Goal: Task Accomplishment & Management: Complete application form

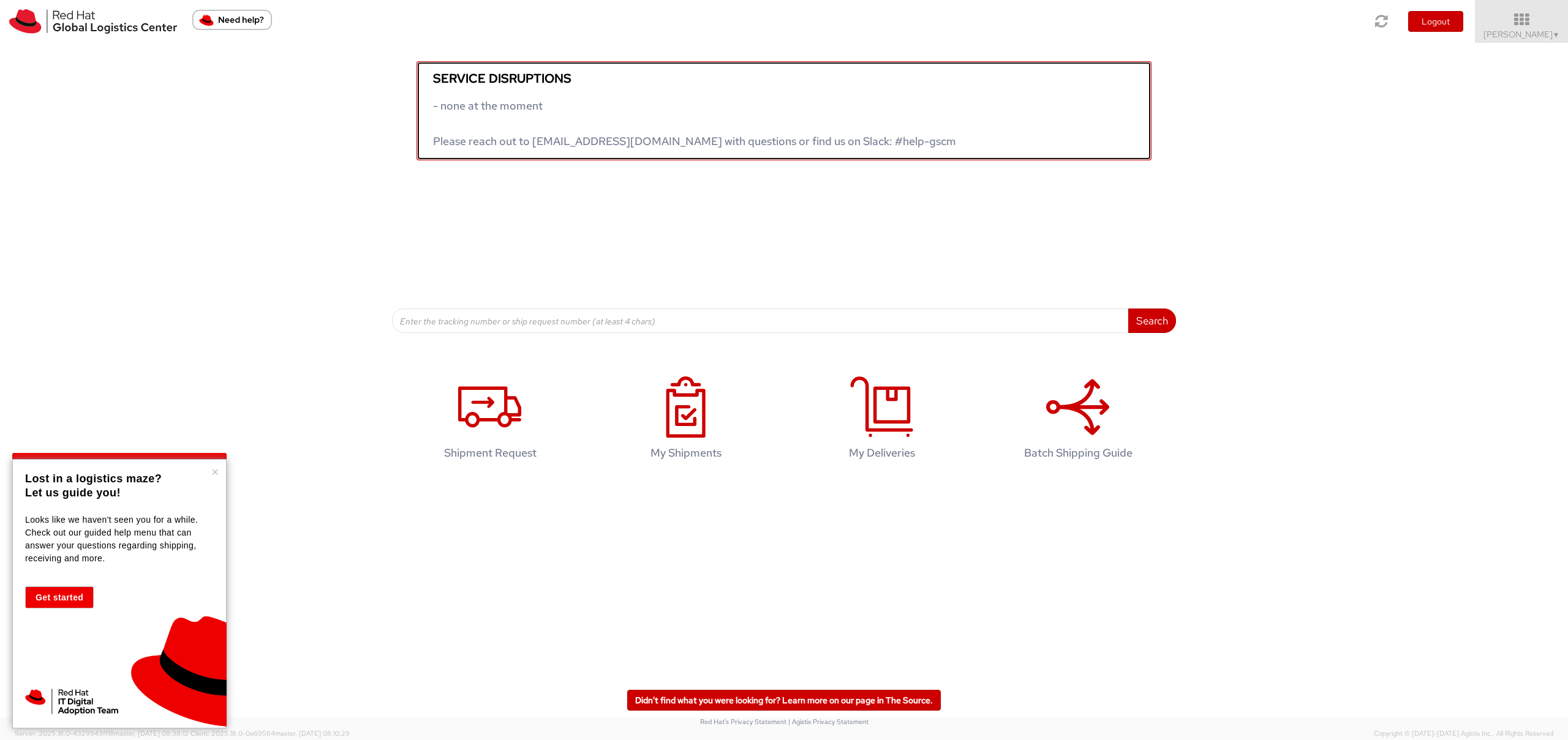
click at [573, 150] on link "Service disruptions - none at the moment Please reach out to globallogistics@re…" at bounding box center [784, 111] width 735 height 99
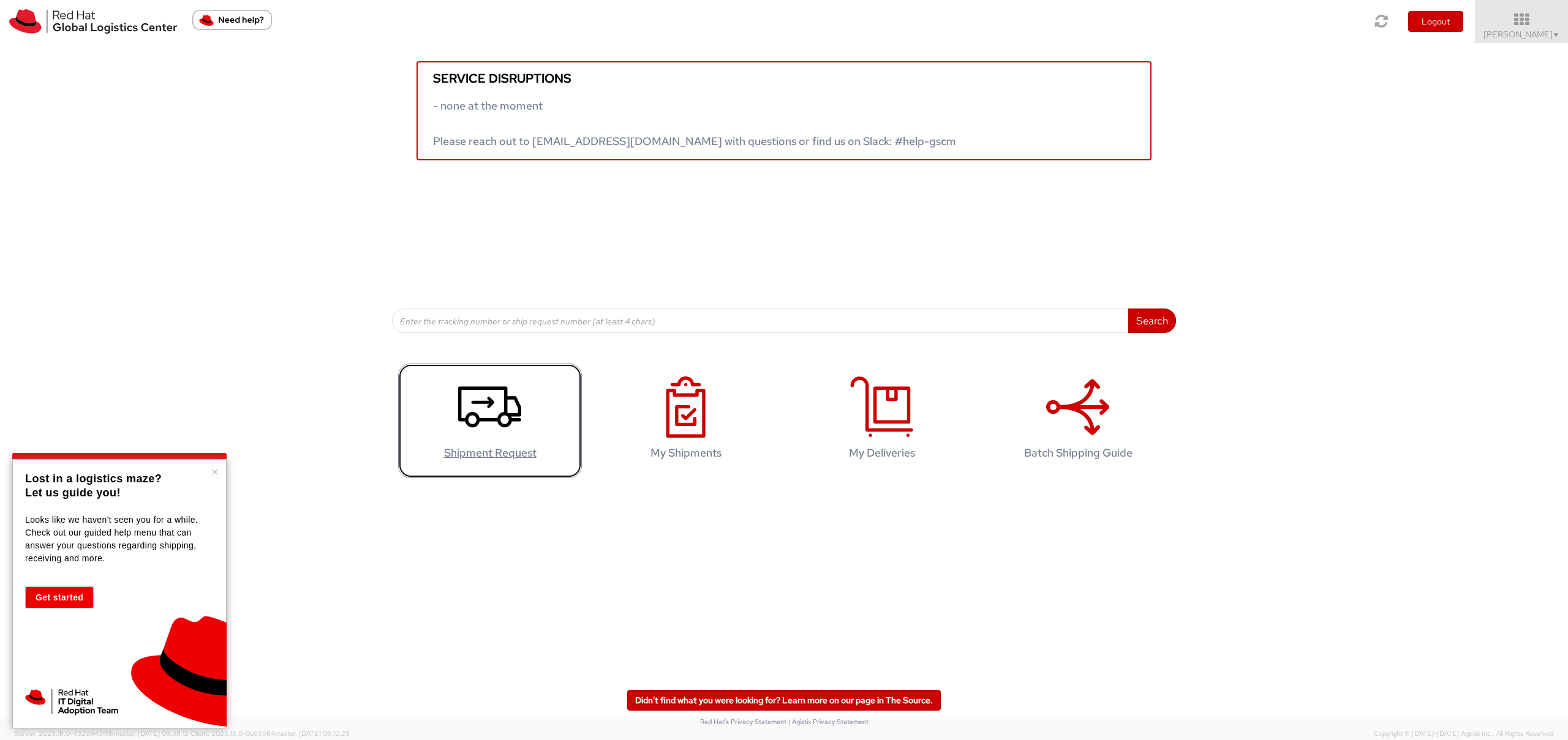
click at [516, 391] on icon at bounding box center [490, 407] width 63 height 61
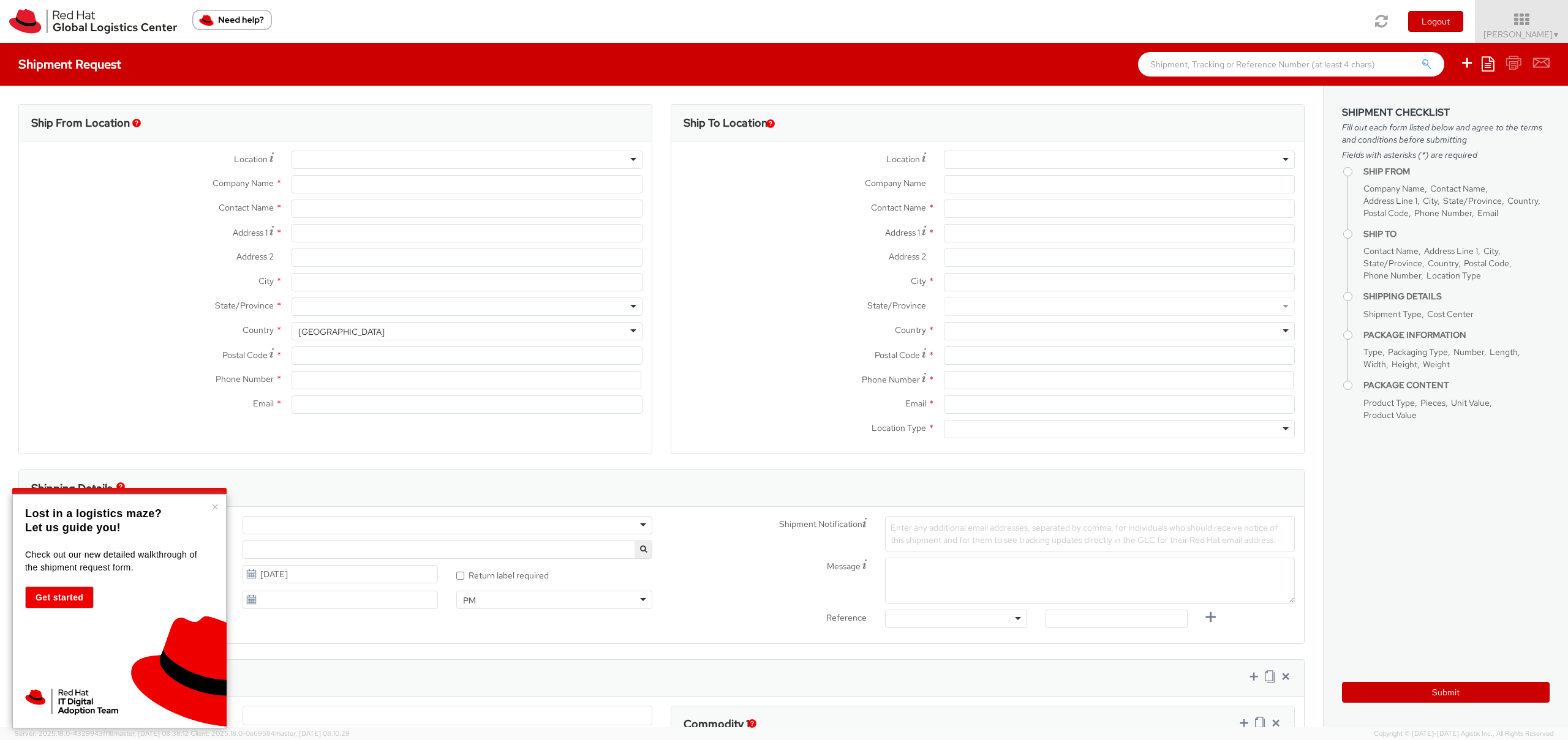
select select "148"
select select
click at [314, 163] on div at bounding box center [467, 160] width 351 height 19
click at [633, 159] on div at bounding box center [467, 160] width 351 height 19
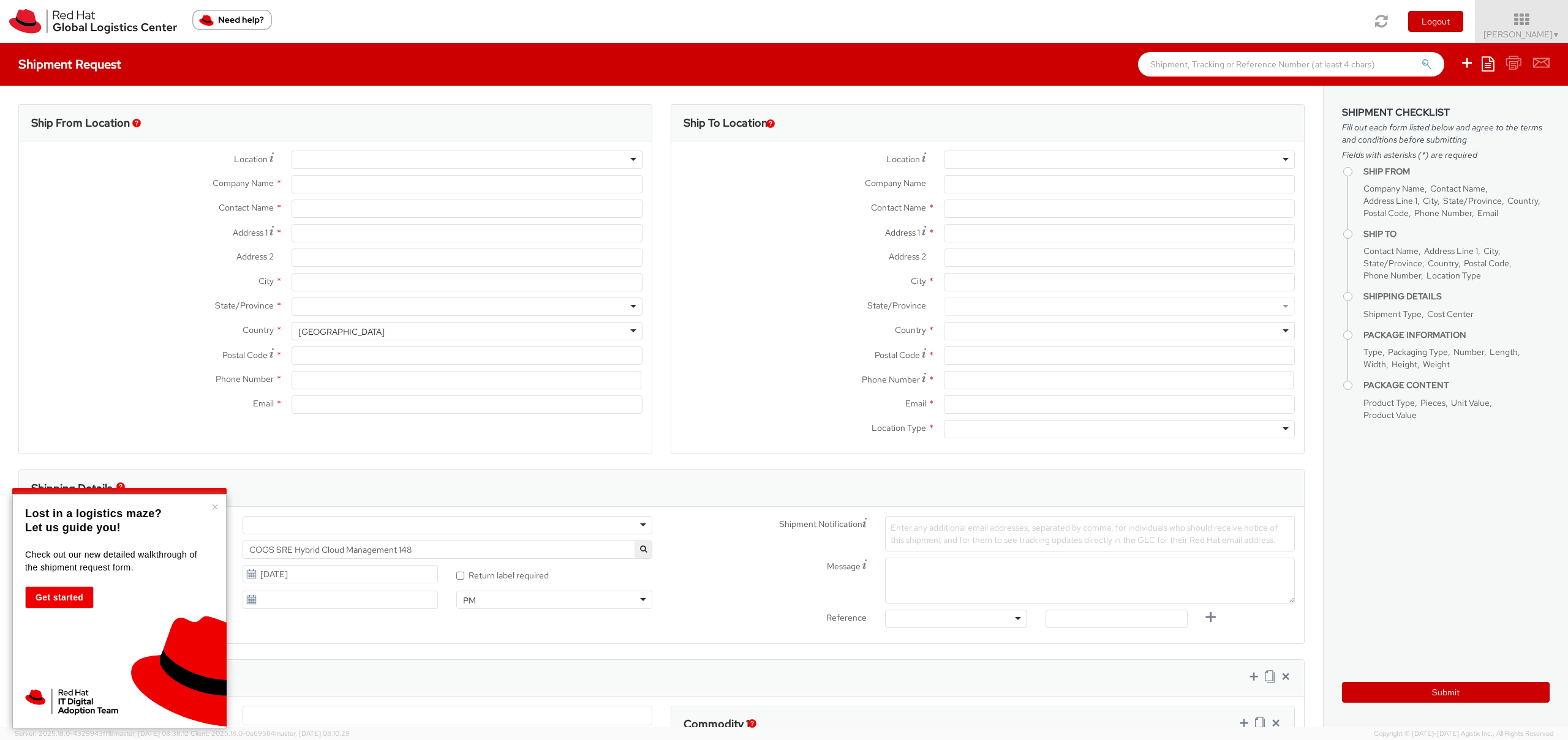
type input "Red Hat"
type input "[PERSON_NAME]"
type input "[EMAIL_ADDRESS][DOMAIN_NAME]"
click at [217, 507] on button "×" at bounding box center [215, 507] width 7 height 12
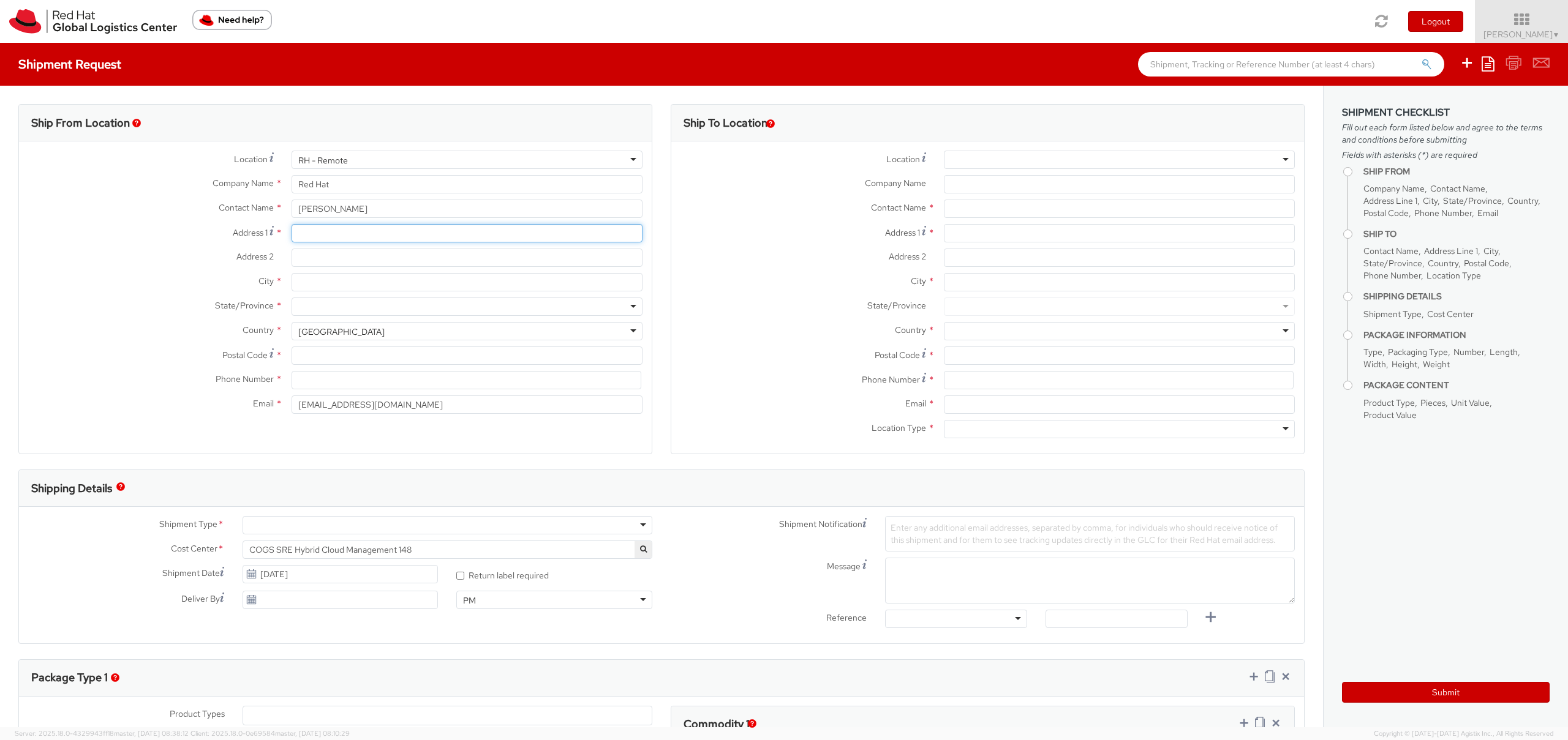
click at [326, 237] on input "Address 1 *" at bounding box center [467, 233] width 351 height 19
type input "[STREET_ADDRESS]"
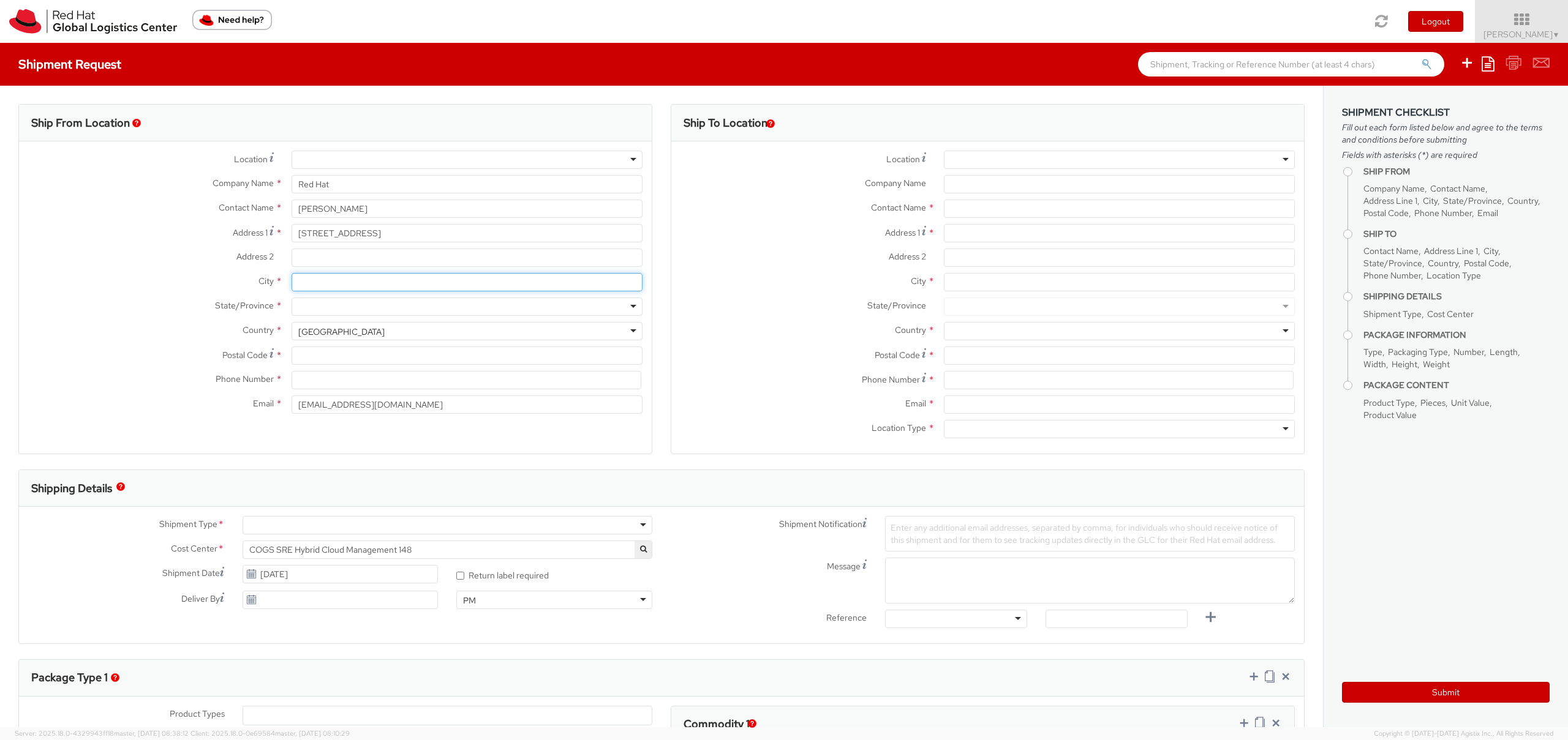
click at [339, 288] on input "City *" at bounding box center [467, 283] width 351 height 19
type input "7"
type input "Bad Rappenau"
type input "B"
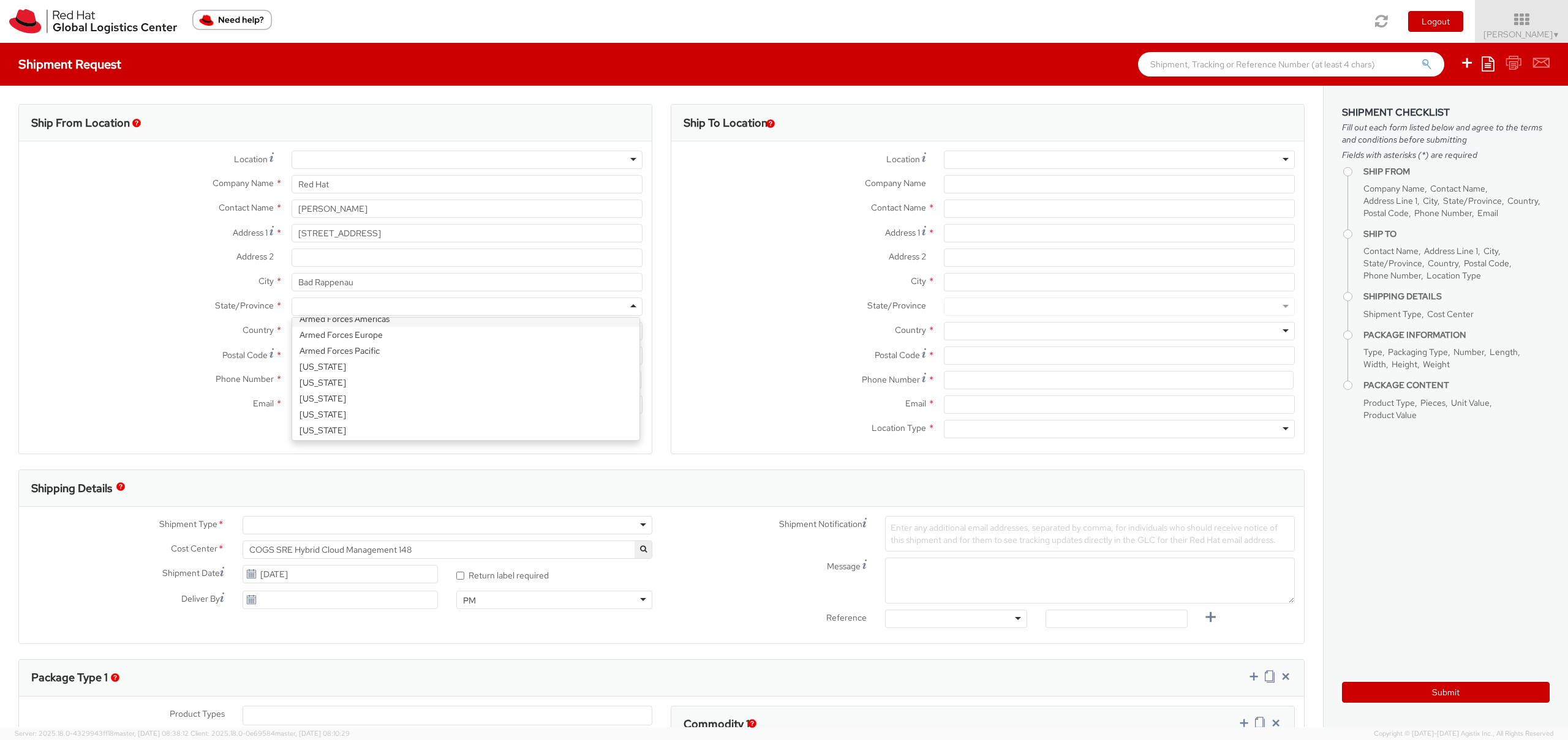
click at [163, 285] on label "City *" at bounding box center [150, 281] width 263 height 16
click at [291, 285] on input "Bad Rappenau" at bounding box center [467, 283] width 351 height 19
click at [385, 327] on div "[GEOGRAPHIC_DATA]" at bounding box center [467, 331] width 351 height 19
drag, startPoint x: 385, startPoint y: 327, endPoint x: 220, endPoint y: 301, distance: 167.0
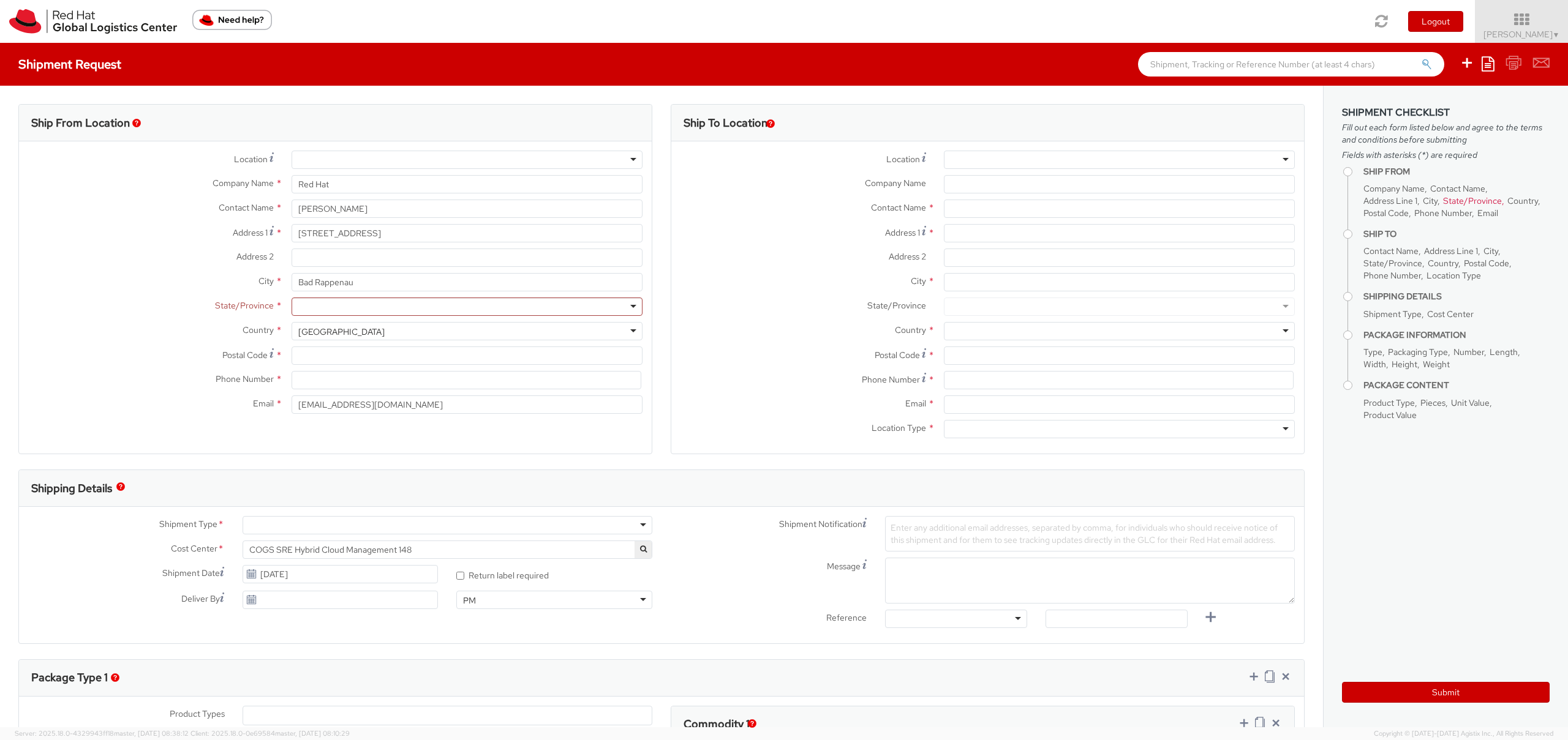
click at [219, 300] on div "Location * [GEOGRAPHIC_DATA] - [GEOGRAPHIC_DATA] - [GEOGRAPHIC_DATA] [GEOGRAPHI…" at bounding box center [335, 285] width 633 height 269
click at [364, 333] on div "[GEOGRAPHIC_DATA]" at bounding box center [467, 331] width 351 height 19
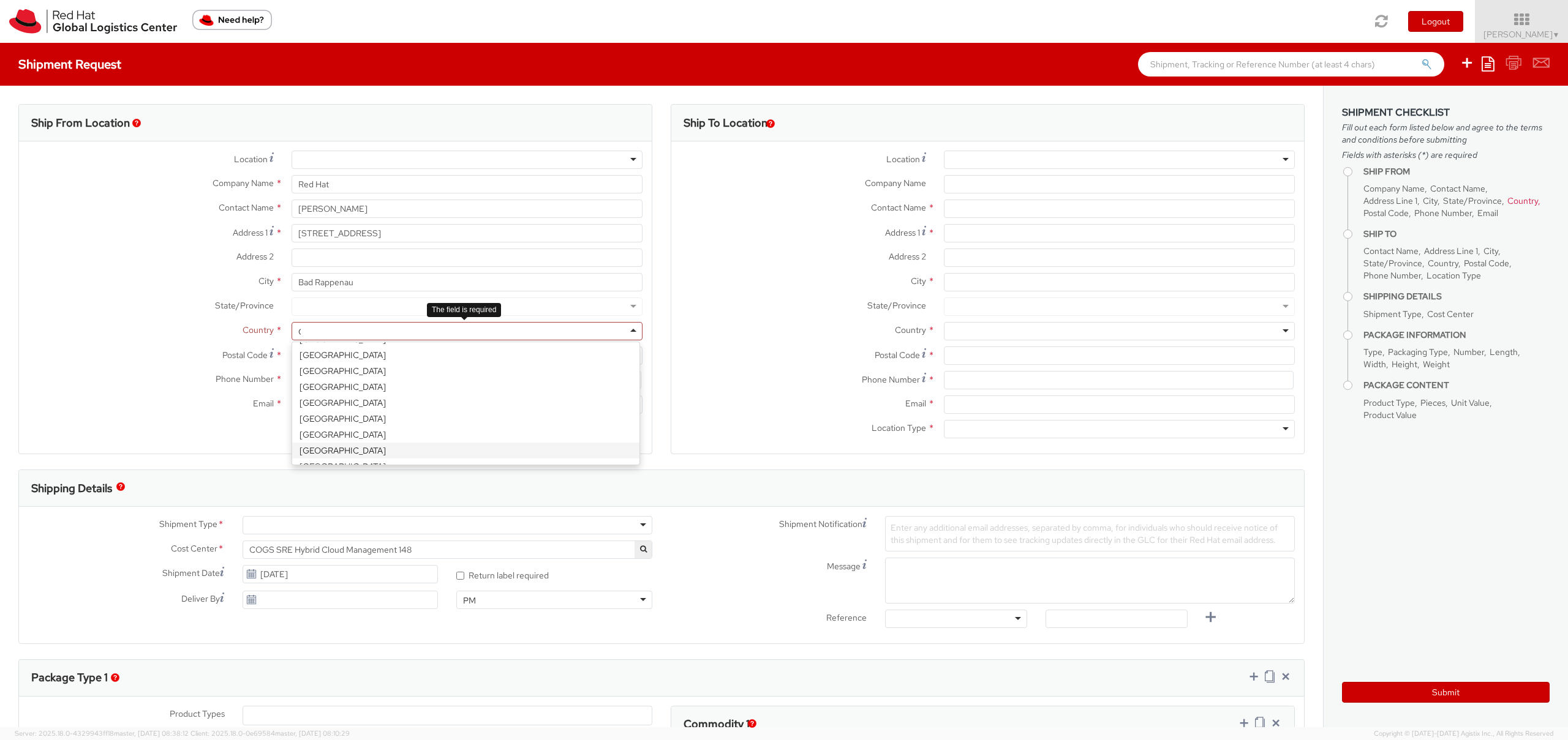
scroll to position [0, 0]
type input "Germa"
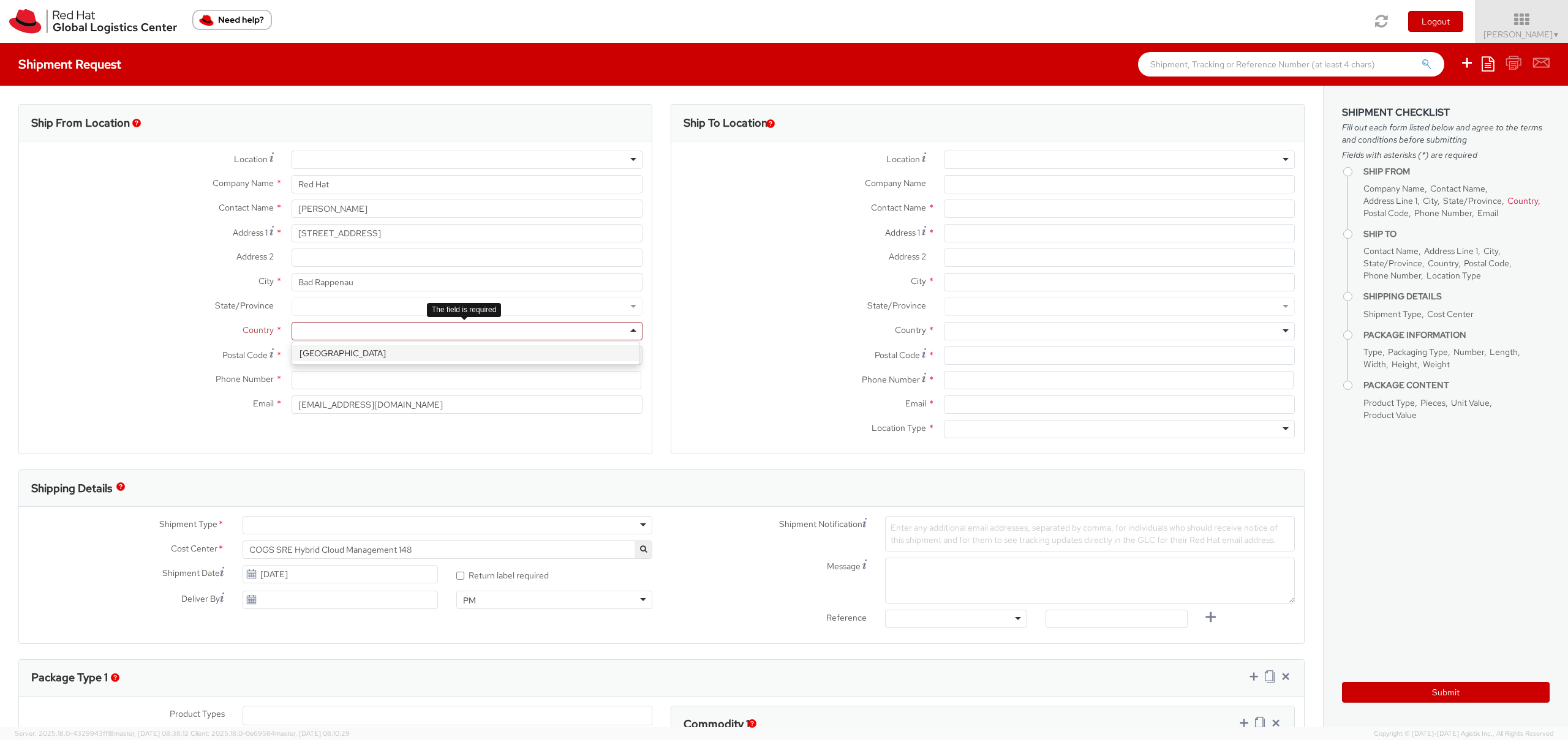
select select "CM"
select select "KGS"
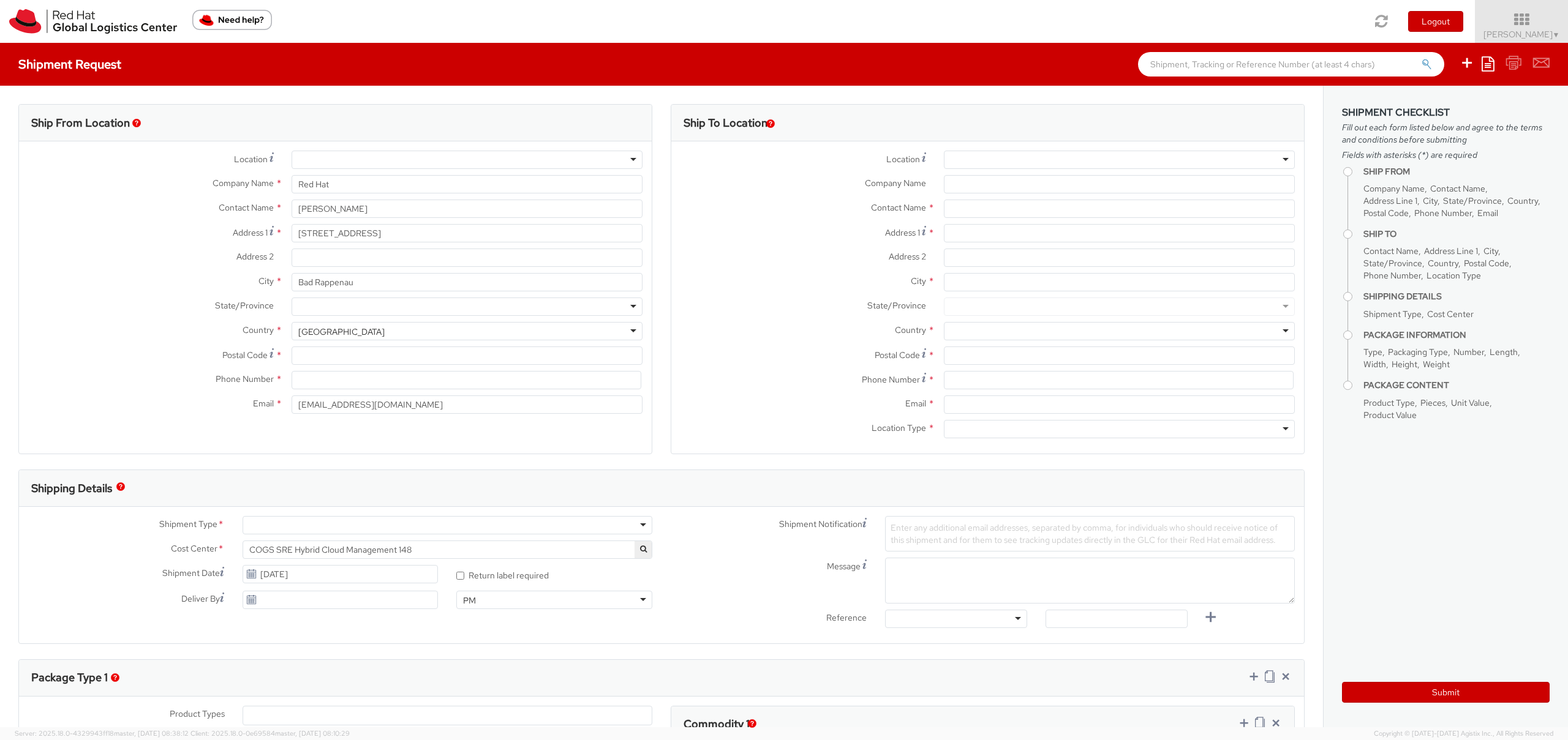
scroll to position [3, 0]
click at [327, 309] on div at bounding box center [467, 307] width 351 height 19
click at [332, 355] on input "Postal Code *" at bounding box center [467, 356] width 351 height 19
type input "74906"
type input "[PHONE_NUMBER]"
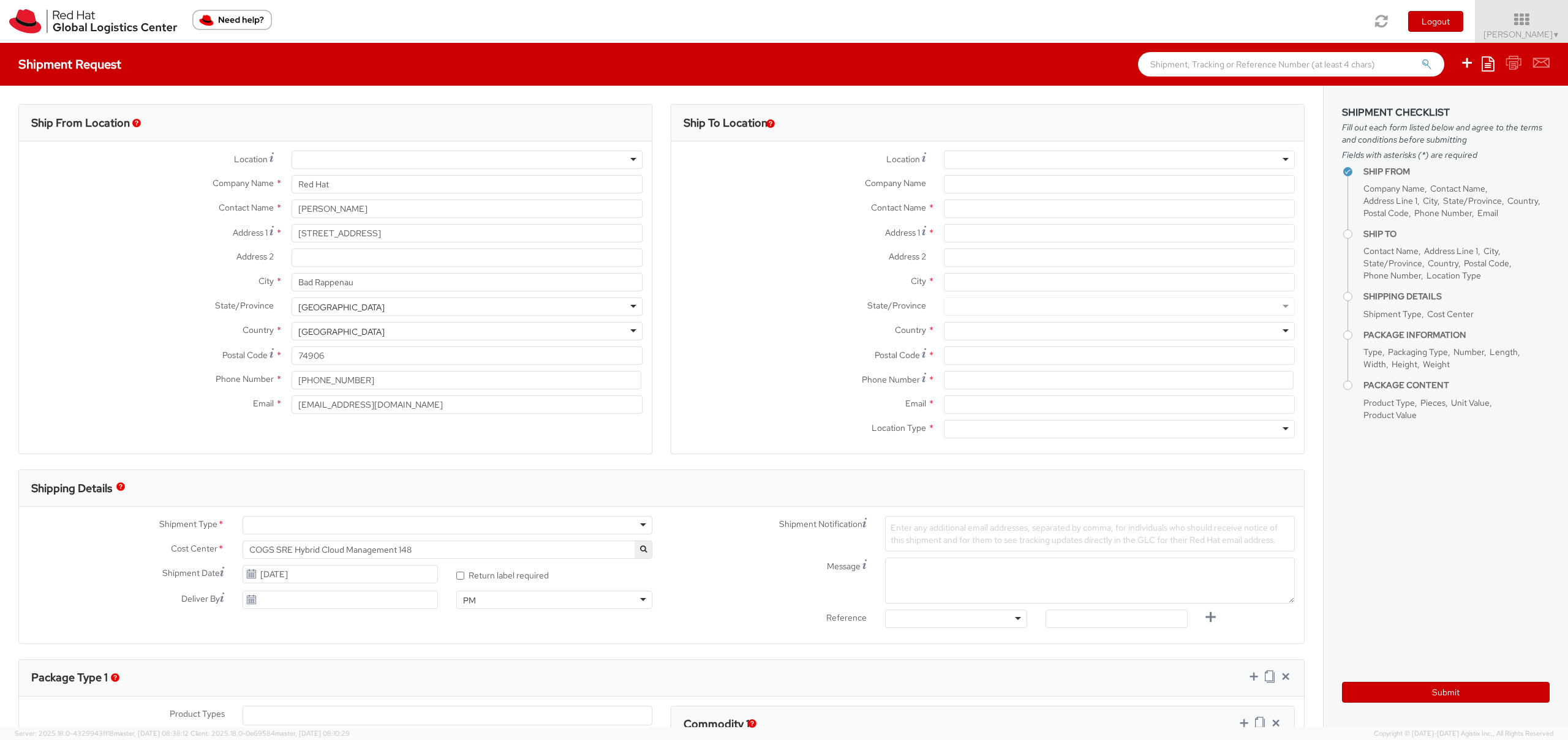
click at [784, 182] on label "Company Name *" at bounding box center [803, 183] width 263 height 16
click at [944, 182] on input "Company Name *" at bounding box center [1119, 185] width 351 height 19
click at [1264, 156] on div at bounding box center [1119, 160] width 351 height 19
type input "RH - [GEOGRAPHIC_DATA]"
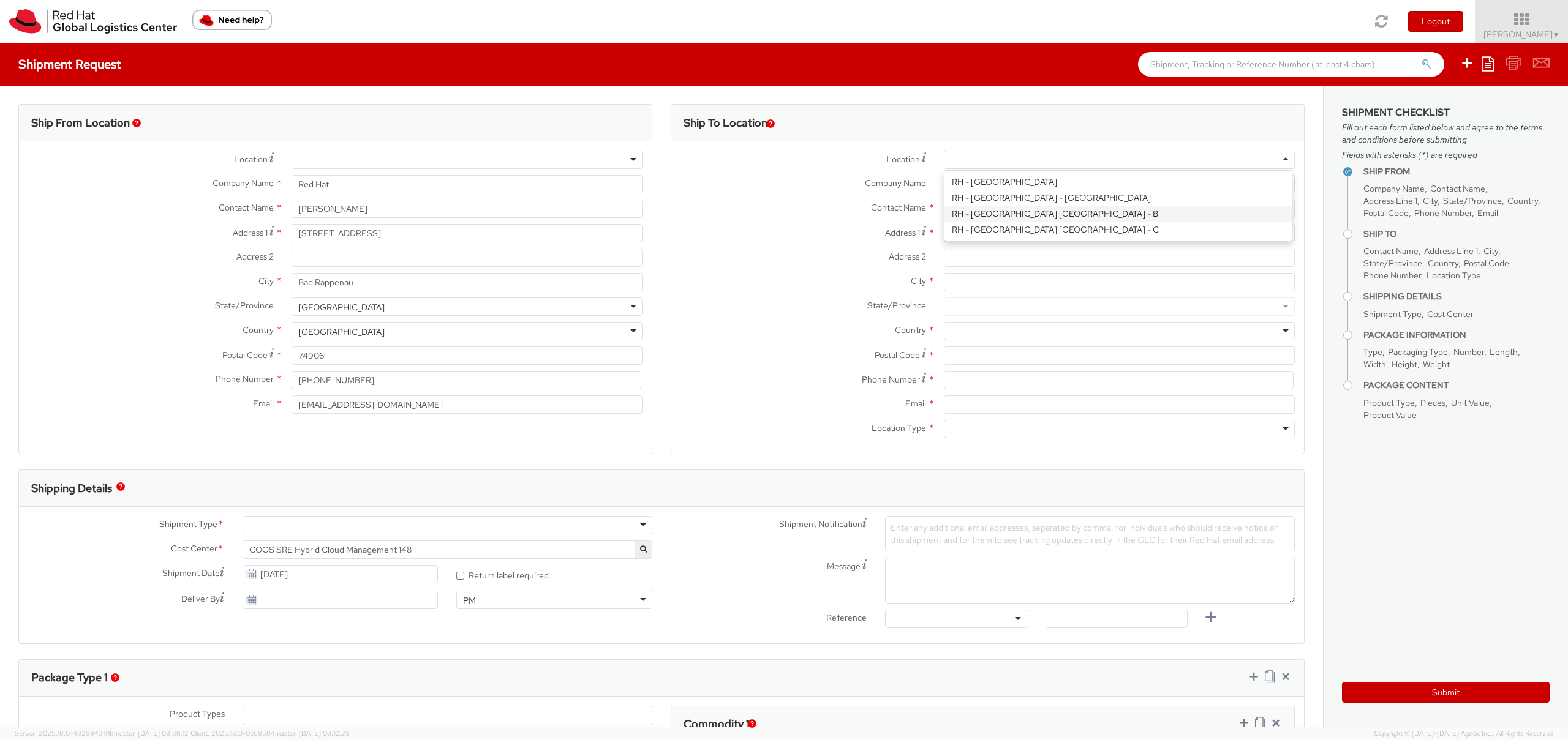
type input "Red Hat Czech s.r.o."
type input "Purkynova 647/111"
type input "[GEOGRAPHIC_DATA]"
type input "621 00"
type input "420 532 294 555"
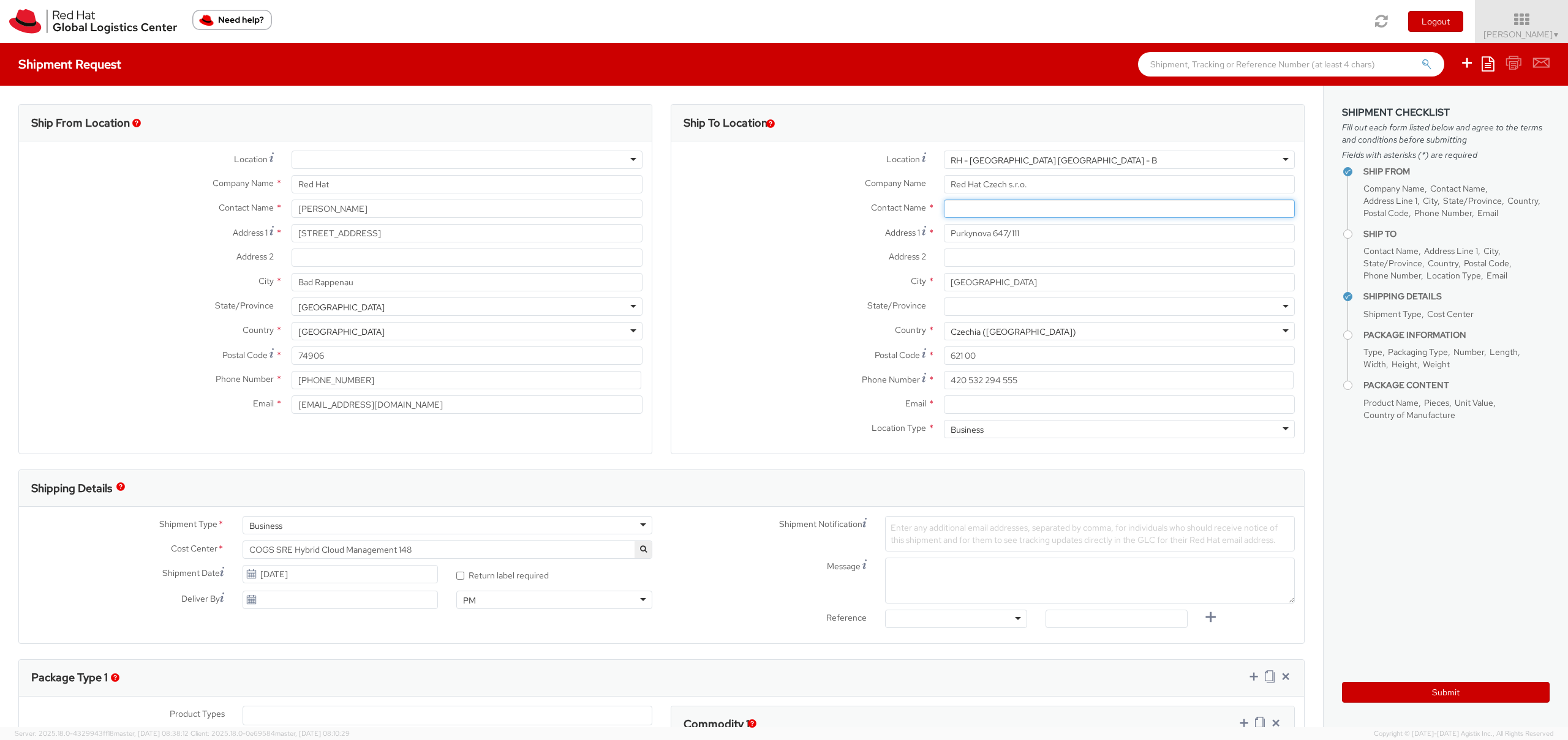
click at [1058, 212] on input "text" at bounding box center [1119, 209] width 351 height 19
type input "A"
paste input "Attn: Red Hat IT - Endpoint Systems"
type input "Attn: Red Hat IT - Endpoint Systems"
click at [972, 406] on input "Email *" at bounding box center [1119, 405] width 351 height 19
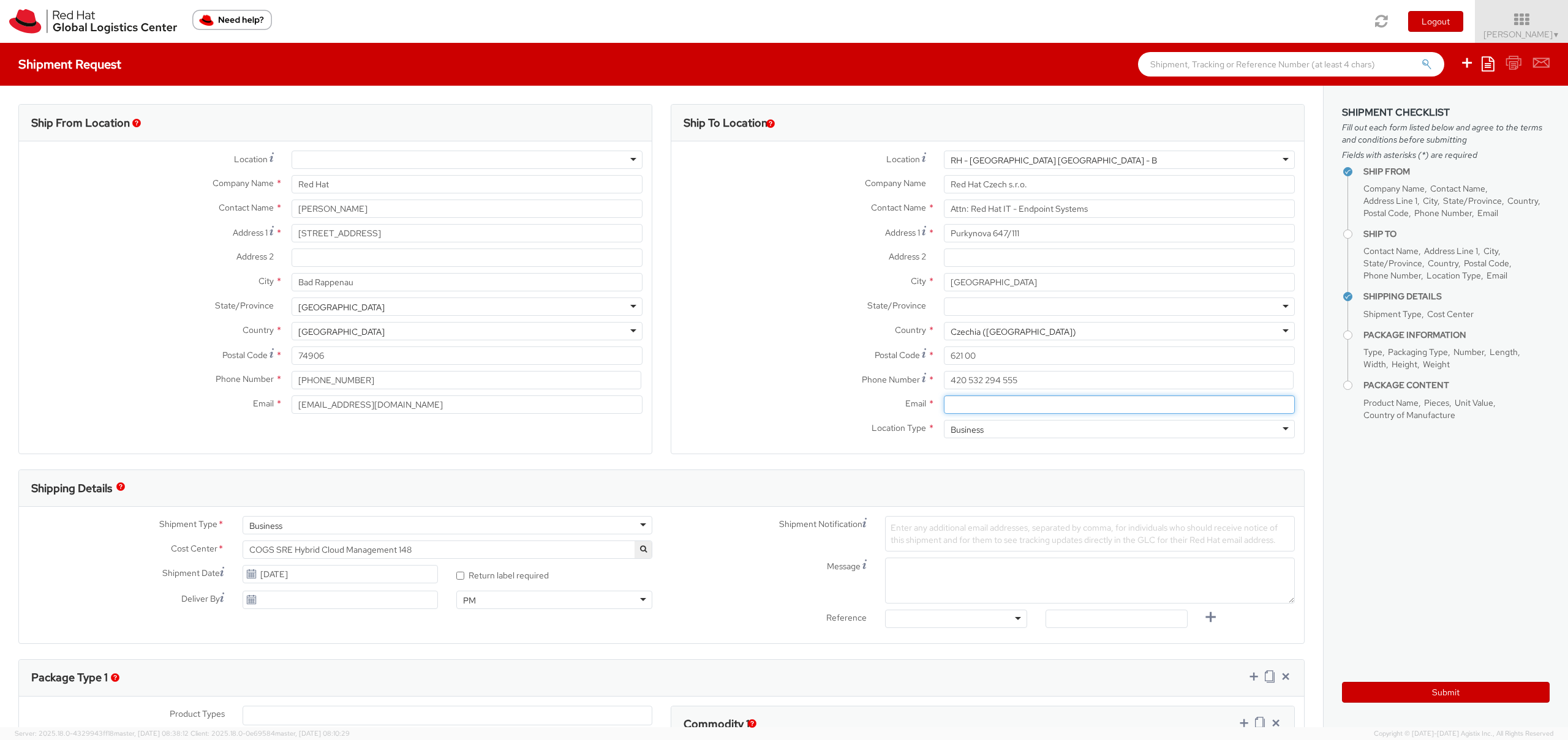
paste input "[EMAIL_ADDRESS][DOMAIN_NAME]"
click at [948, 405] on input "[EMAIL_ADDRESS][DOMAIN_NAME]" at bounding box center [1119, 405] width 351 height 19
type input "[EMAIL_ADDRESS][DOMAIN_NAME]"
click at [1417, 454] on aside "Shipment Checklist Fill out each form listed below and agree to the terms and c…" at bounding box center [1445, 407] width 245 height 641
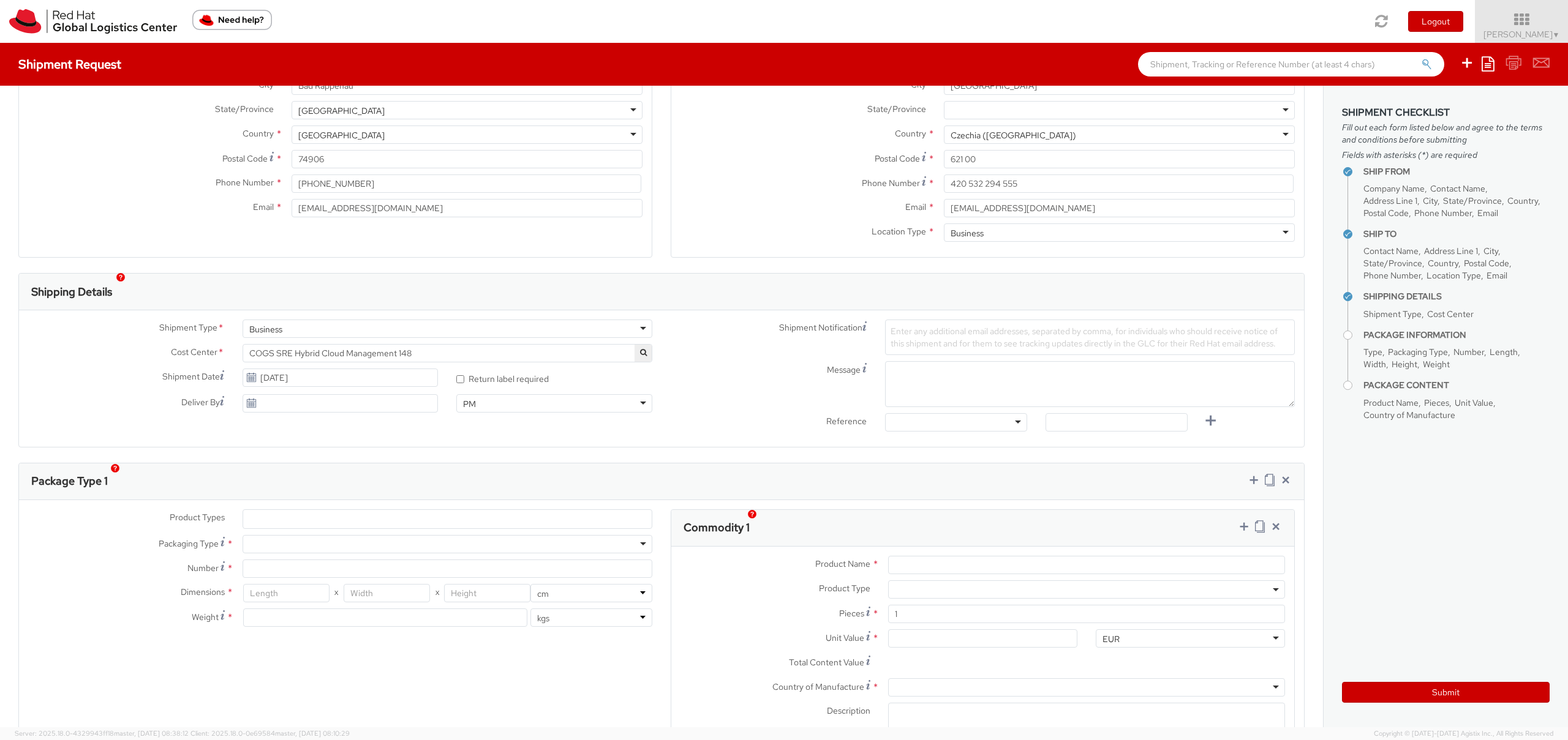
scroll to position [221, 0]
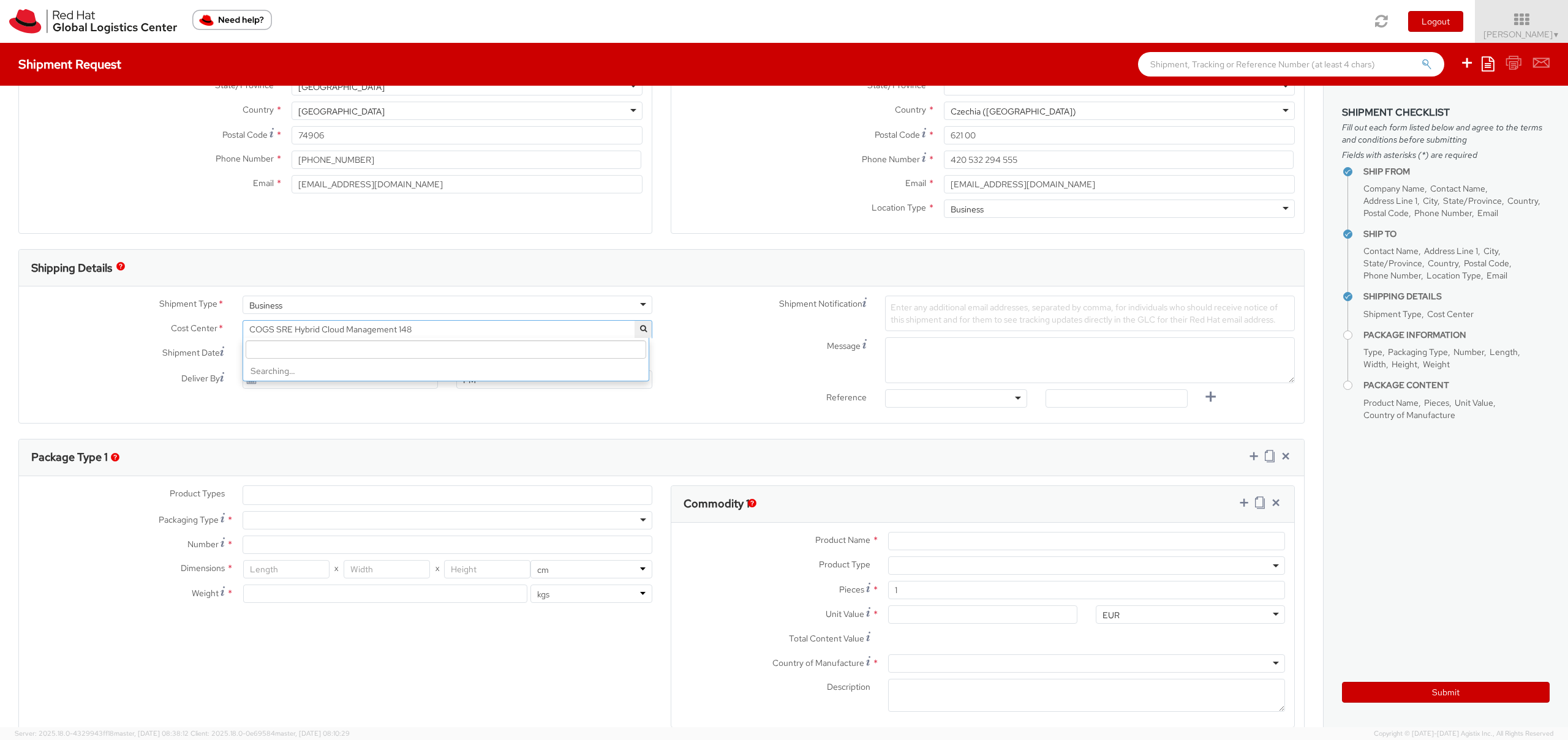
click at [325, 334] on span "COGS SRE Hybrid Cloud Management 148" at bounding box center [448, 329] width 396 height 11
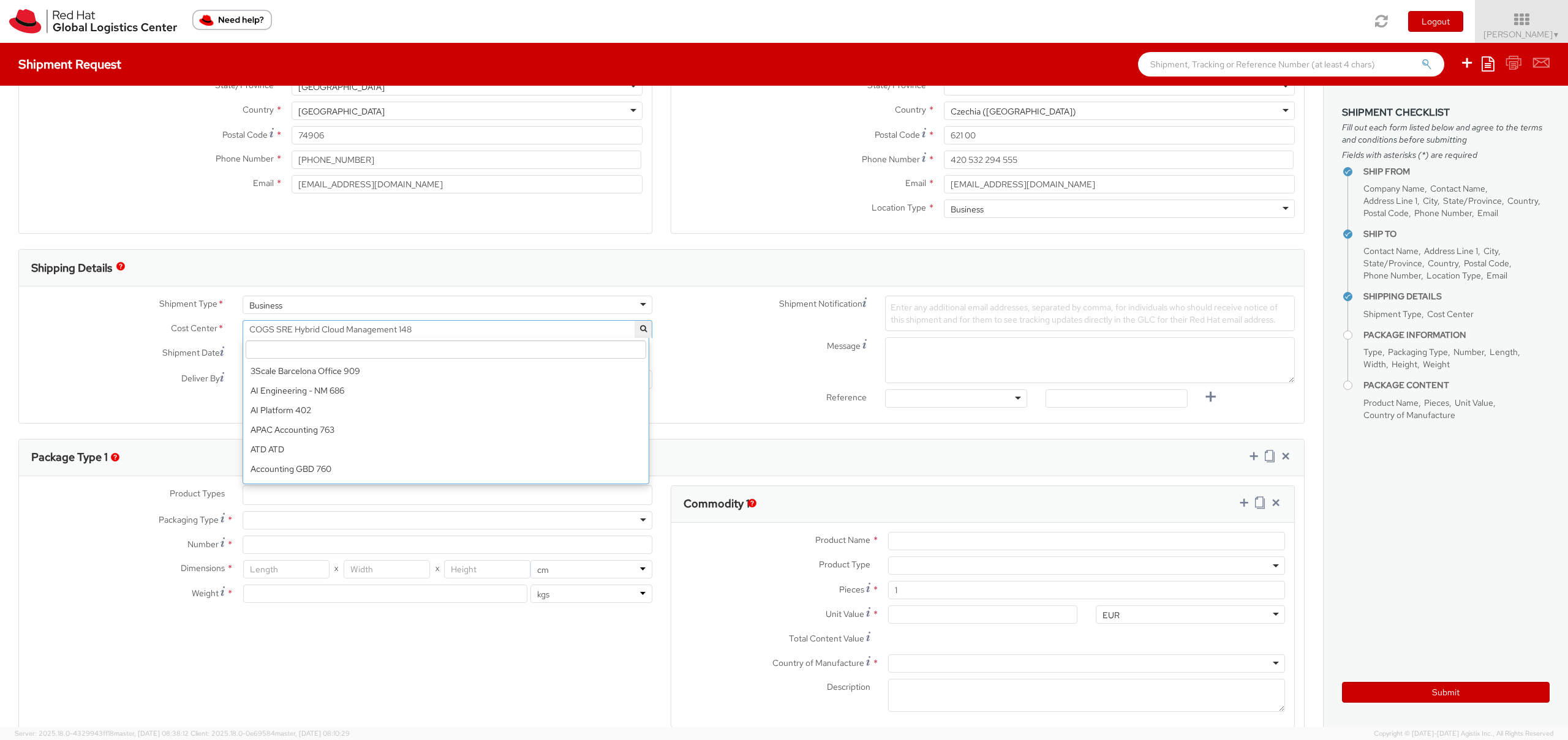
scroll to position [1391, 0]
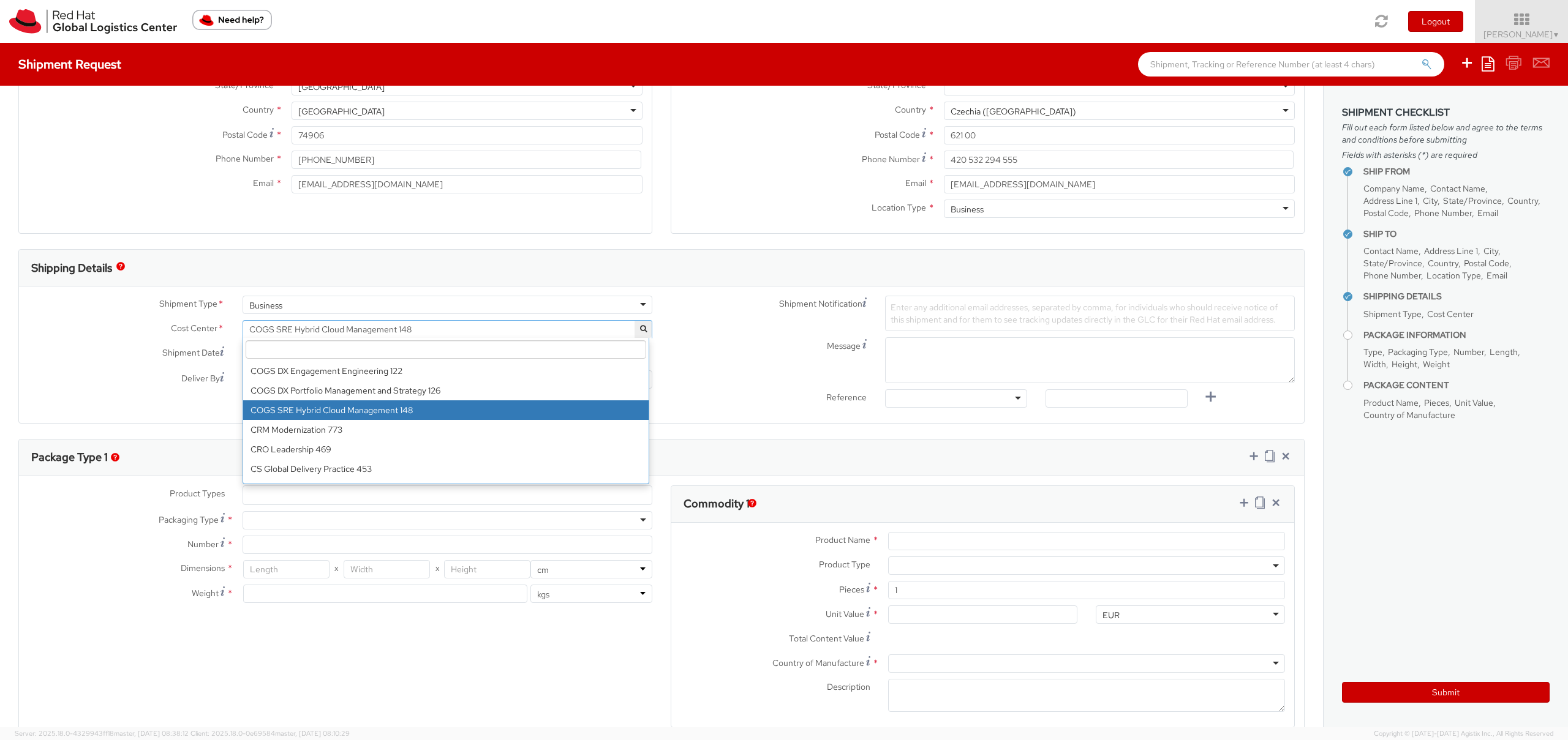
click at [363, 357] on input "search" at bounding box center [446, 350] width 401 height 19
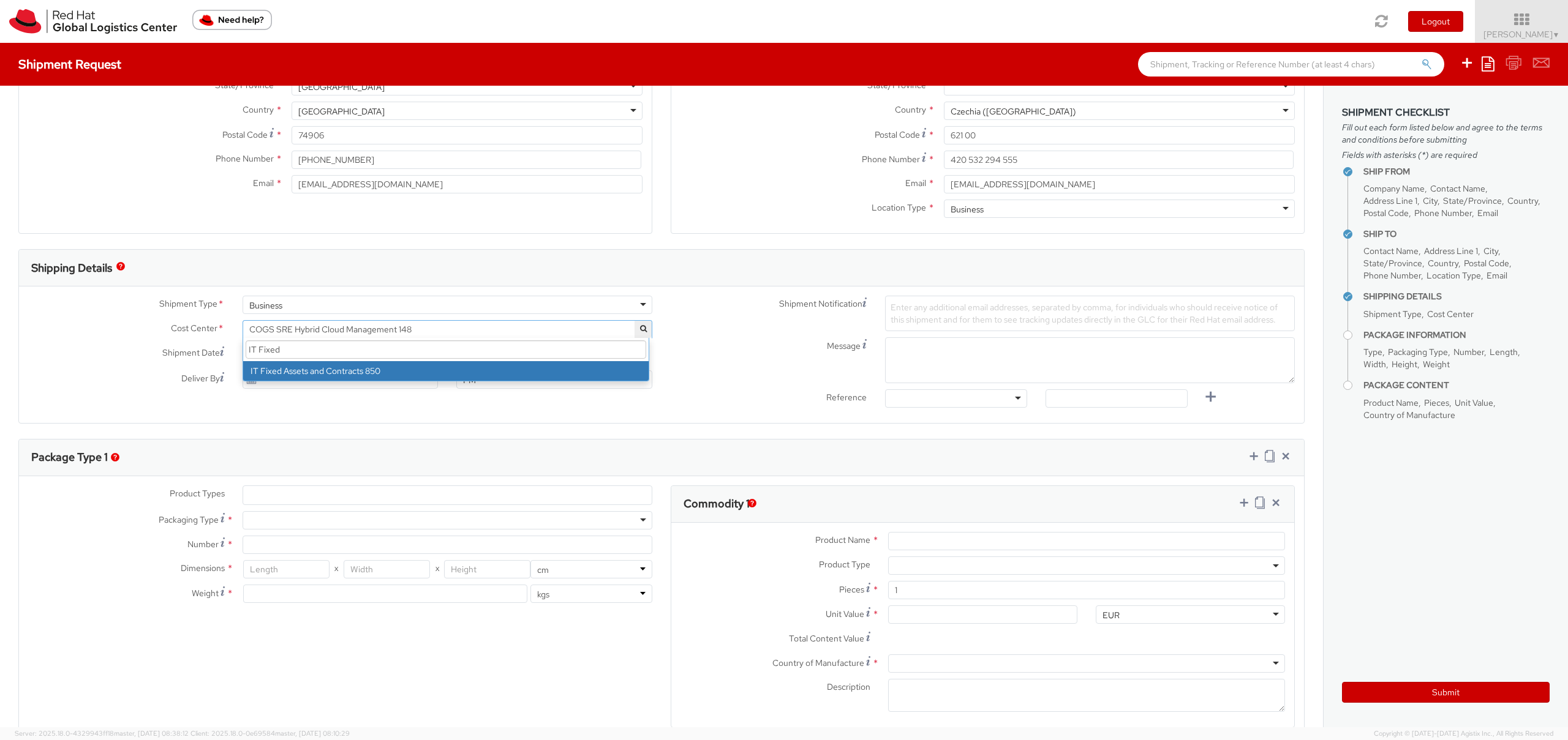
type input "IT Fixed"
select select "850"
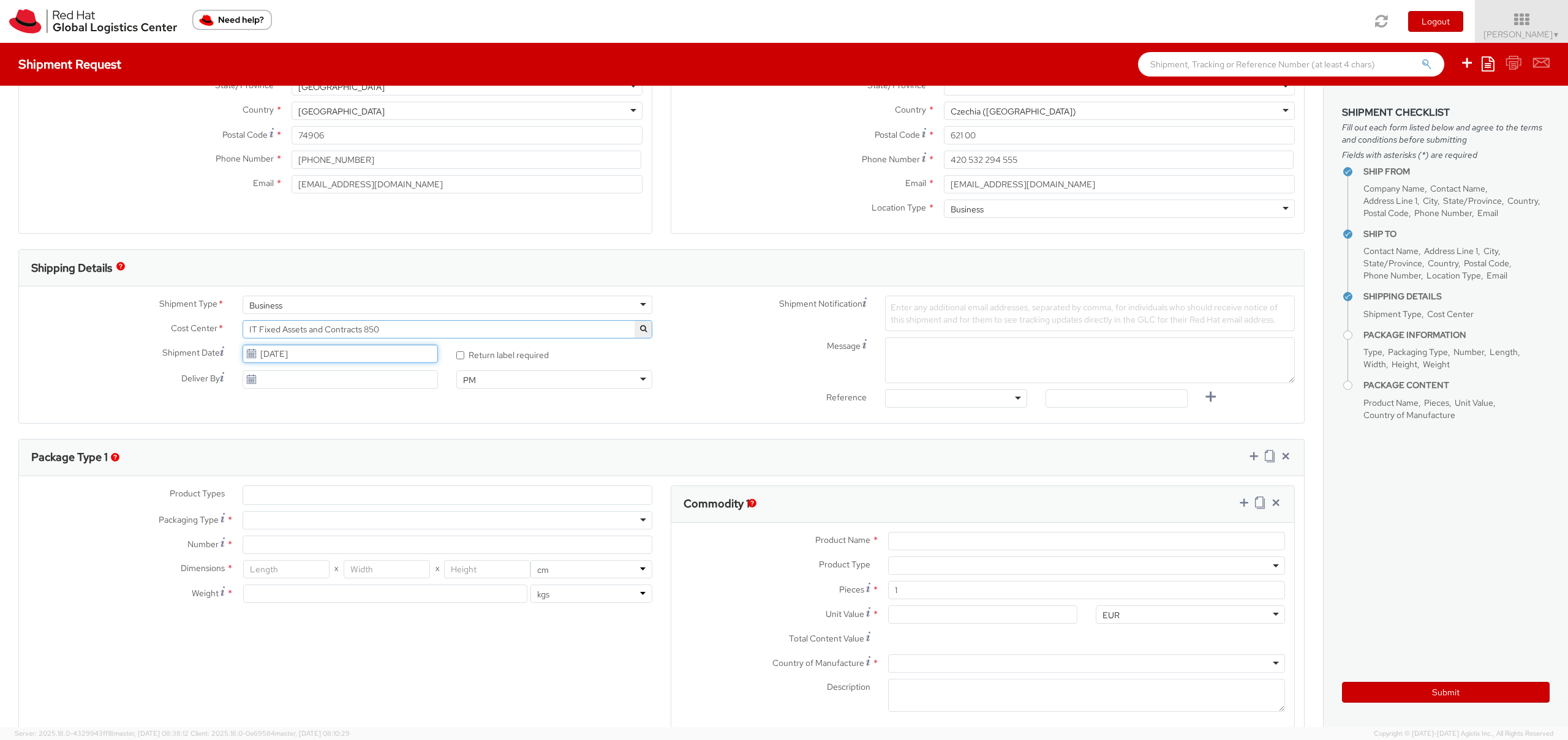
click at [287, 352] on input "[DATE]" at bounding box center [341, 354] width 196 height 19
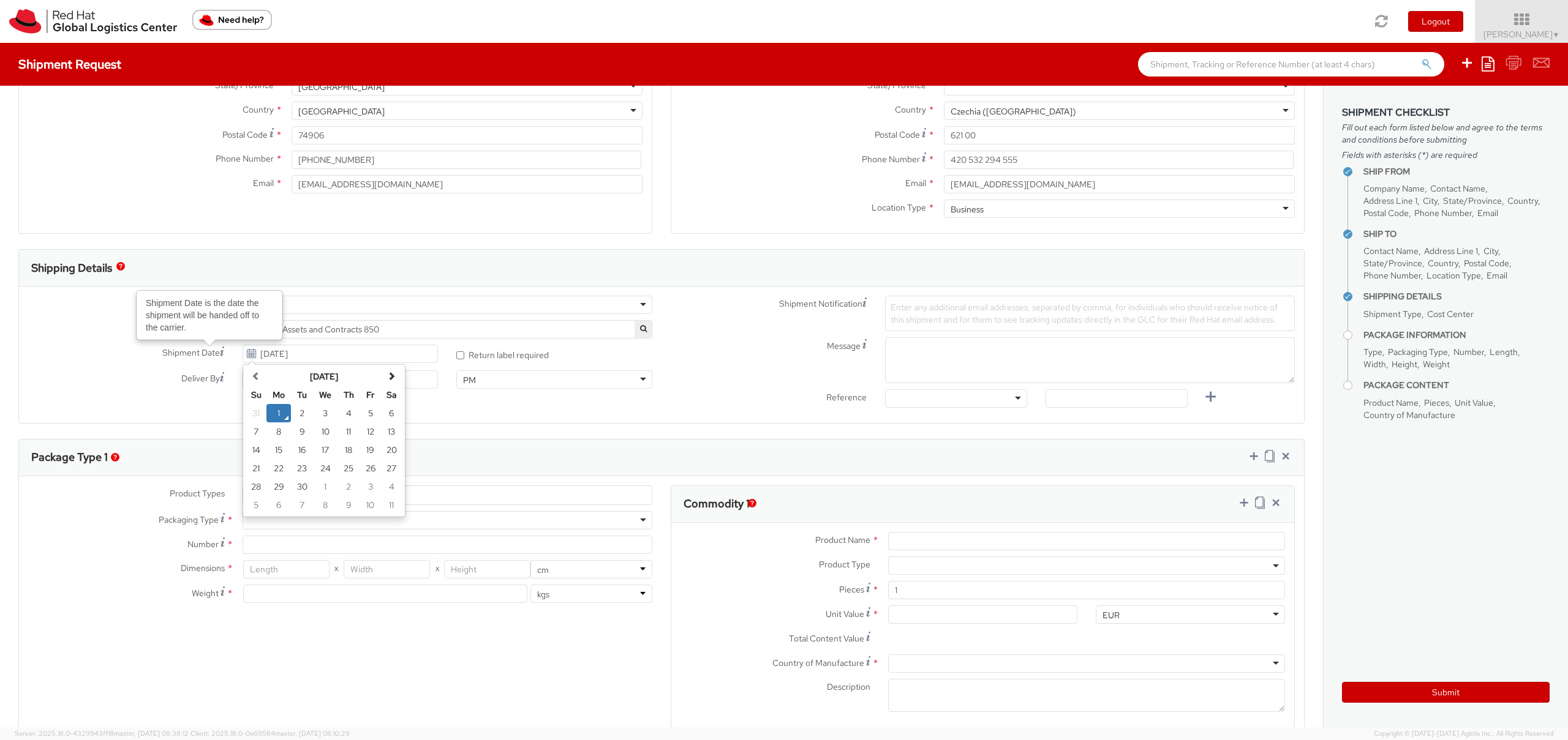
click at [169, 359] on div "Shipment Date Shipment Date is the date the shipment will be handed off to the …" at bounding box center [233, 354] width 428 height 19
click at [214, 351] on span "Shipment Date" at bounding box center [191, 353] width 57 height 13
click at [243, 351] on input "[DATE]" at bounding box center [341, 354] width 196 height 19
click at [214, 349] on span "Shipment Date" at bounding box center [191, 353] width 57 height 13
click at [243, 349] on input "[DATE]" at bounding box center [341, 354] width 196 height 19
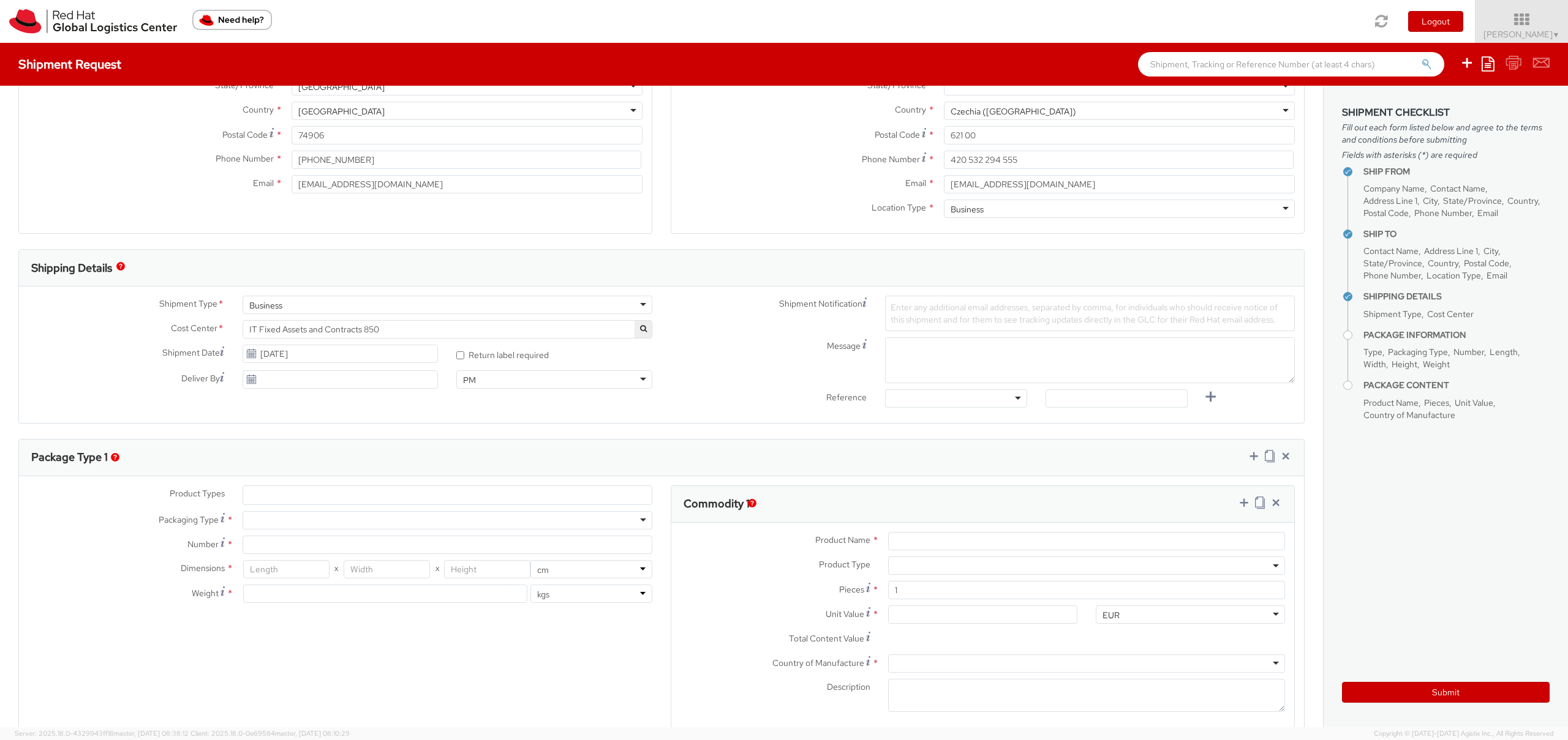
click at [169, 361] on div "Shipment Date [DATE]" at bounding box center [233, 354] width 428 height 19
click at [281, 357] on input "[DATE]" at bounding box center [341, 354] width 196 height 19
click at [305, 414] on td "2" at bounding box center [301, 413] width 22 height 19
type input "[DATE]"
click at [510, 353] on label "* Return label required" at bounding box center [503, 354] width 94 height 14
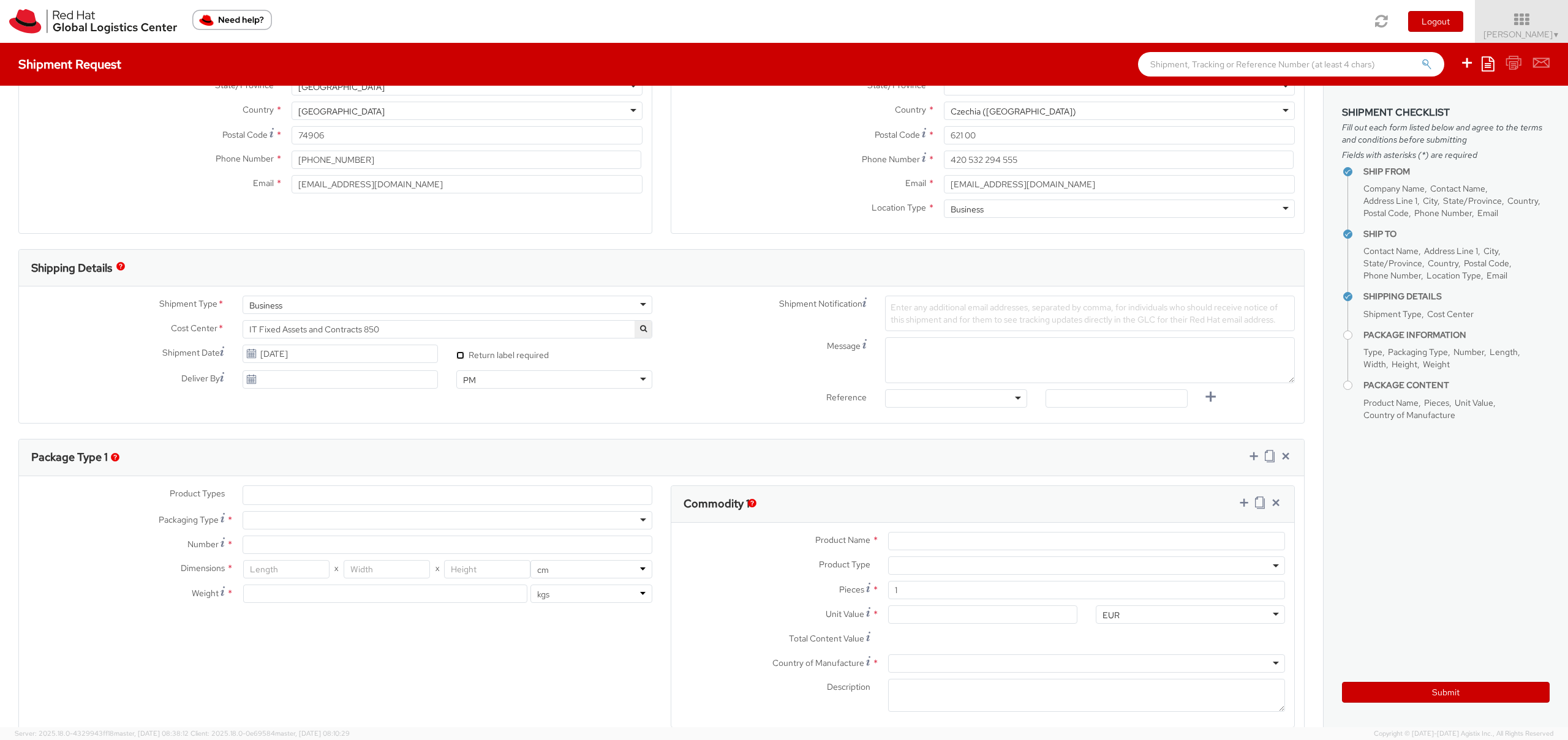
click at [464, 353] on input "* Return label required" at bounding box center [460, 355] width 8 height 8
click at [510, 353] on label "* Return label required" at bounding box center [503, 354] width 94 height 14
click at [464, 353] on input "* Return label required" at bounding box center [460, 355] width 8 height 8
checkbox input "false"
click at [298, 361] on input "[DATE]" at bounding box center [341, 354] width 196 height 19
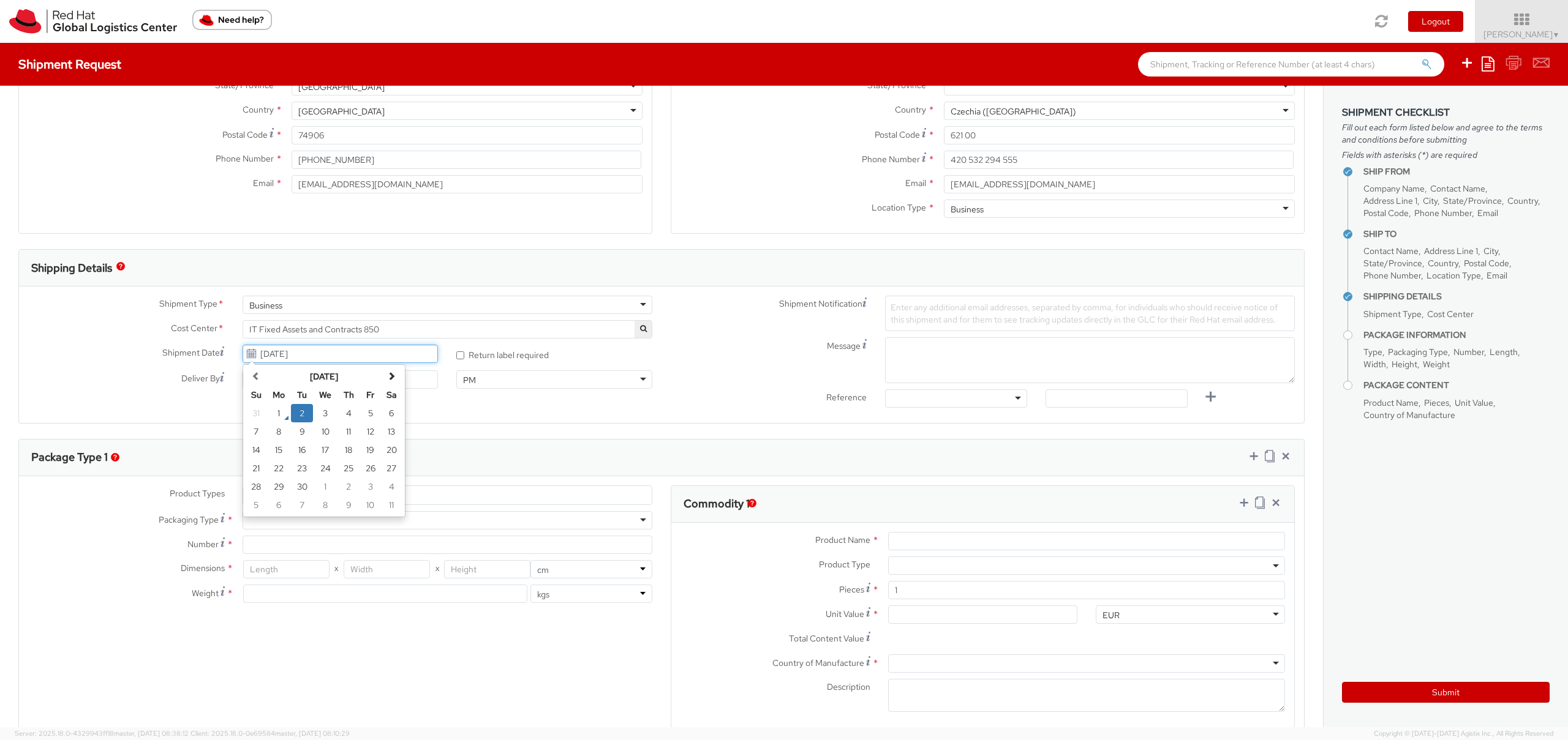
click at [298, 409] on td "2" at bounding box center [301, 413] width 22 height 19
click at [267, 383] on input "[DATE]" at bounding box center [341, 380] width 196 height 19
click at [113, 385] on label "Deliver By" at bounding box center [125, 378] width 214 height 15
click at [243, 385] on input "[DATE]" at bounding box center [341, 380] width 196 height 19
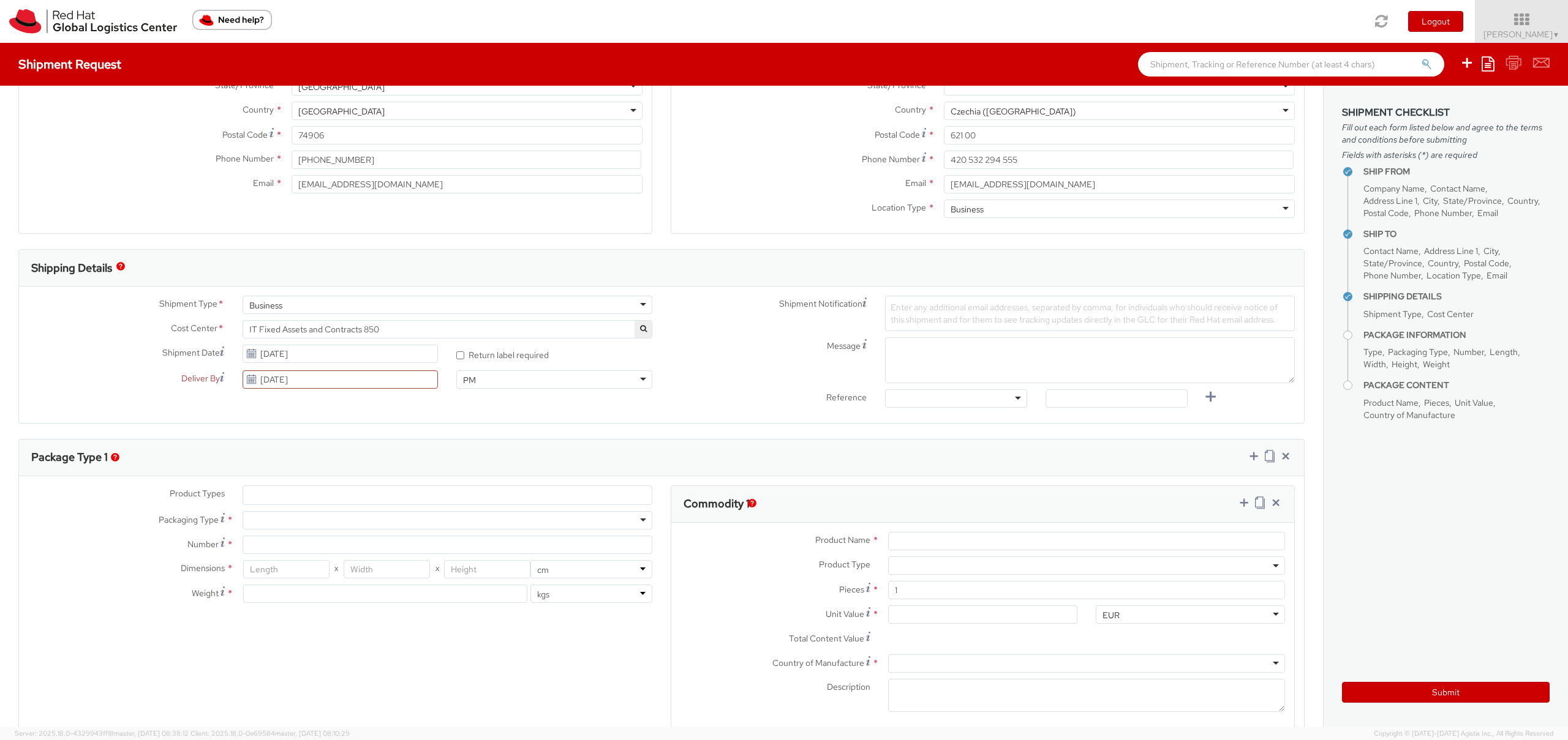
click at [117, 383] on label "Deliver By" at bounding box center [125, 378] width 214 height 15
click at [243, 383] on input "[DATE]" at bounding box center [341, 380] width 196 height 19
click at [694, 226] on div "Location * [GEOGRAPHIC_DATA] - [GEOGRAPHIC_DATA] [GEOGRAPHIC_DATA] - [GEOGRAPHI…" at bounding box center [988, 77] width 633 height 312
click at [434, 372] on input "[DATE]" at bounding box center [341, 380] width 196 height 19
drag, startPoint x: 302, startPoint y: 382, endPoint x: 189, endPoint y: 373, distance: 113.4
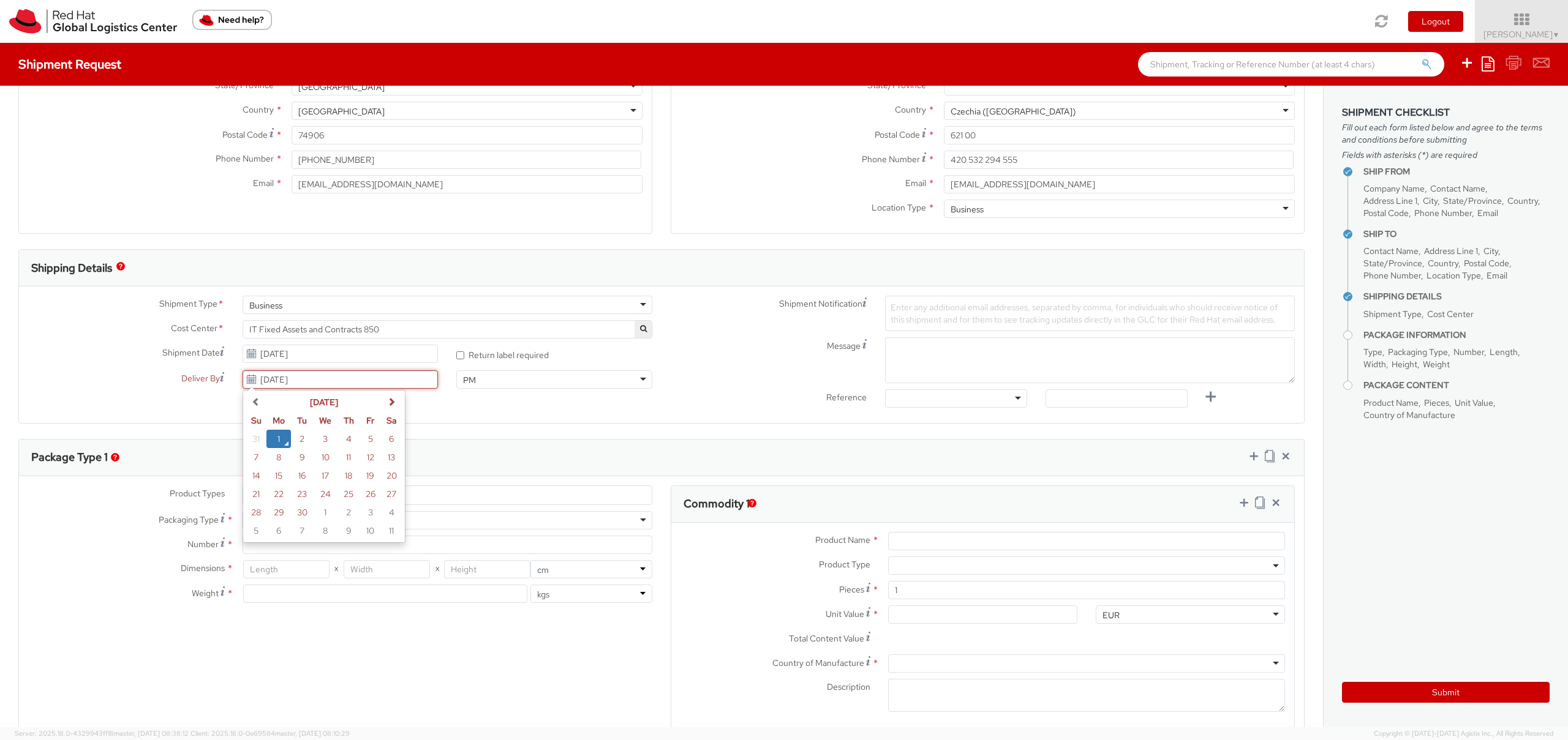
click at [189, 373] on div "Deliver By [DATE] [DATE] Su Mo Tu We Th Fr Sa 31 1 2 3 4 5 6 7 8 9 10 11 12 13 …" at bounding box center [233, 380] width 428 height 19
type input "0"
click at [145, 367] on div "Shipment Date [DATE]" at bounding box center [233, 357] width 428 height 25
click at [984, 401] on div at bounding box center [956, 399] width 142 height 19
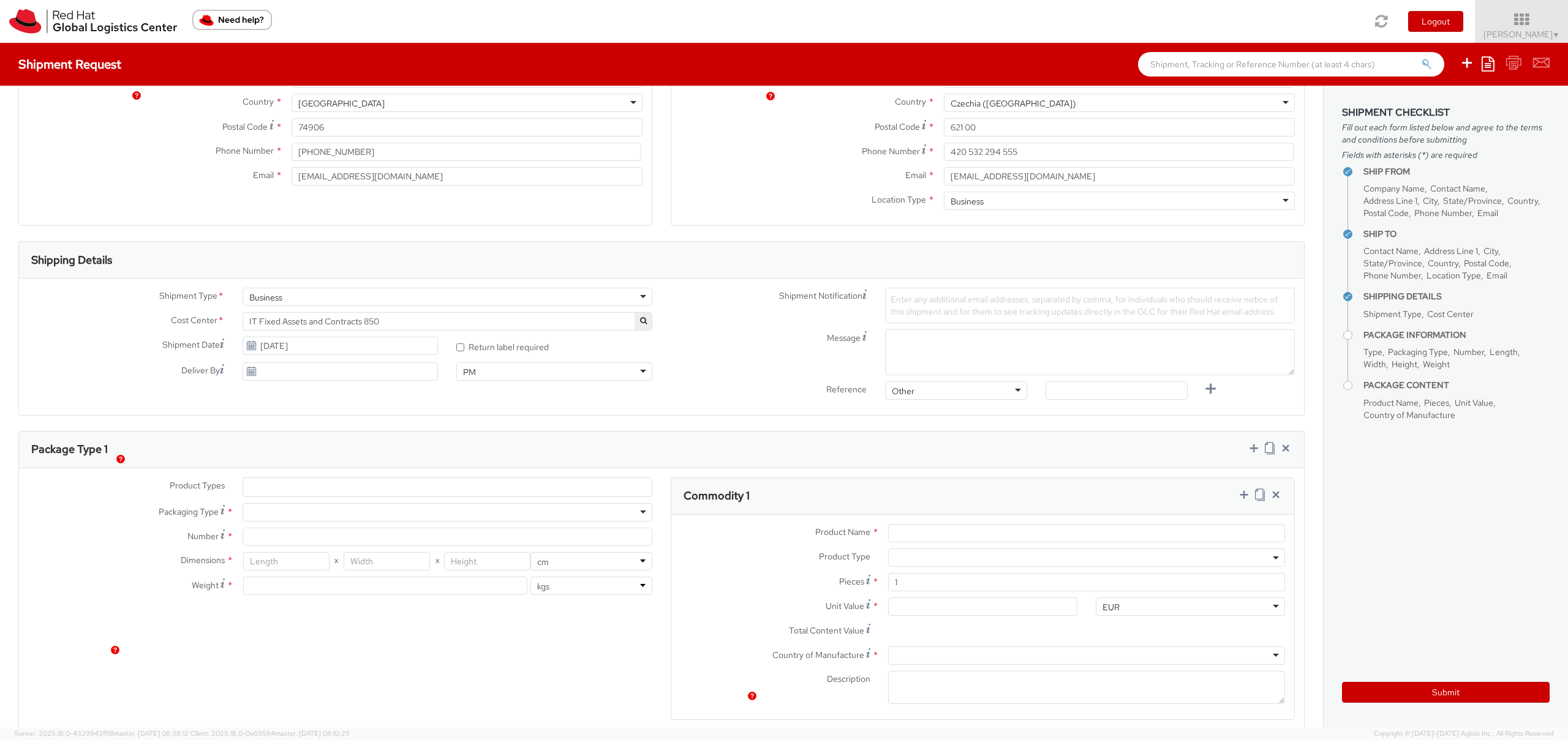
scroll to position [233, 0]
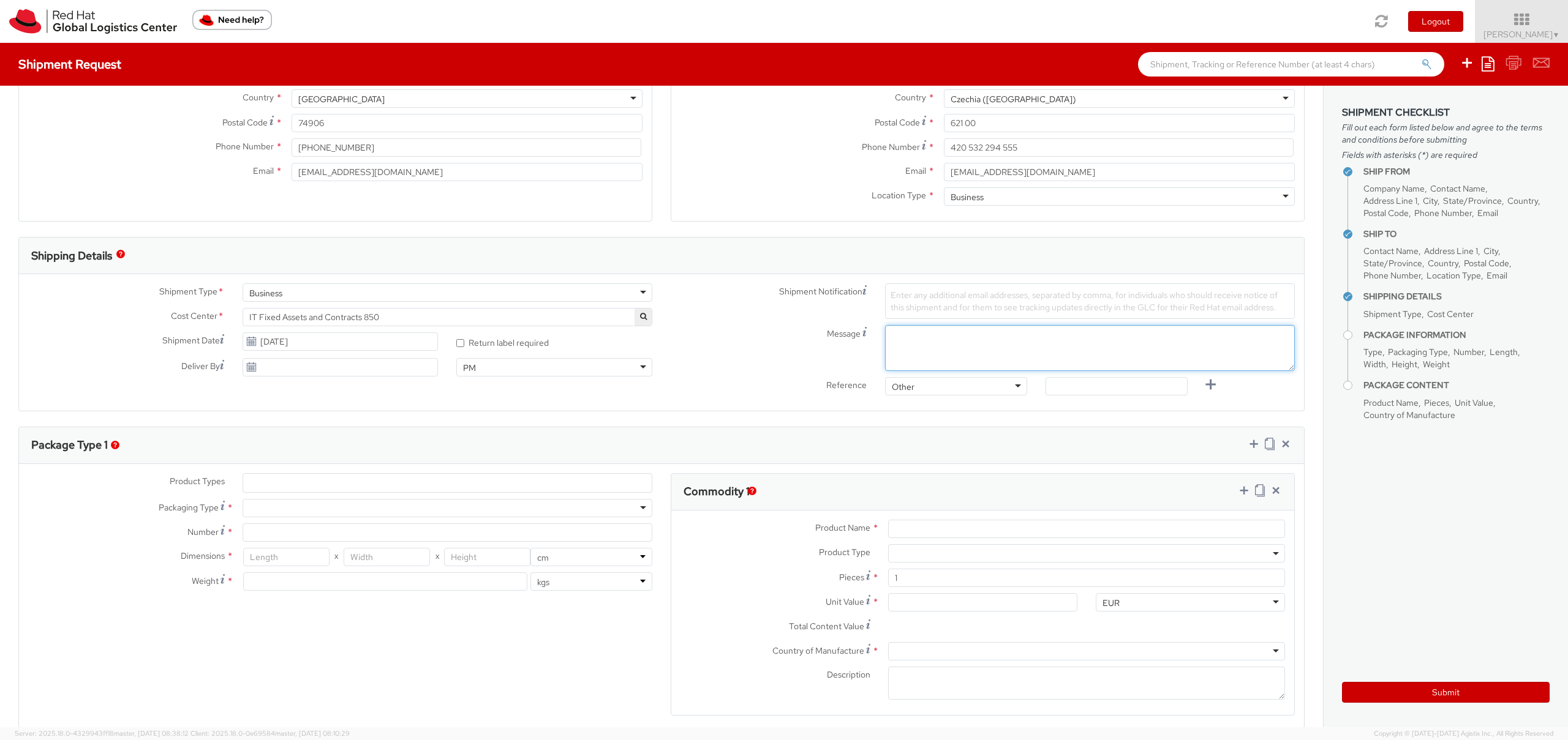
click at [939, 342] on textarea "Message" at bounding box center [1090, 348] width 410 height 46
click at [924, 347] on textarea "Pickup Time:" at bounding box center [1090, 348] width 410 height 46
type textarea "Pickup Time:"
click at [922, 302] on span "Enter any additional email addresses, separated by comma, for individuals who s…" at bounding box center [1084, 301] width 387 height 23
type input "[EMAIL_ADDRESS][DOMAIN_NAME]"
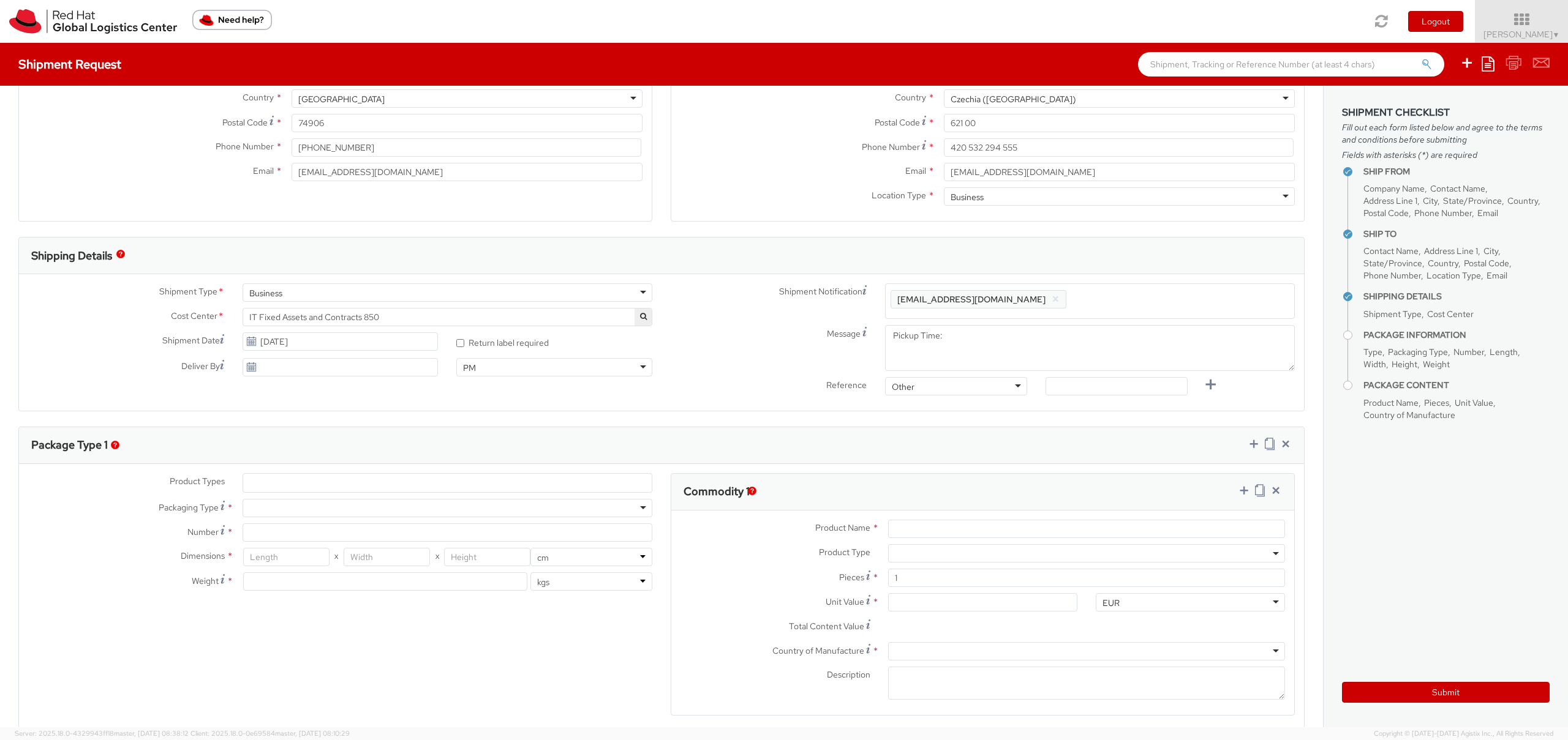
click at [818, 317] on div "Shipment Notification Enter any additional email addresses, separated by comma,…" at bounding box center [982, 301] width 642 height 35
click at [267, 341] on input "[DATE]" at bounding box center [341, 342] width 196 height 19
click at [323, 403] on td "3" at bounding box center [325, 401] width 25 height 19
type input "[DATE]"
click at [987, 330] on textarea "Pickup Time:" at bounding box center [1090, 348] width 410 height 46
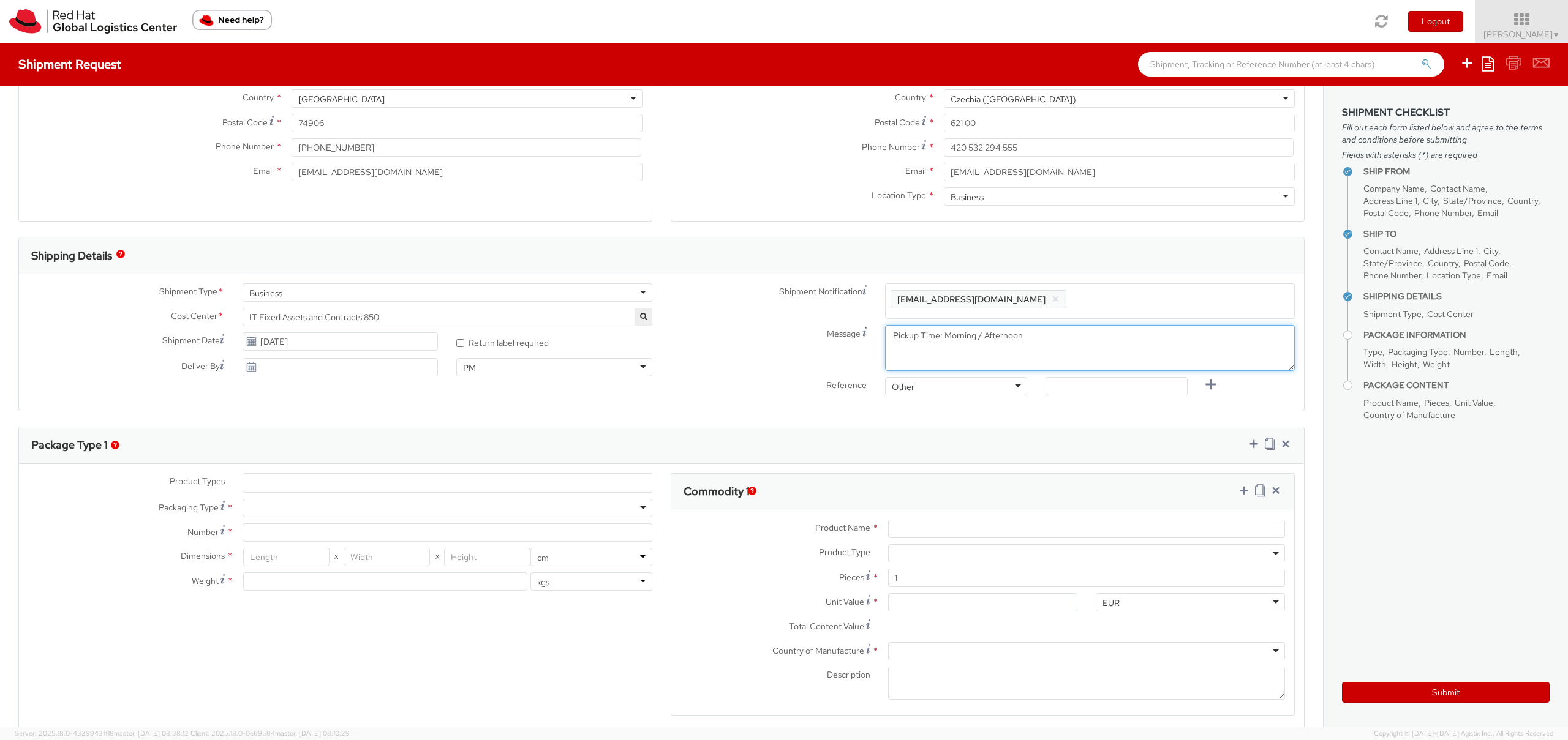
type textarea "Pickup Time: Morning / Afternoon"
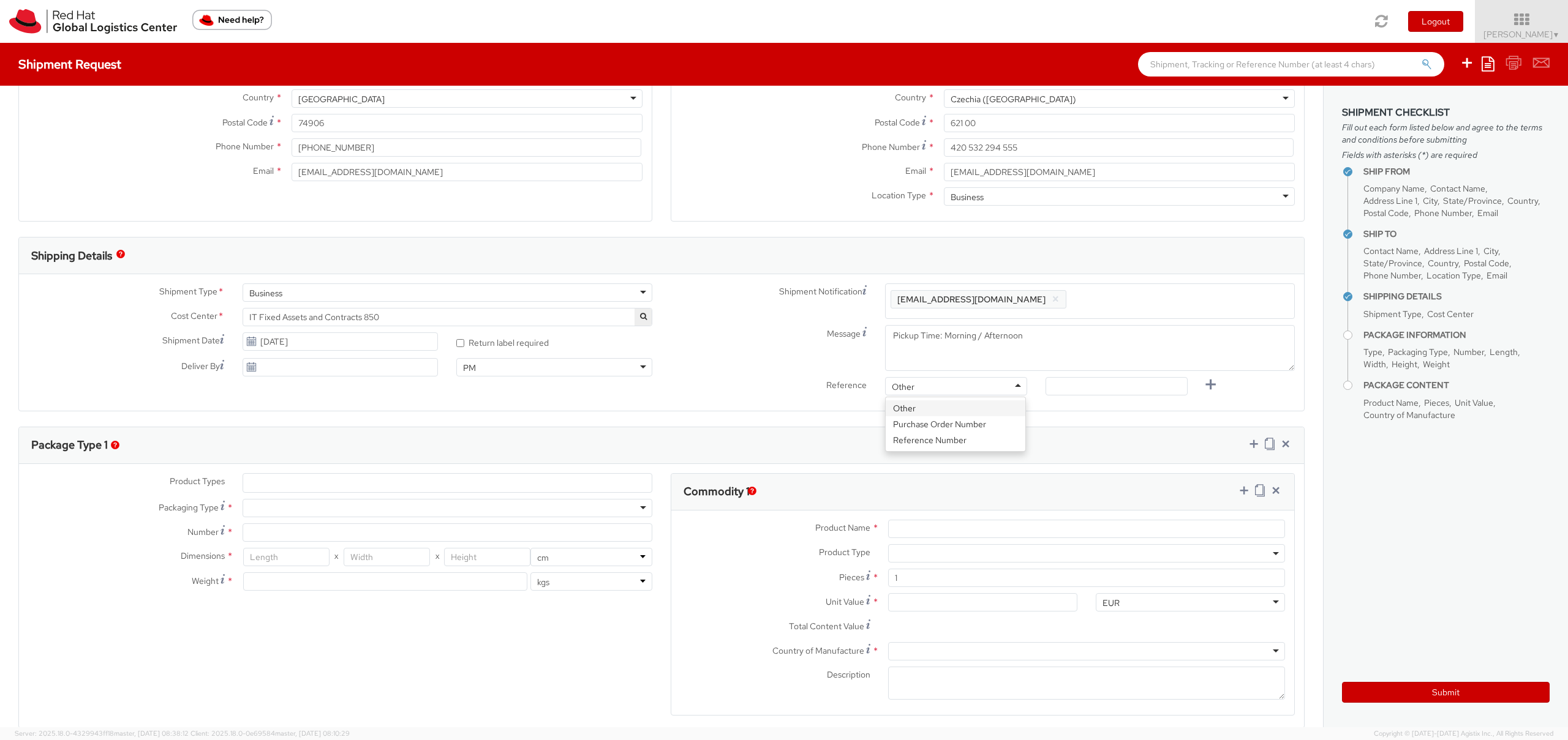
click at [948, 393] on div "Other" at bounding box center [956, 387] width 142 height 19
click at [776, 379] on label "Reference" at bounding box center [768, 384] width 214 height 14
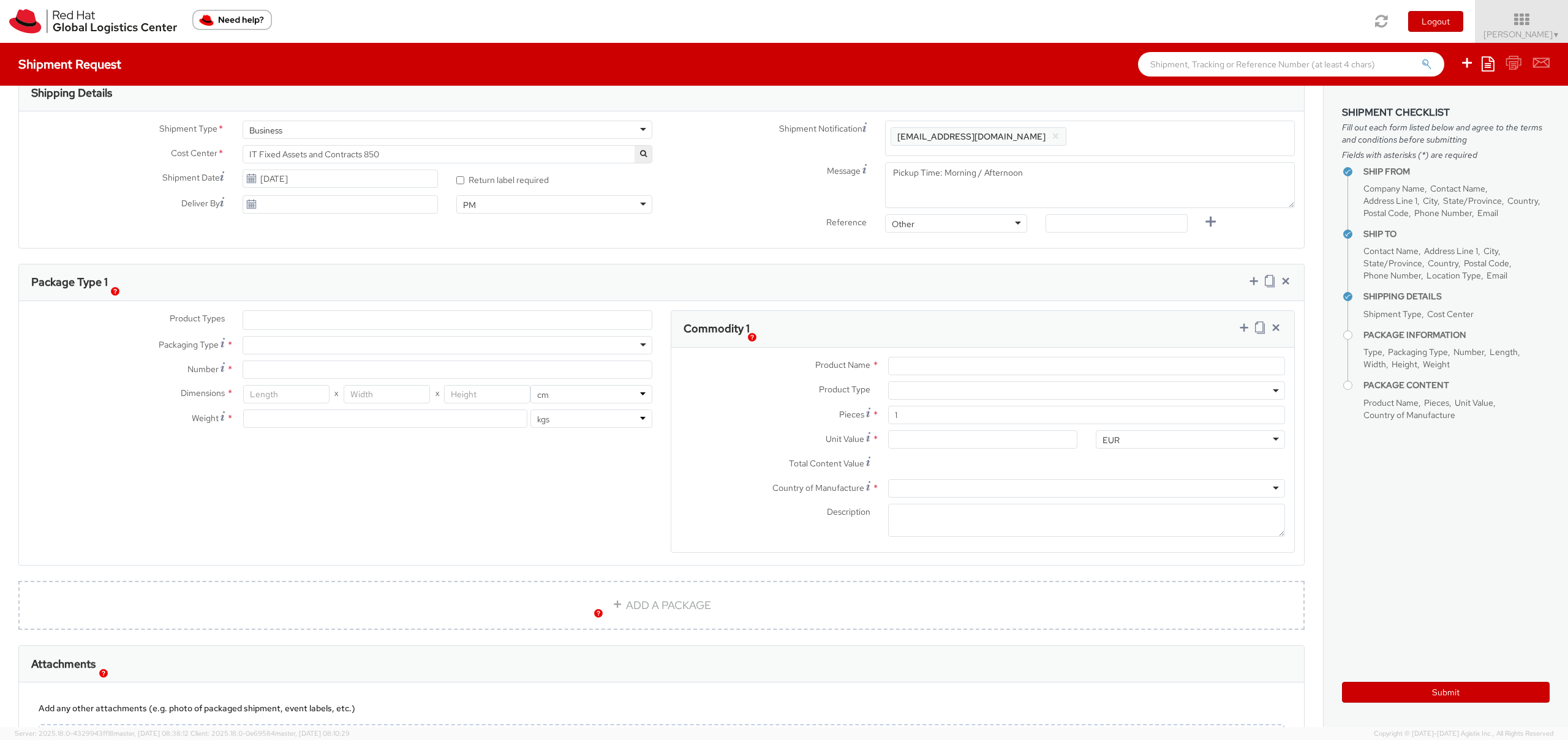
scroll to position [387, 0]
click at [351, 360] on div at bounding box center [448, 355] width 410 height 19
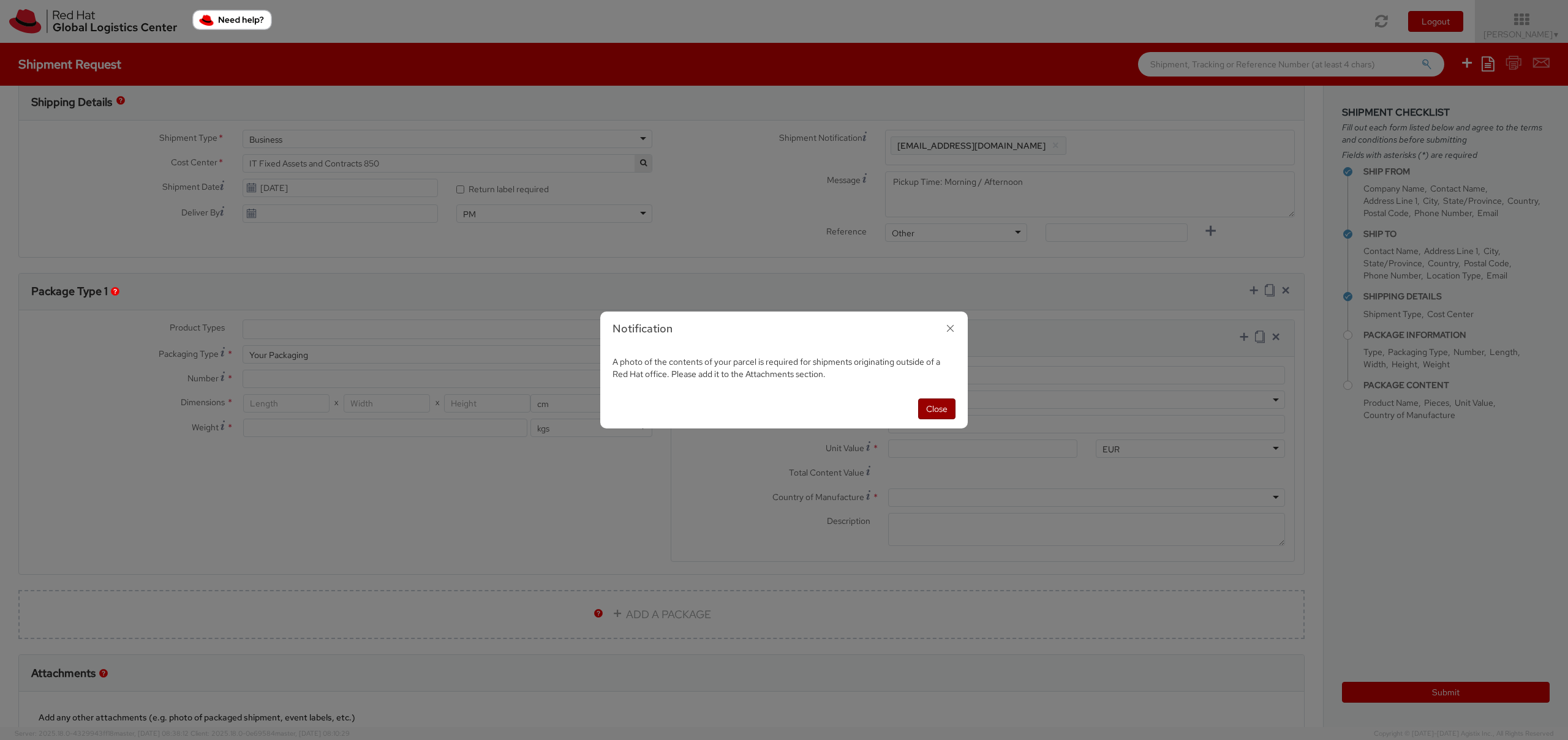
click at [934, 404] on button "Close" at bounding box center [937, 409] width 37 height 21
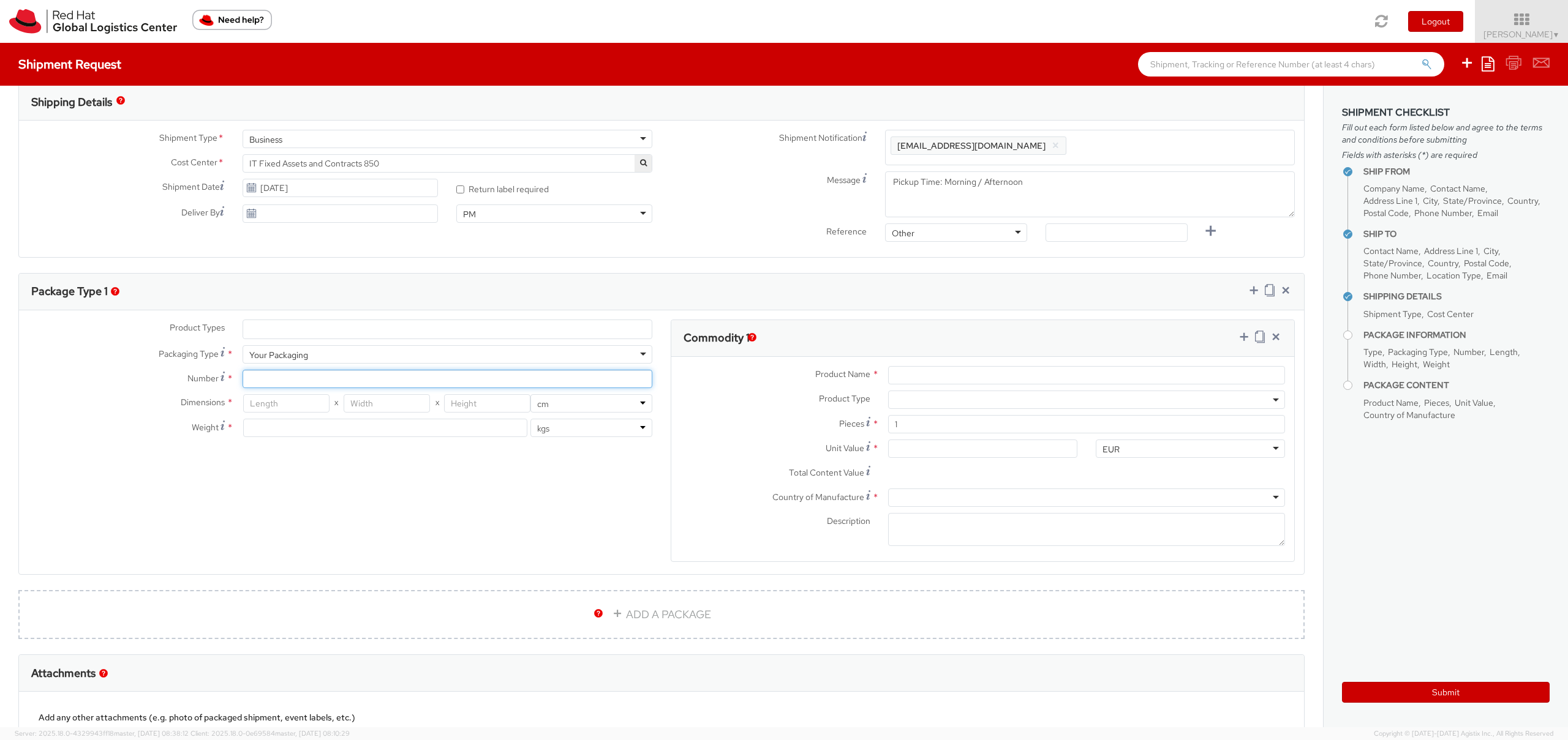
click at [319, 370] on input "Number *" at bounding box center [448, 379] width 410 height 19
click at [514, 325] on ul at bounding box center [448, 329] width 409 height 19
click at [490, 331] on ul at bounding box center [448, 329] width 409 height 19
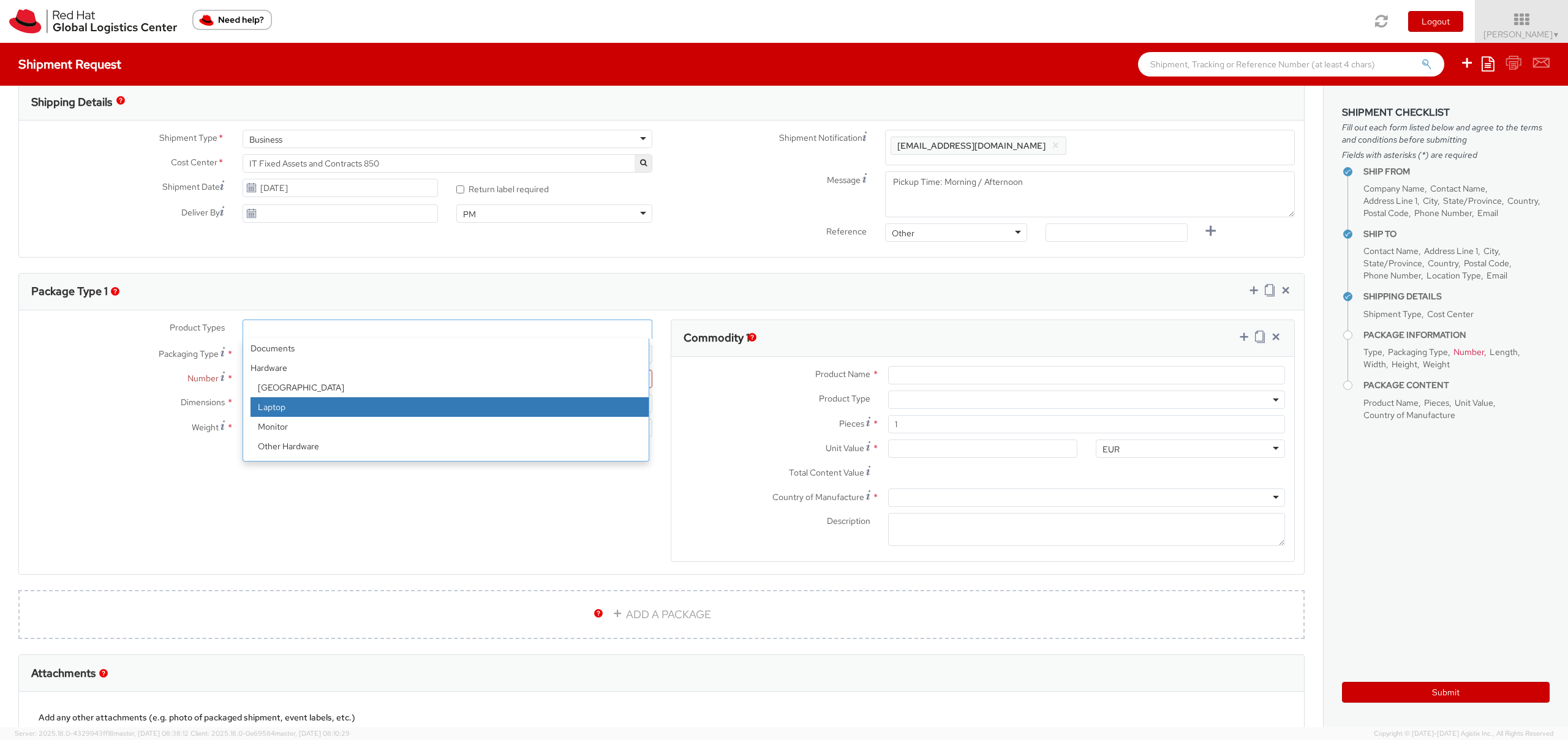
select select "LAPTOP"
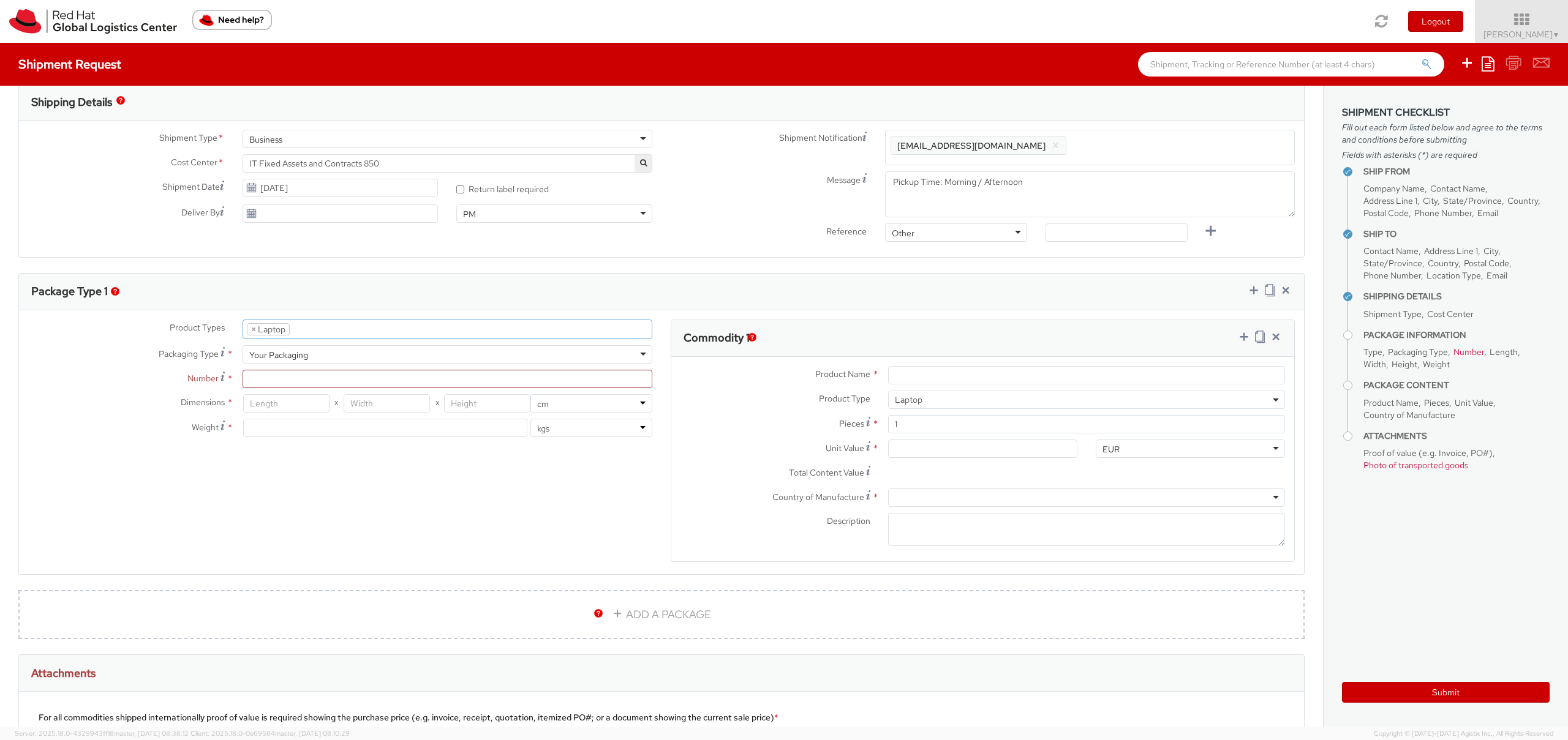
scroll to position [35, 0]
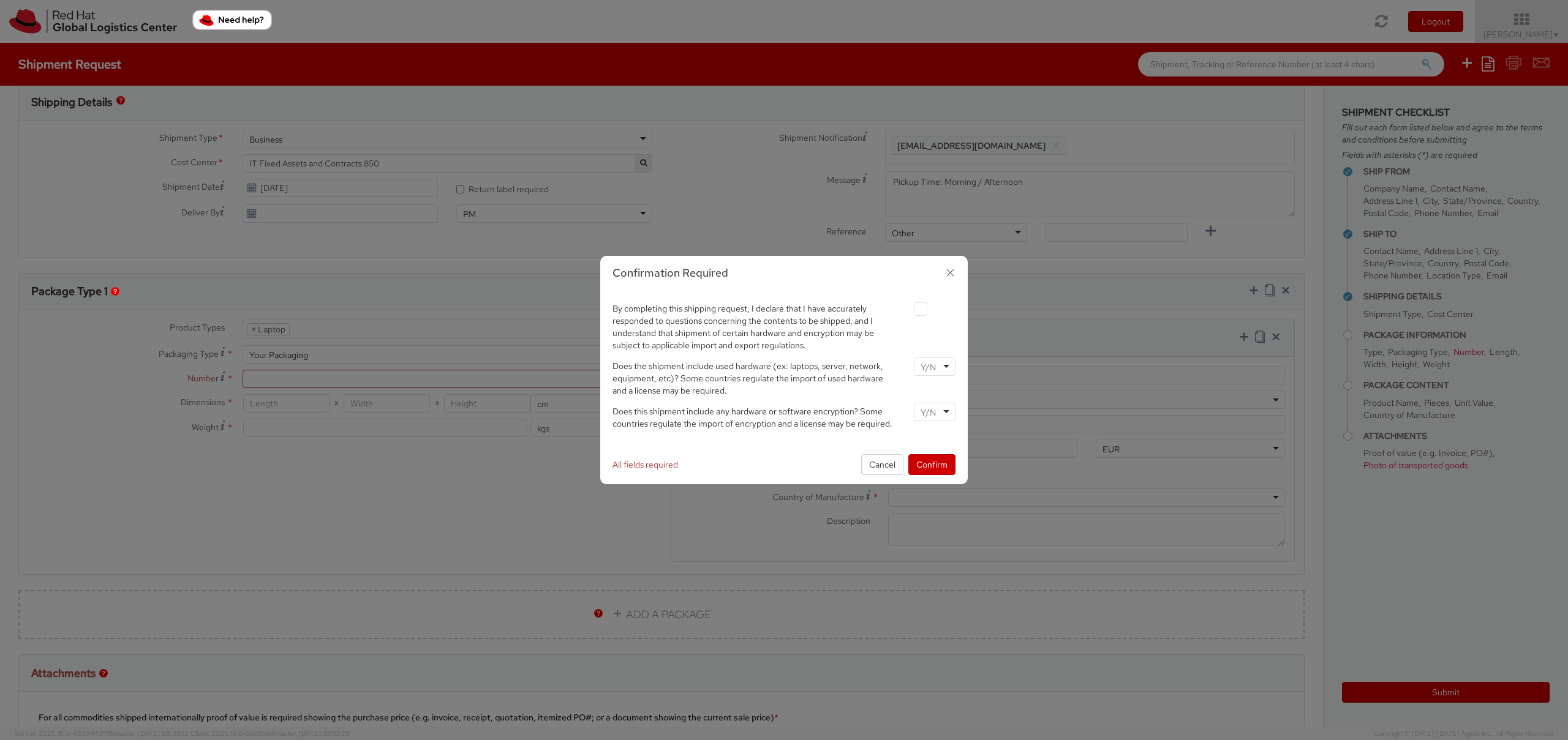
click at [920, 311] on label at bounding box center [920, 309] width 13 height 13
click at [910, 311] on input "checkbox" at bounding box center [906, 309] width 8 height 8
checkbox input "true"
click at [942, 370] on div at bounding box center [934, 367] width 41 height 19
click at [950, 413] on div at bounding box center [934, 412] width 41 height 19
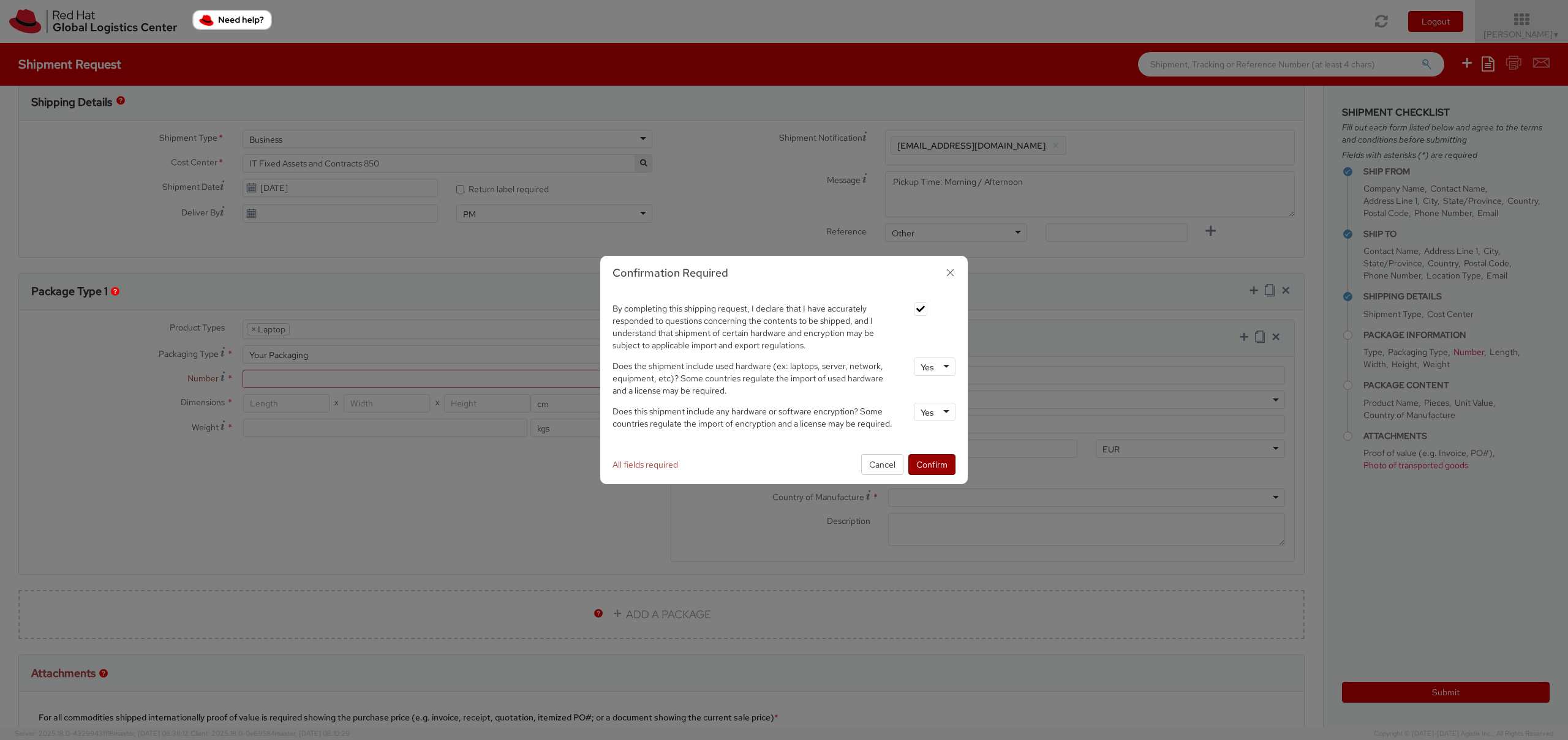
click at [934, 463] on button "Confirm" at bounding box center [932, 464] width 47 height 21
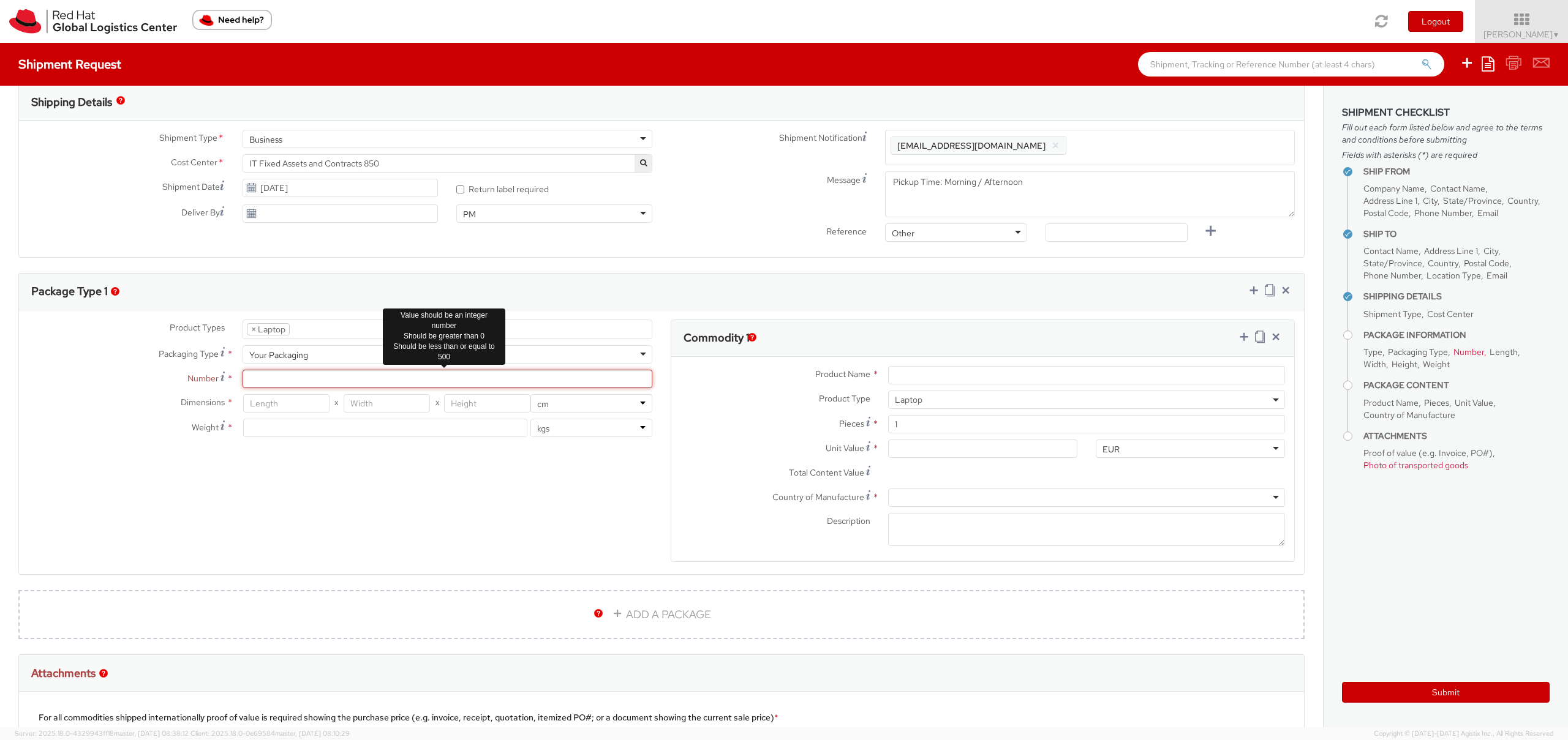
click at [287, 373] on input "Number *" at bounding box center [448, 379] width 410 height 19
click at [227, 377] on span "*" at bounding box center [230, 378] width 7 height 13
click at [243, 377] on input "Number *" at bounding box center [448, 379] width 410 height 19
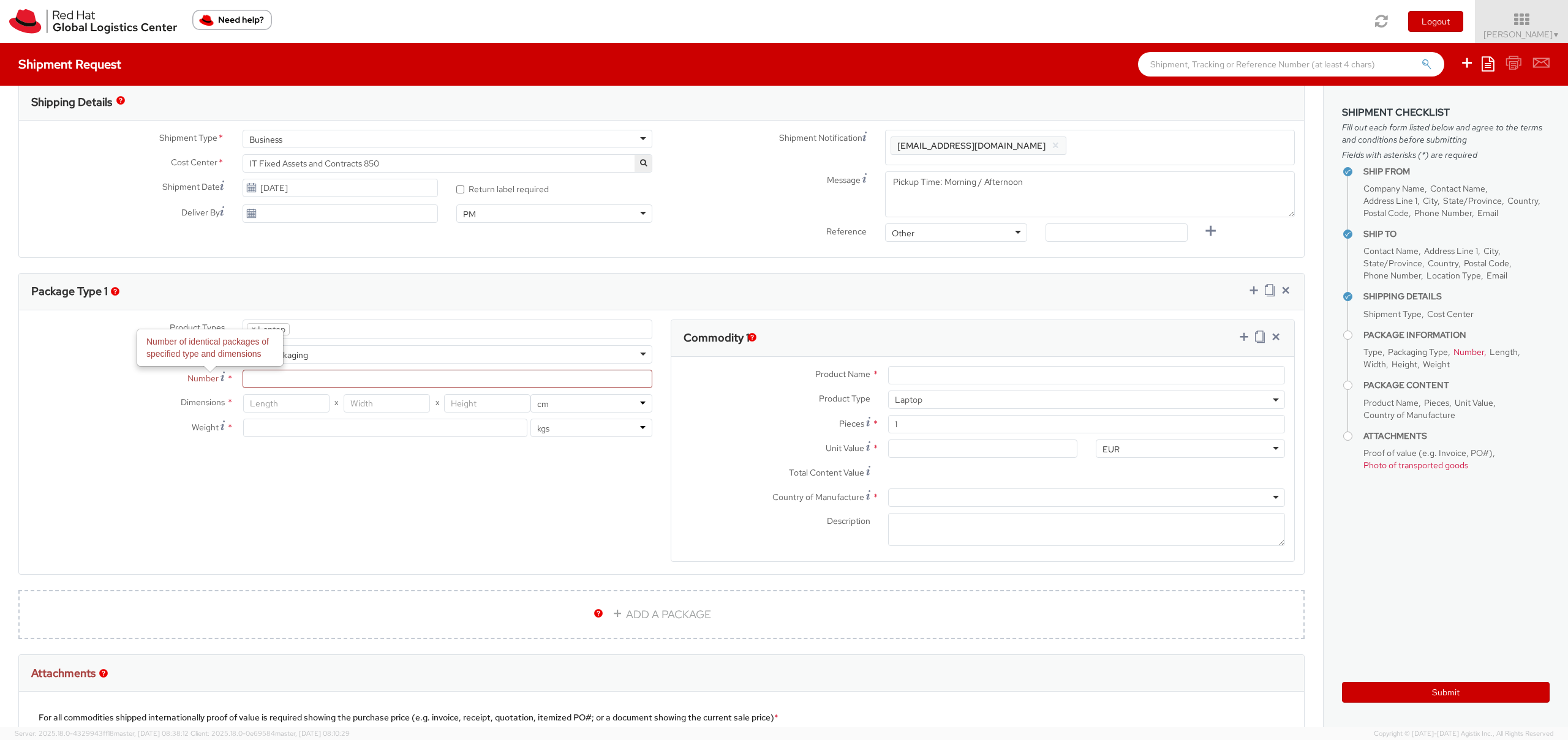
click at [169, 377] on label "Number Number of identical packages of specified type and dimensions *" at bounding box center [125, 378] width 214 height 17
click at [243, 377] on input "Number Number of identical packages of specified type and dimensions *" at bounding box center [448, 379] width 410 height 19
type input "1"
click at [155, 398] on label "Dimensions *" at bounding box center [125, 402] width 214 height 16
click at [259, 402] on input "number" at bounding box center [286, 403] width 86 height 19
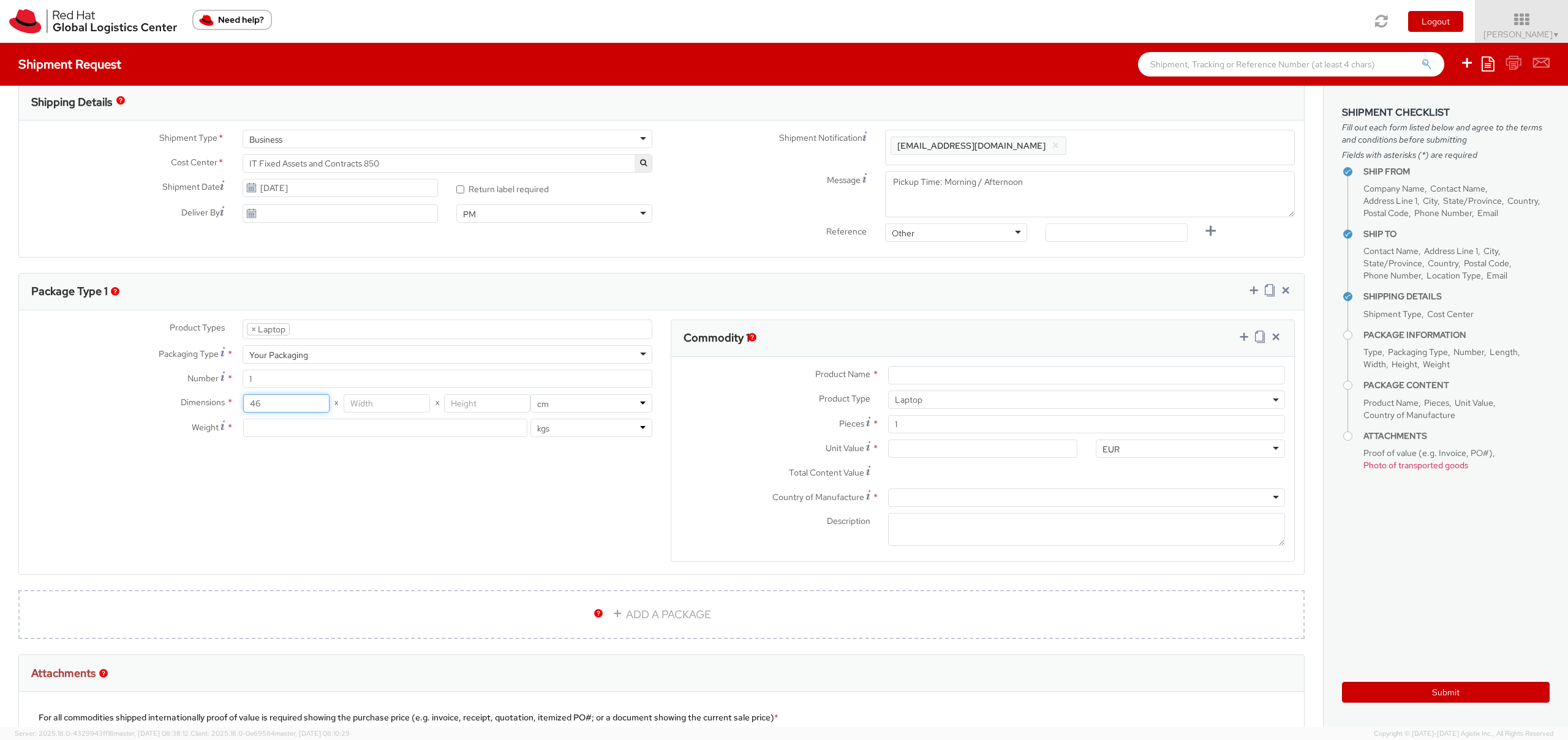
type input "46"
type input "30"
type input "13"
click at [355, 425] on input "number" at bounding box center [385, 428] width 285 height 19
type input "4"
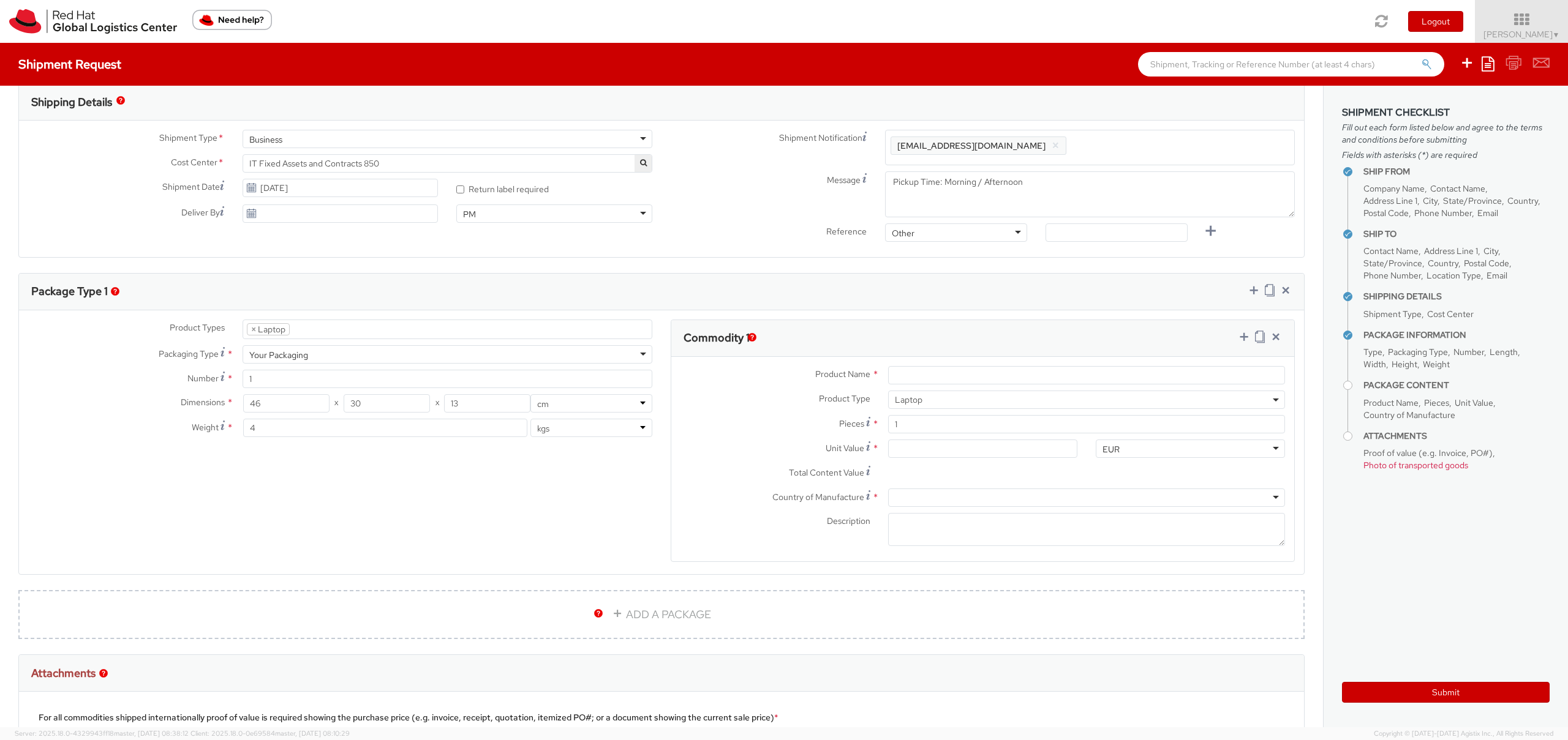
click at [514, 481] on div "Product Types * Documents Docking Station Laptop Monitor Other Hardware Server …" at bounding box center [661, 449] width 1285 height 259
click at [982, 380] on input "Product Name *" at bounding box center [1086, 375] width 397 height 19
click at [1255, 378] on input "Product Name *" at bounding box center [1086, 375] width 397 height 19
type input "Lenovo T14s Gen 2"
click at [943, 456] on input "Unit Value *" at bounding box center [983, 449] width 189 height 19
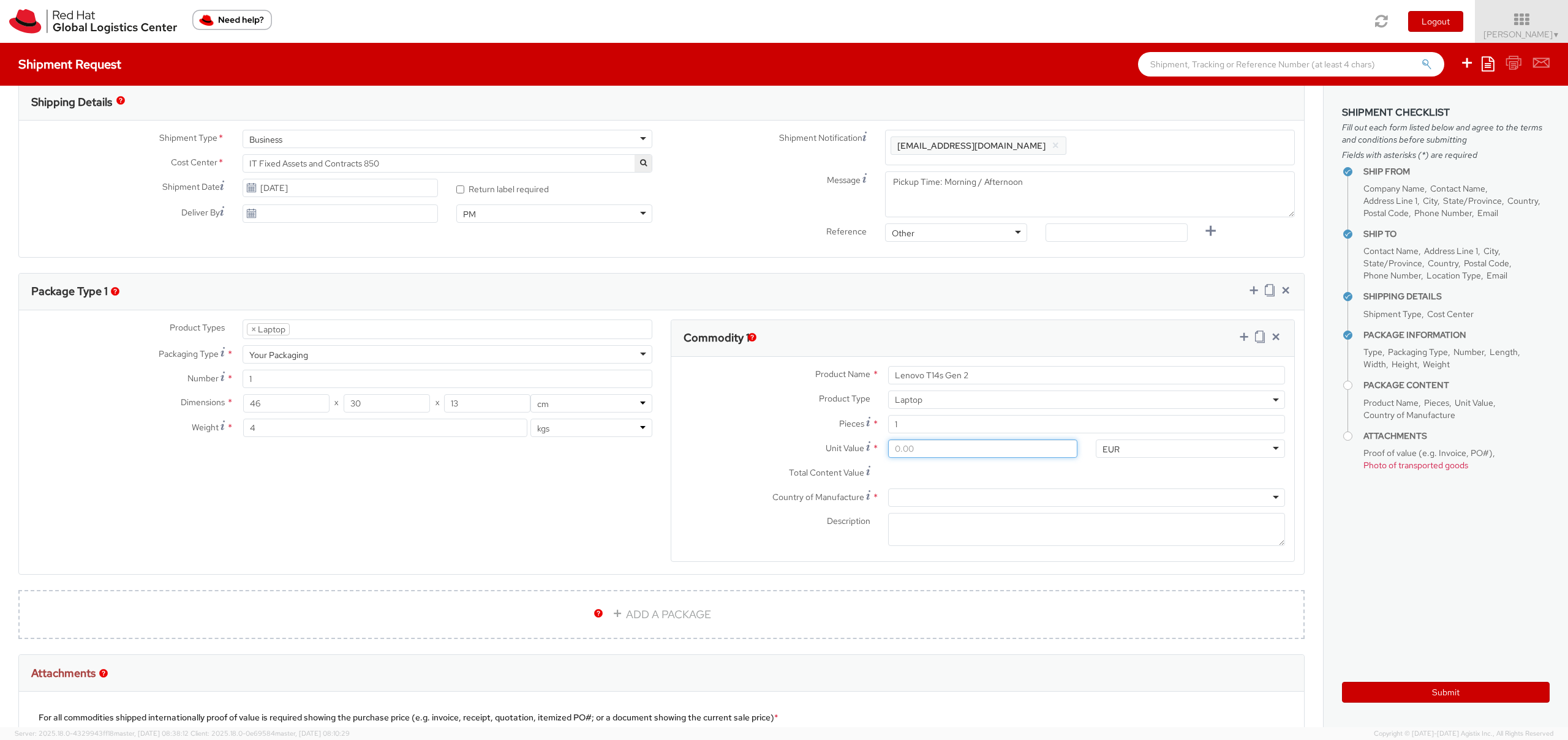
drag, startPoint x: 944, startPoint y: 455, endPoint x: 889, endPoint y: 447, distance: 55.6
click at [889, 447] on input "Unit Value *" at bounding box center [983, 449] width 189 height 19
type input "0.05"
type input "0.50"
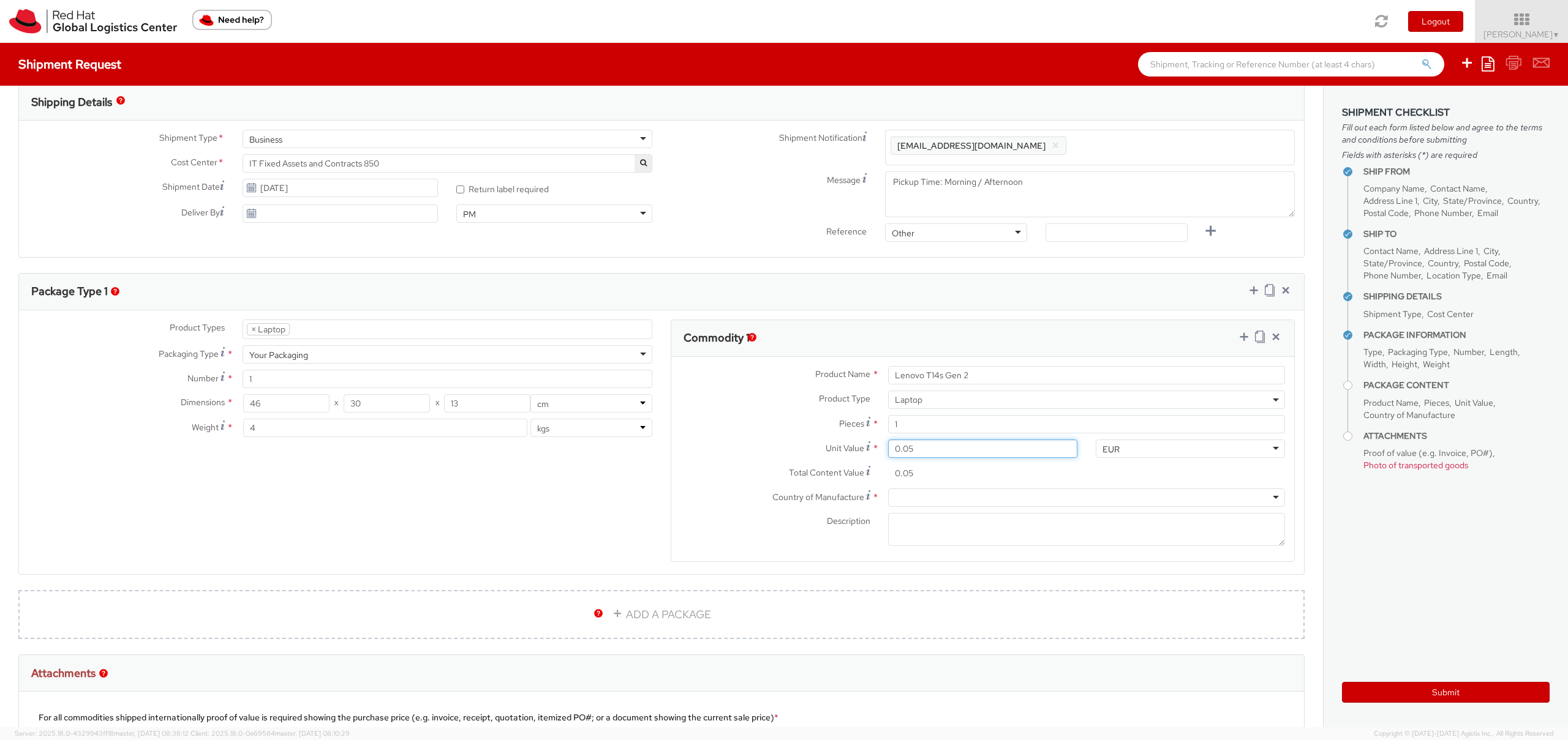
type input "0.50"
type input "0.00"
type input "5.00"
type input "50.00"
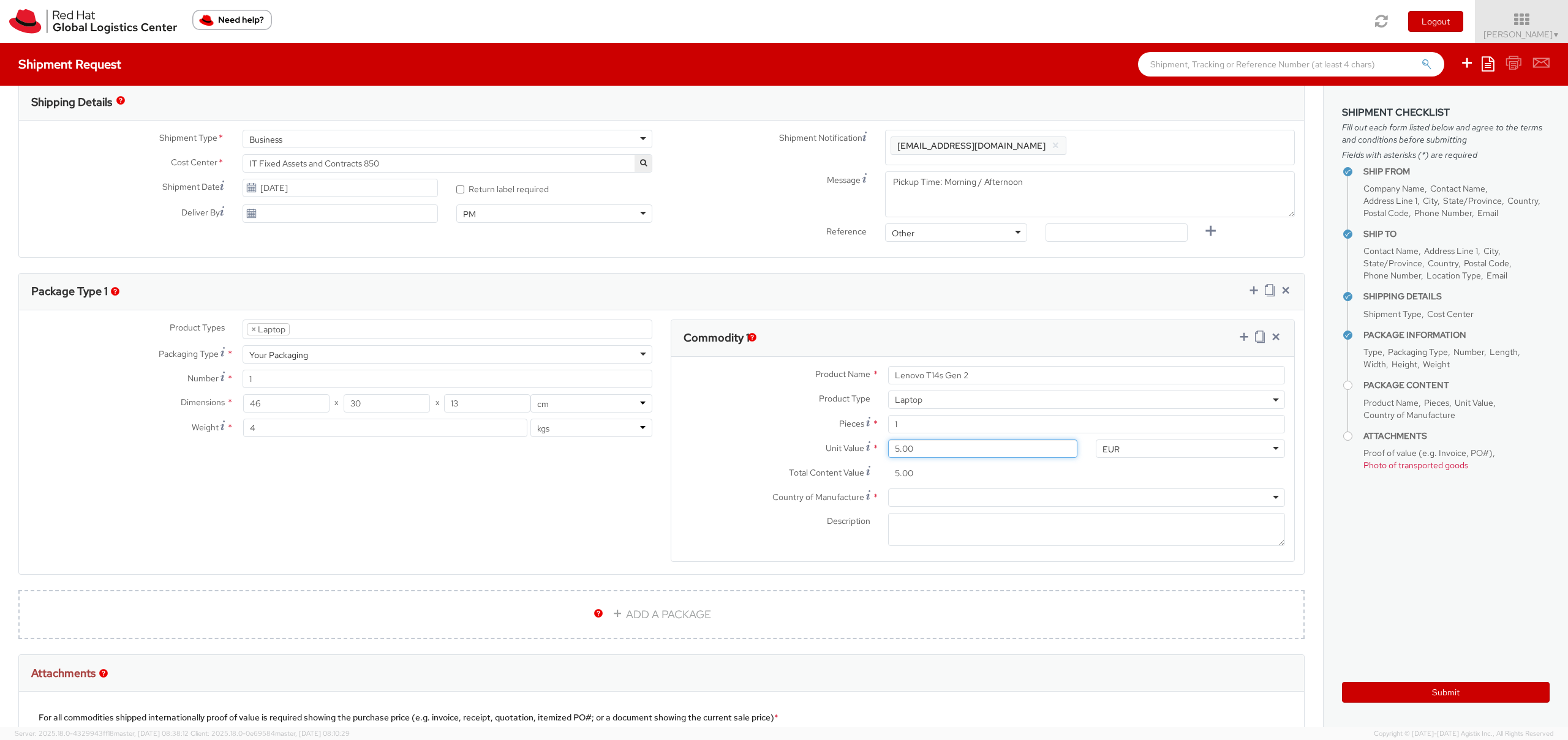
type input "50.00"
type input "500.00"
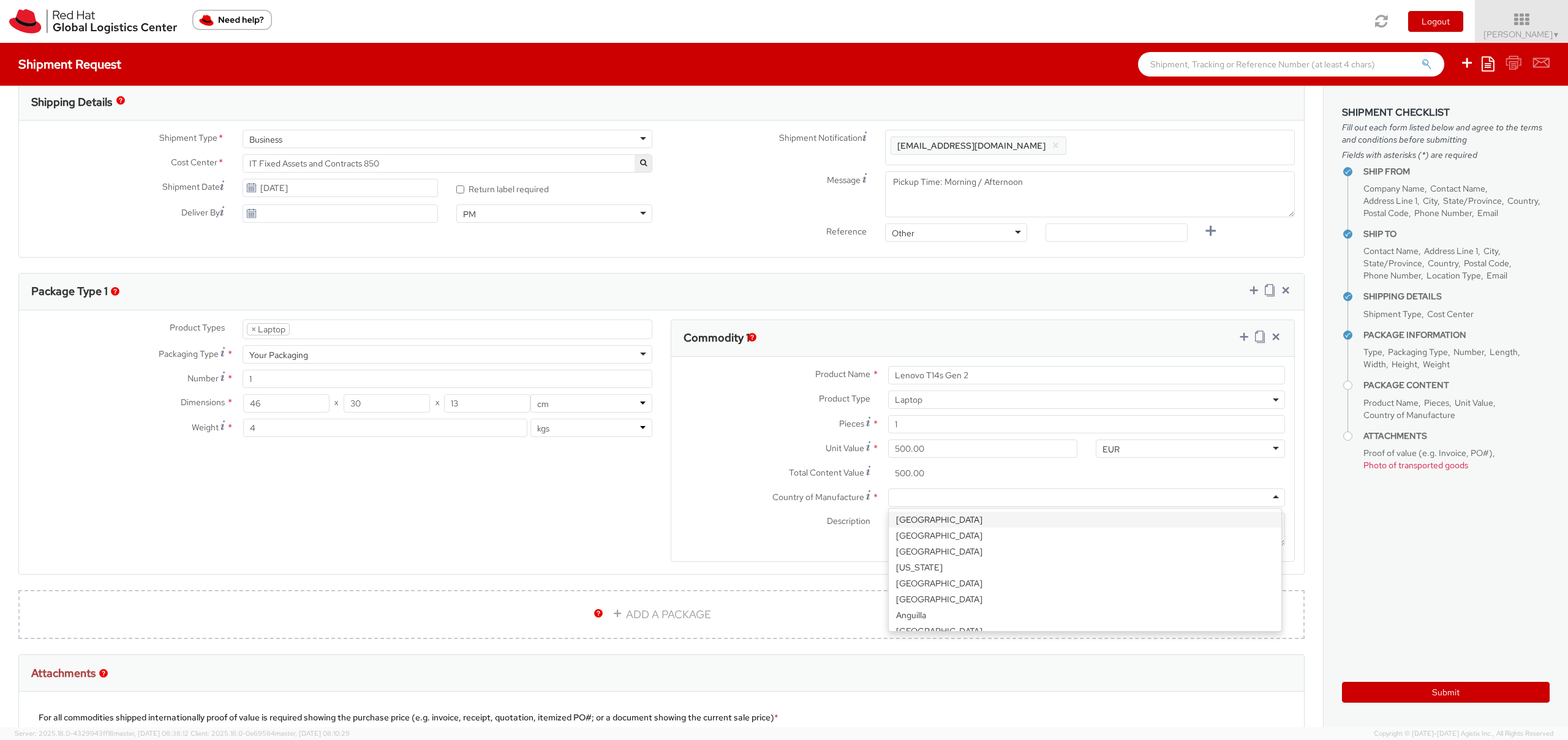
click at [934, 498] on div at bounding box center [1086, 498] width 397 height 19
type input "ch"
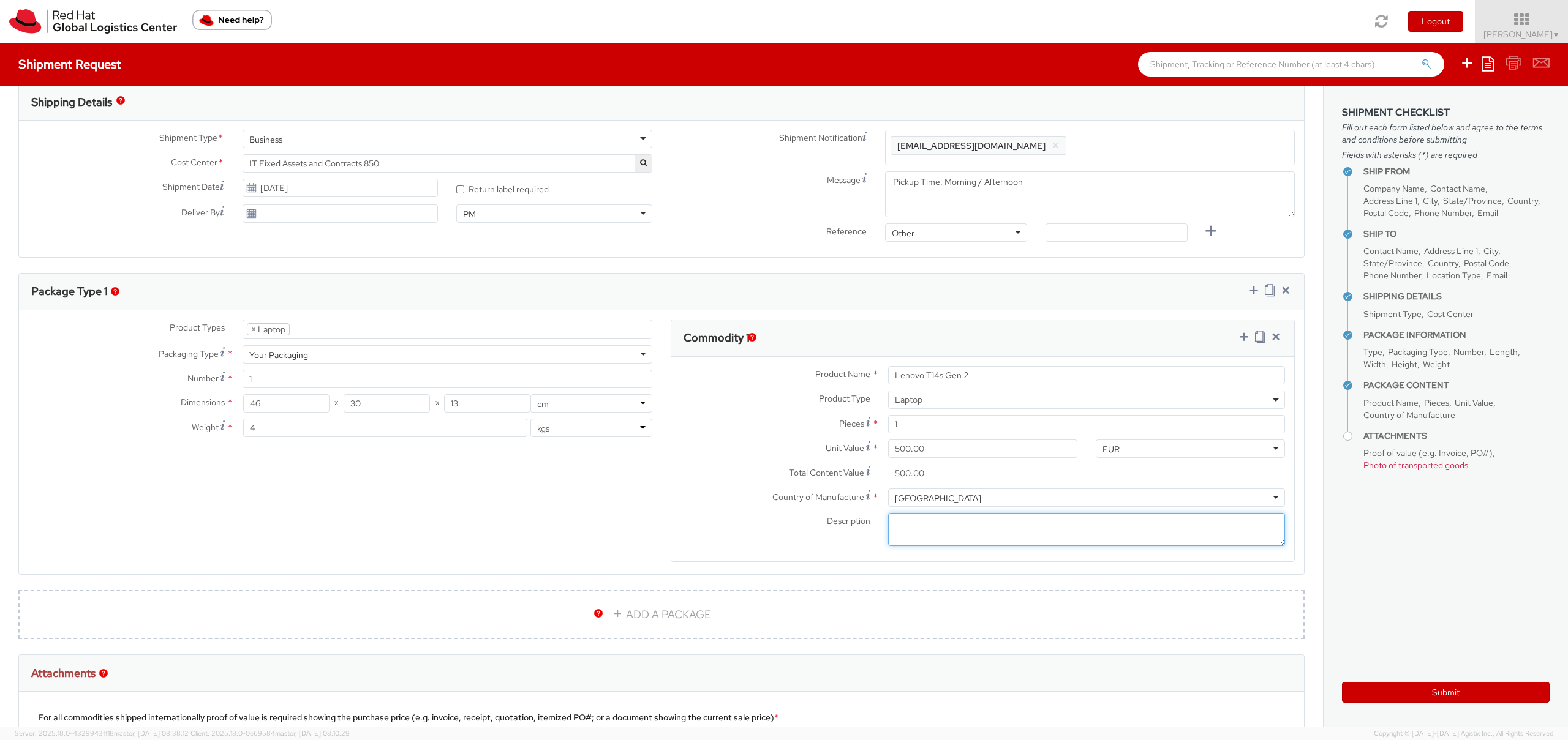
click at [914, 531] on textarea "Description *" at bounding box center [1086, 530] width 397 height 34
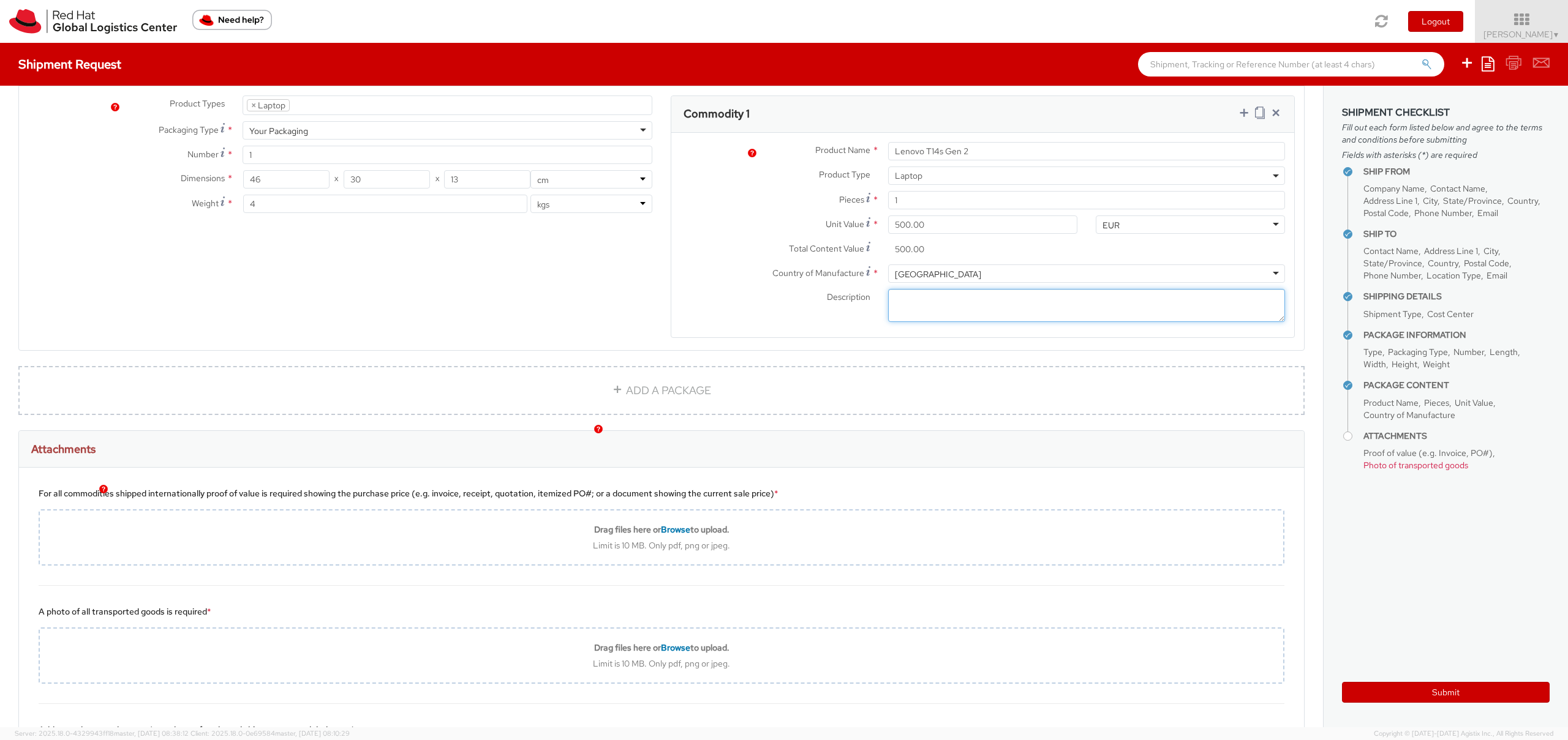
scroll to position [635, 0]
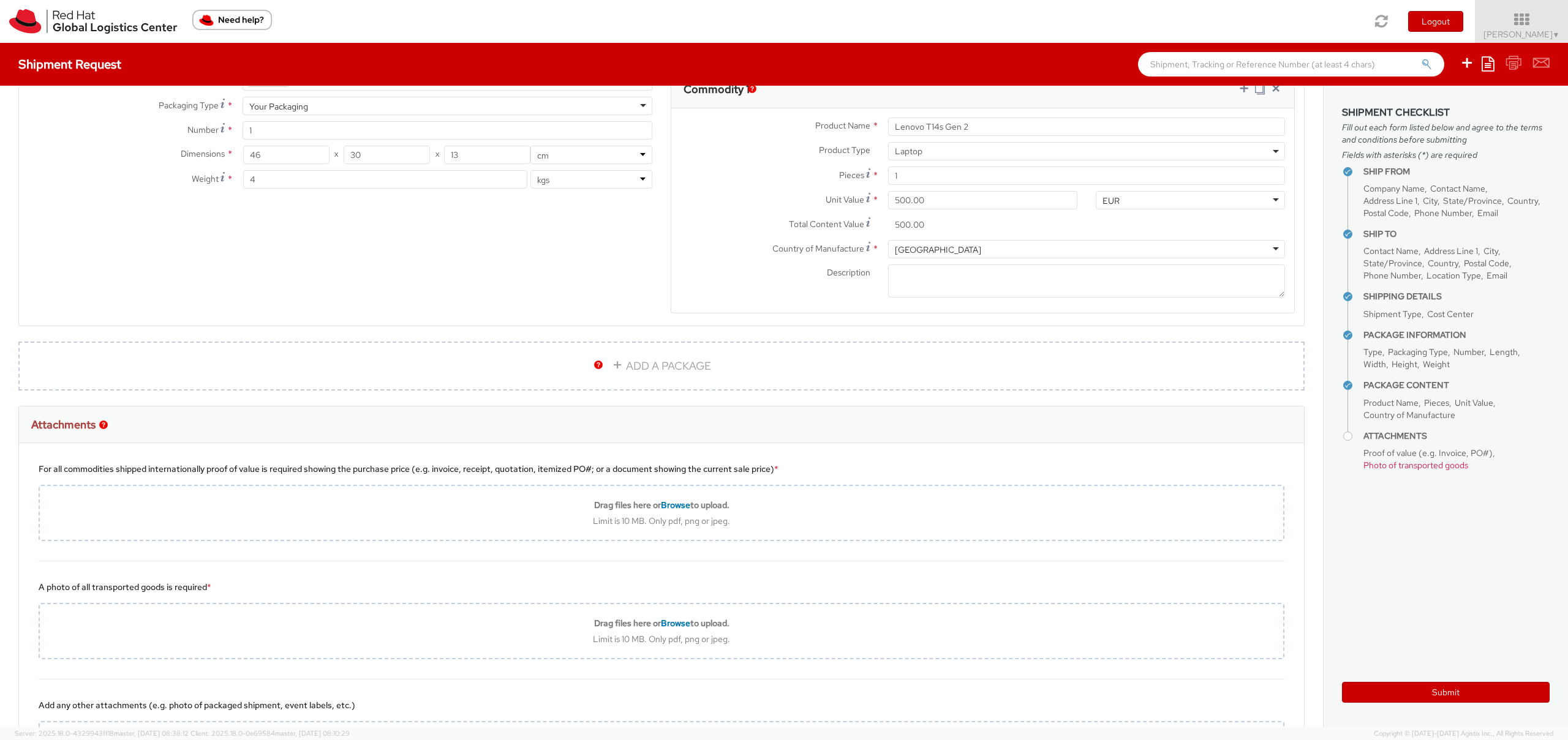
click at [308, 300] on div "Product Types * Documents Docking Station Laptop Monitor Other Hardware Server …" at bounding box center [661, 201] width 1285 height 259
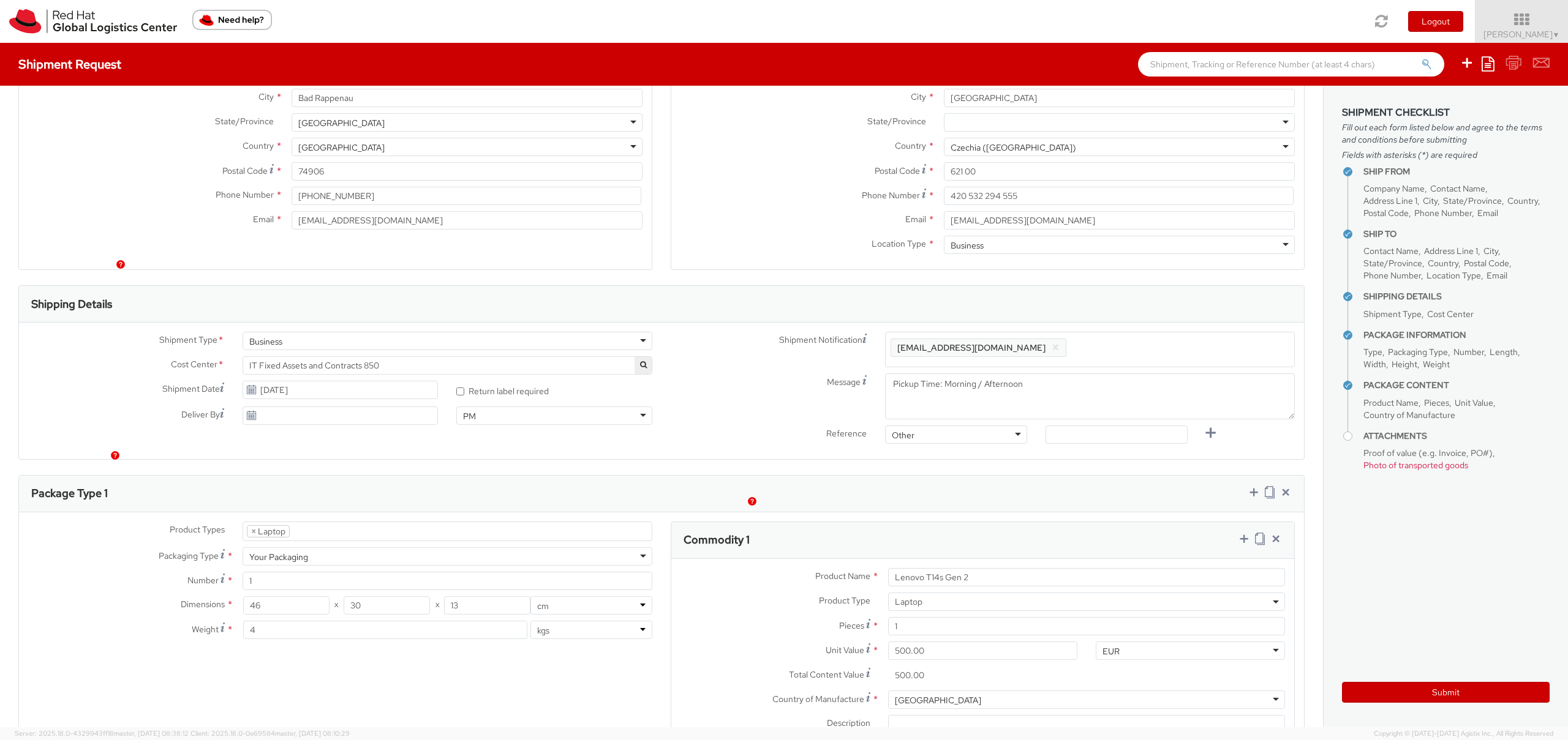
scroll to position [222, 0]
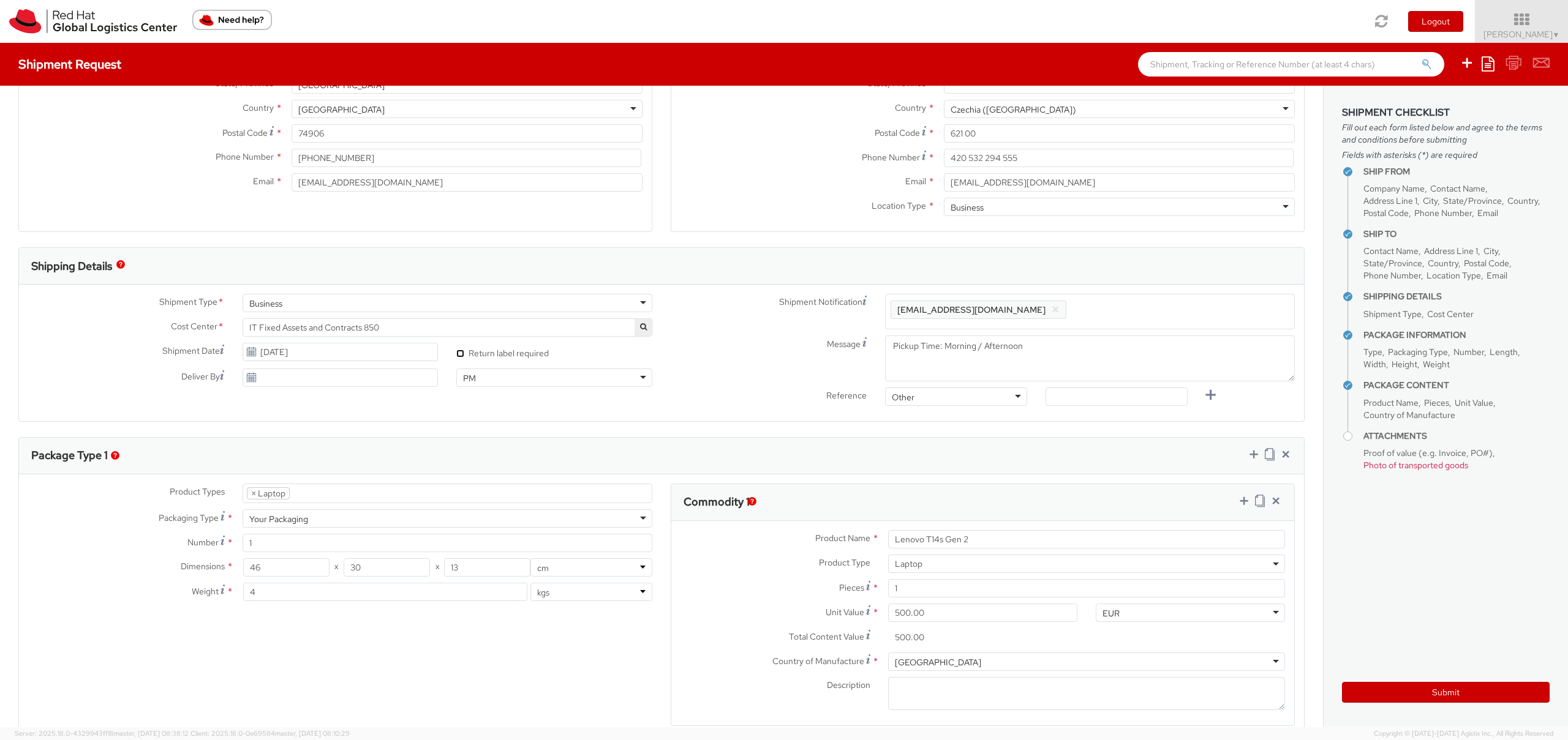
click at [458, 354] on input "* Return label required" at bounding box center [460, 353] width 8 height 8
click at [460, 353] on input "* Return label required" at bounding box center [460, 353] width 8 height 8
checkbox input "false"
click at [120, 266] on img "button" at bounding box center [120, 264] width 9 height 9
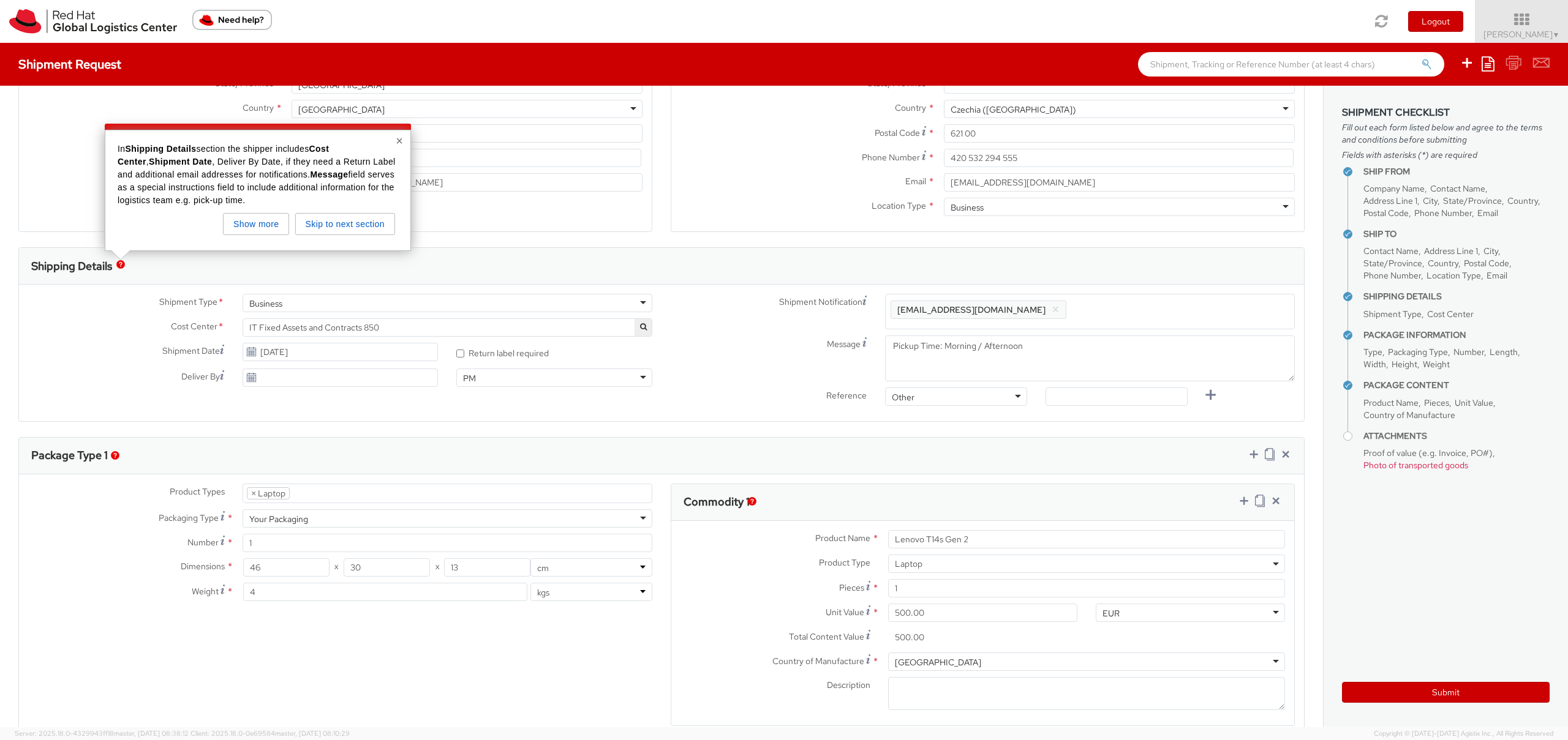
click at [404, 142] on div "× In Shipping Details section the shipper includes Cost Center , Shipment Date …" at bounding box center [257, 191] width 306 height 121
click at [402, 141] on button "×" at bounding box center [399, 141] width 7 height 12
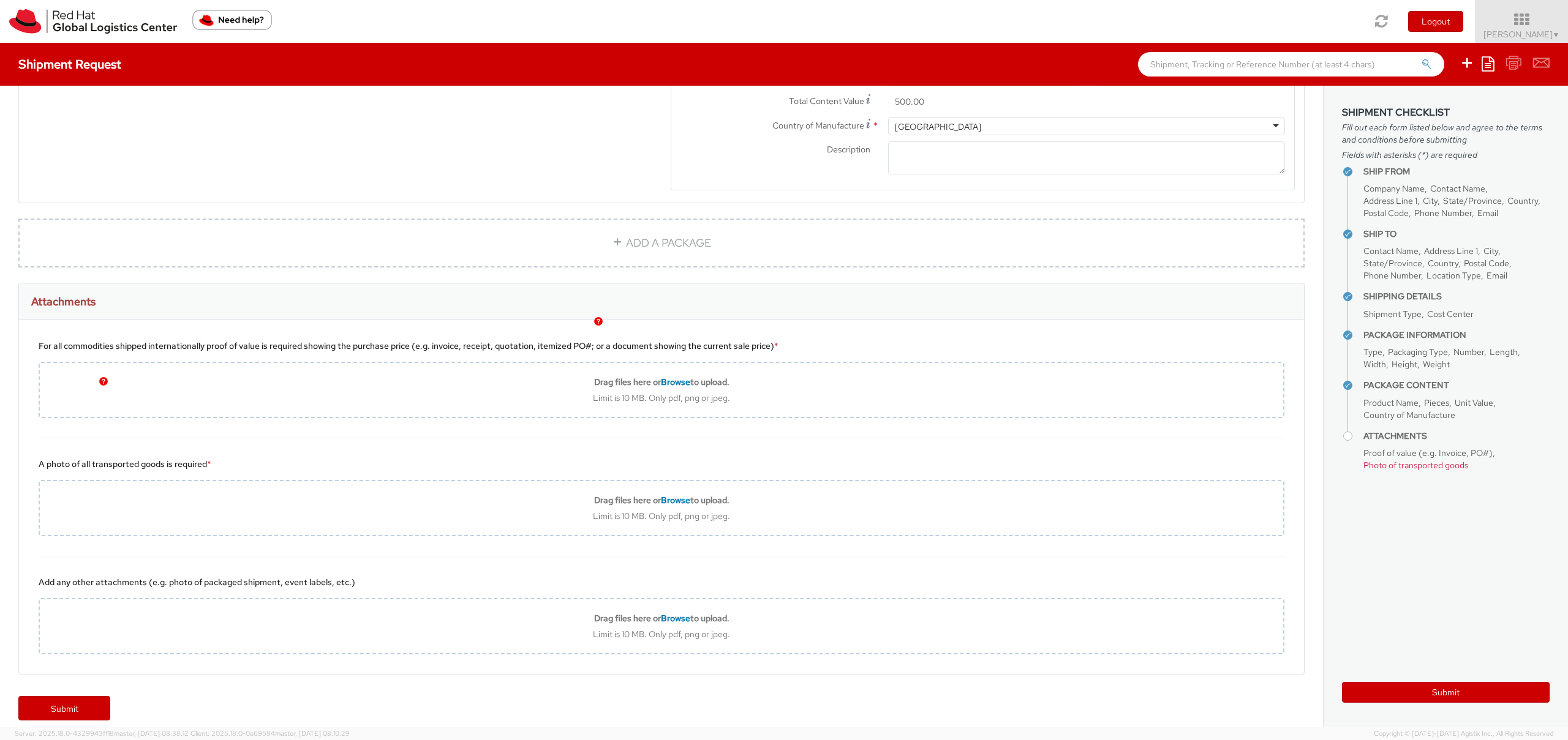
scroll to position [769, 0]
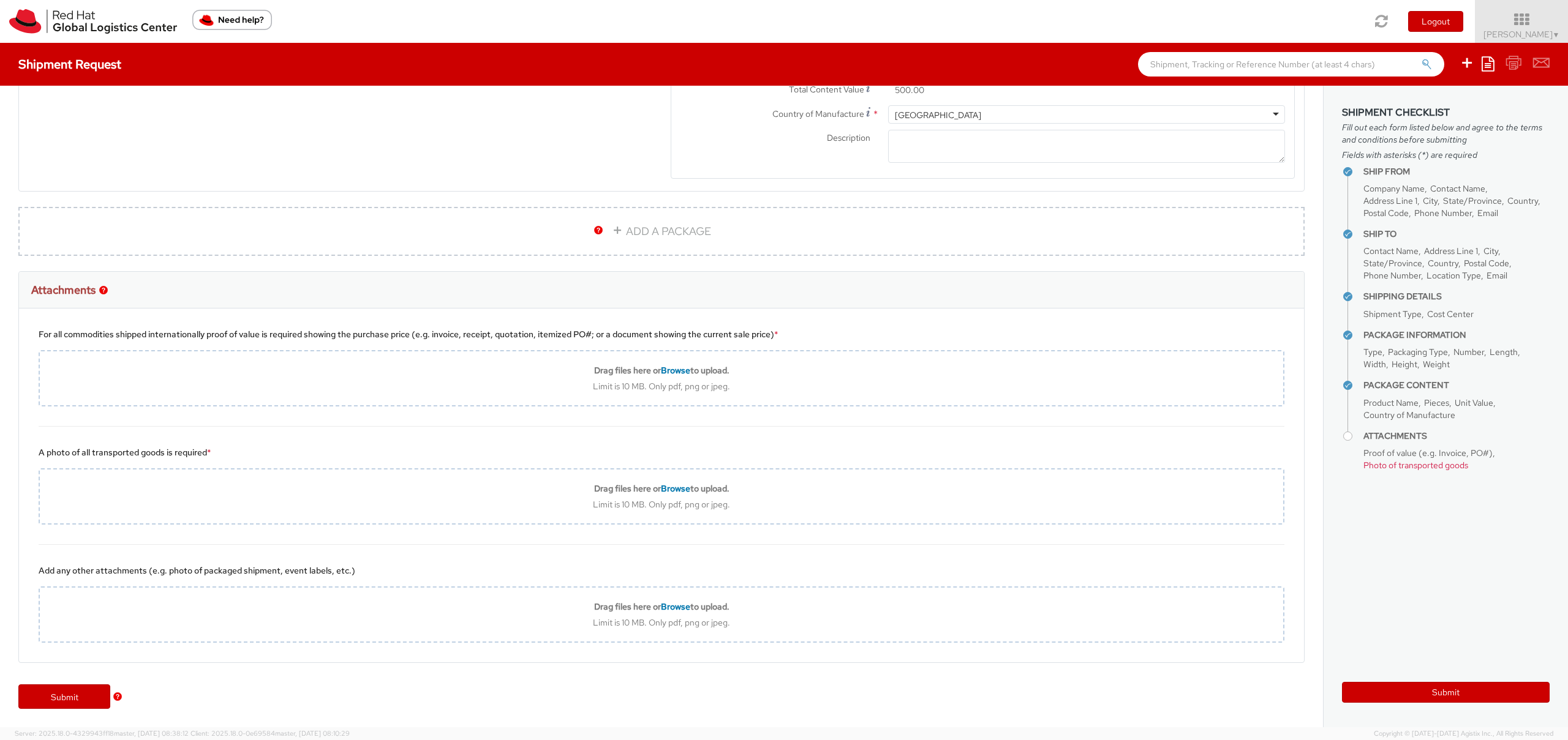
click at [567, 279] on div "Attachments" at bounding box center [661, 290] width 1285 height 37
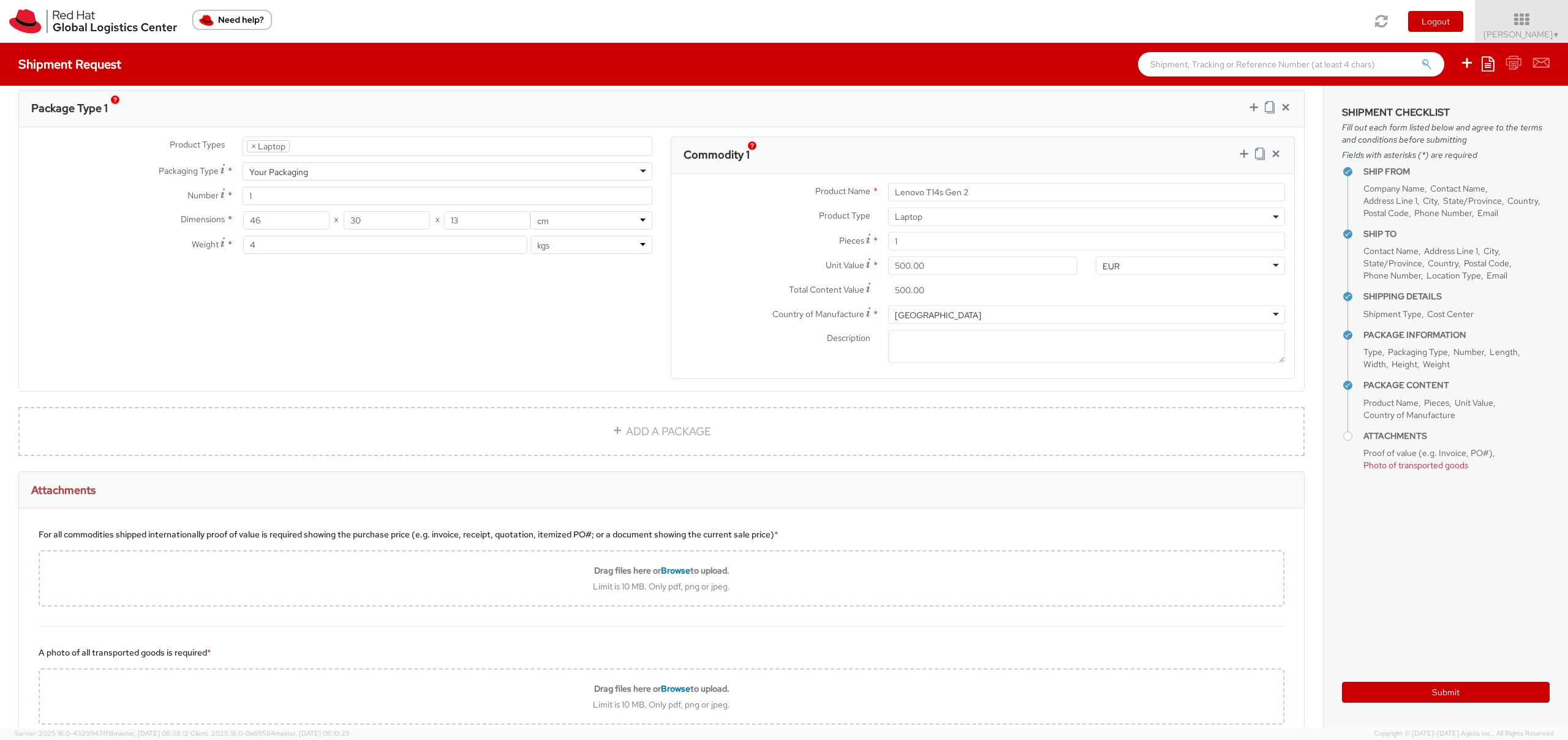
scroll to position [578, 0]
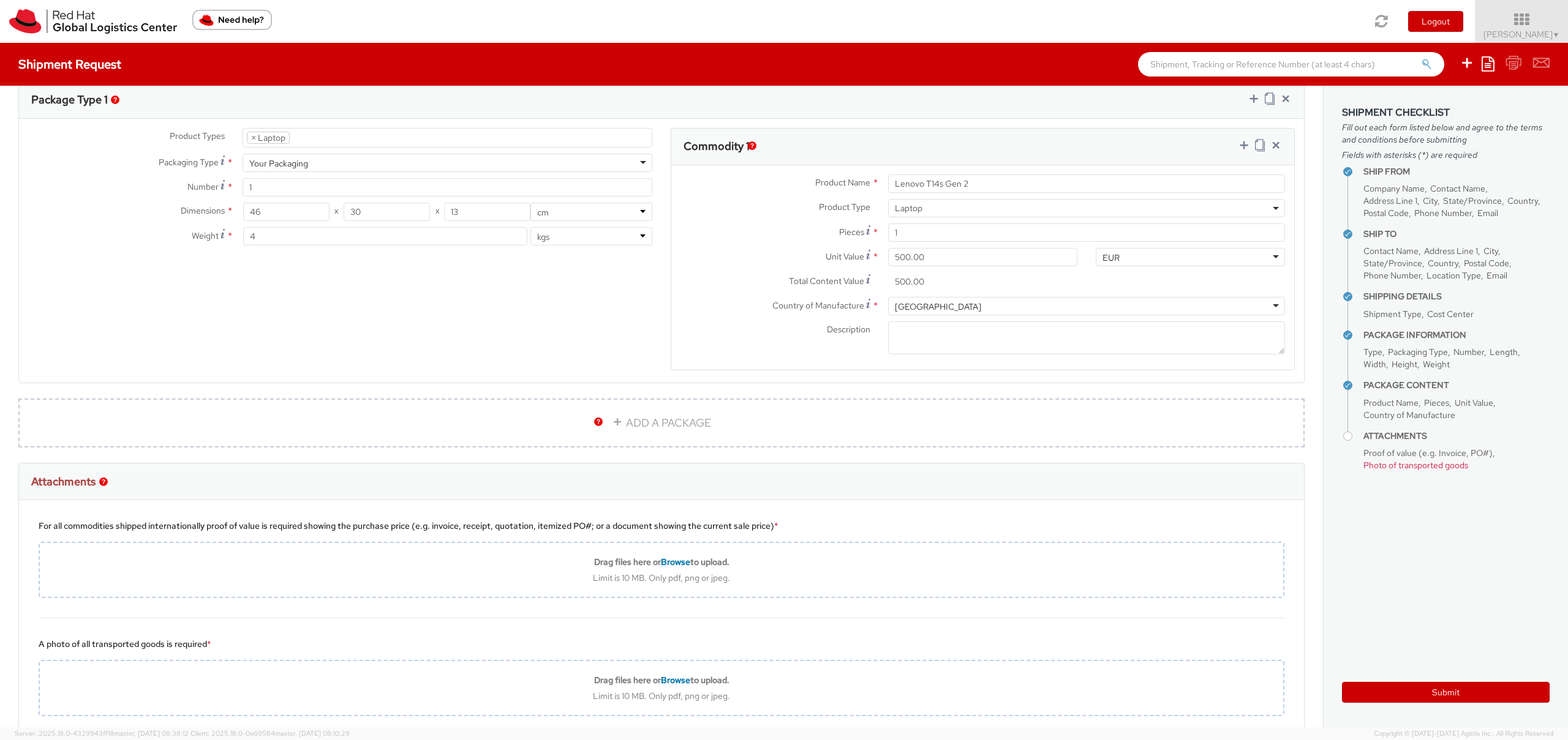
click at [300, 527] on div "For all commodities shipped internationally proof of value is required showing …" at bounding box center [662, 526] width 1246 height 12
click at [285, 523] on div "For all commodities shipped internationally proof of value is required showing …" at bounding box center [662, 526] width 1246 height 12
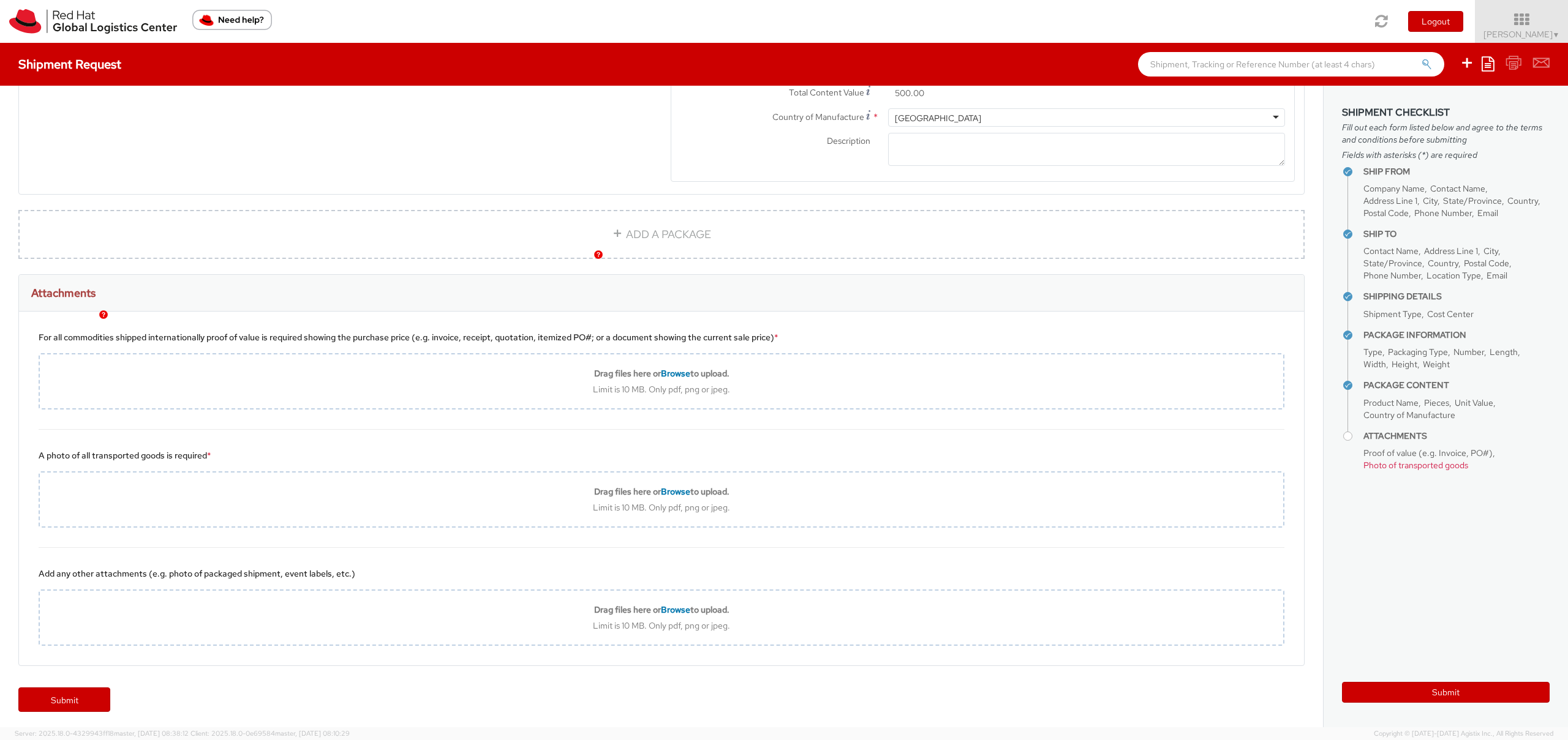
scroll to position [769, 0]
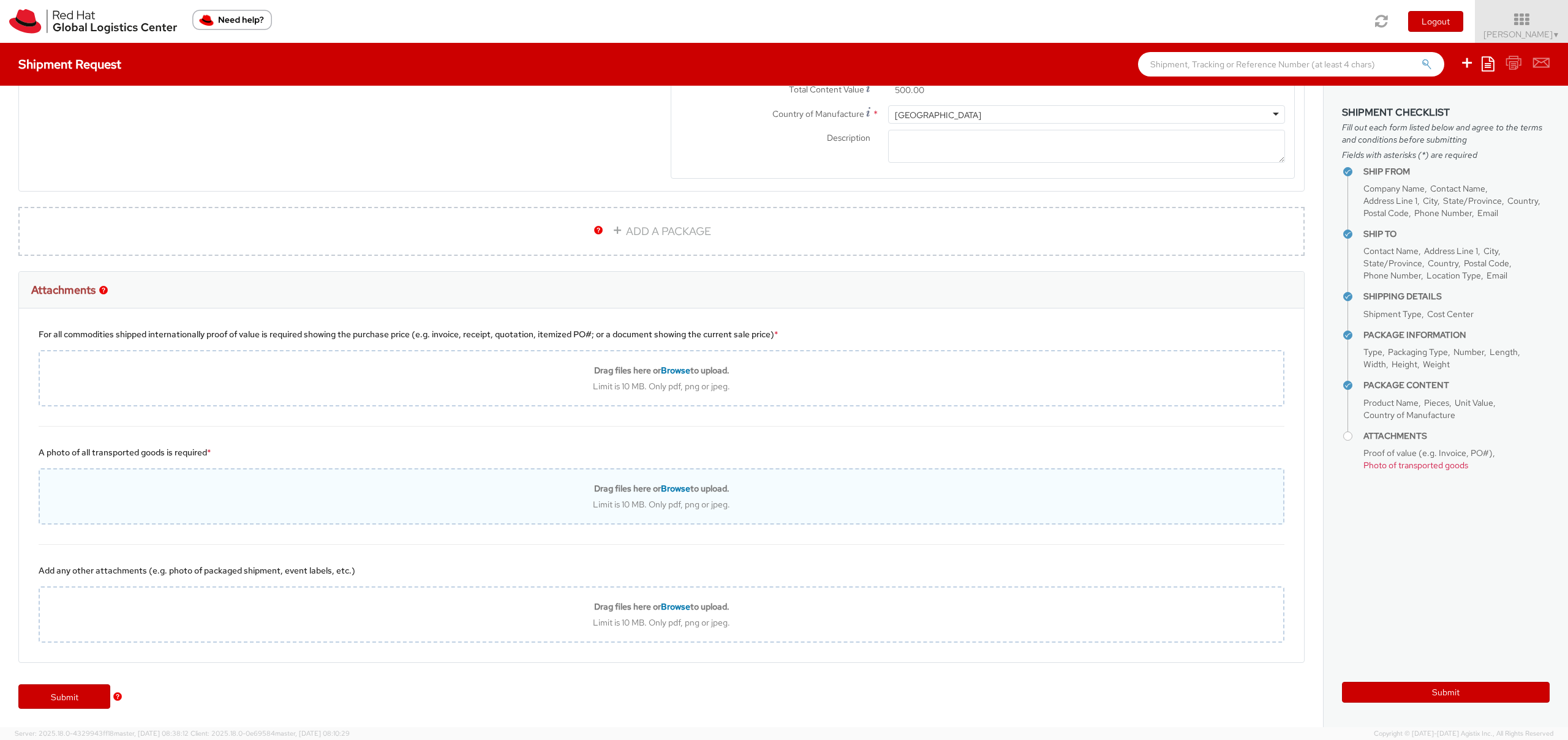
click at [670, 489] on span "Browse" at bounding box center [676, 489] width 29 height 11
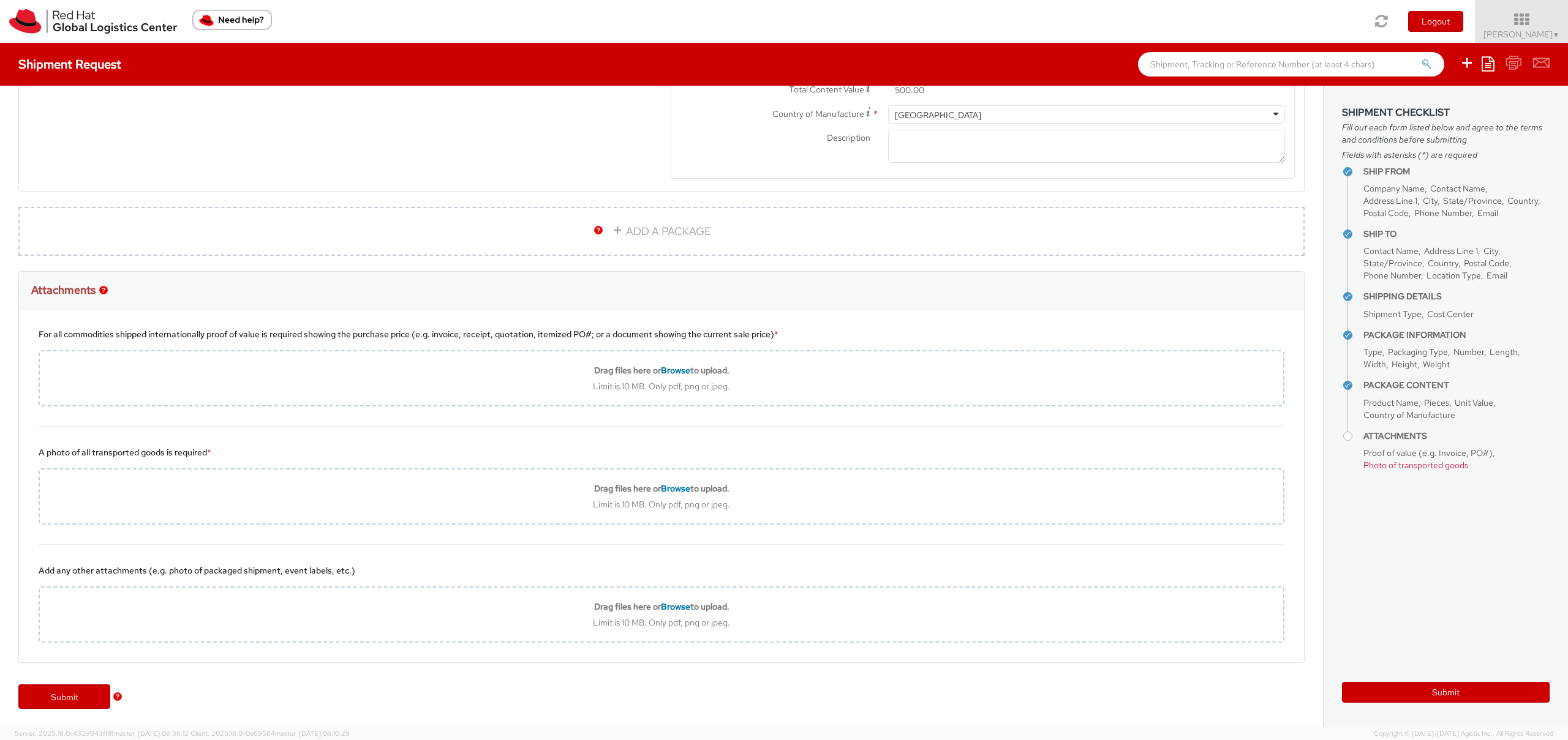
type input "C:\fakepath\IMG_4879.jpg"
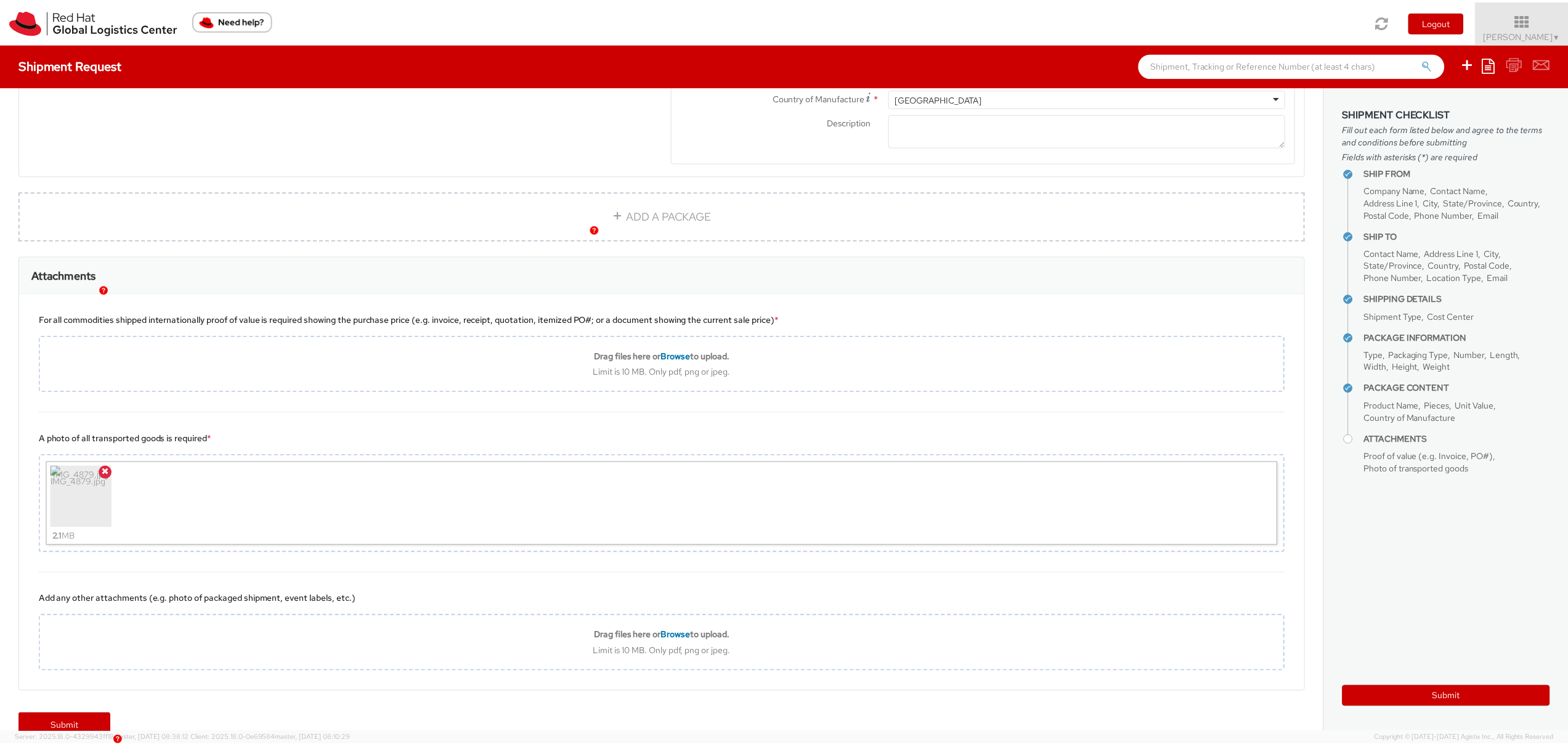
scroll to position [817, 0]
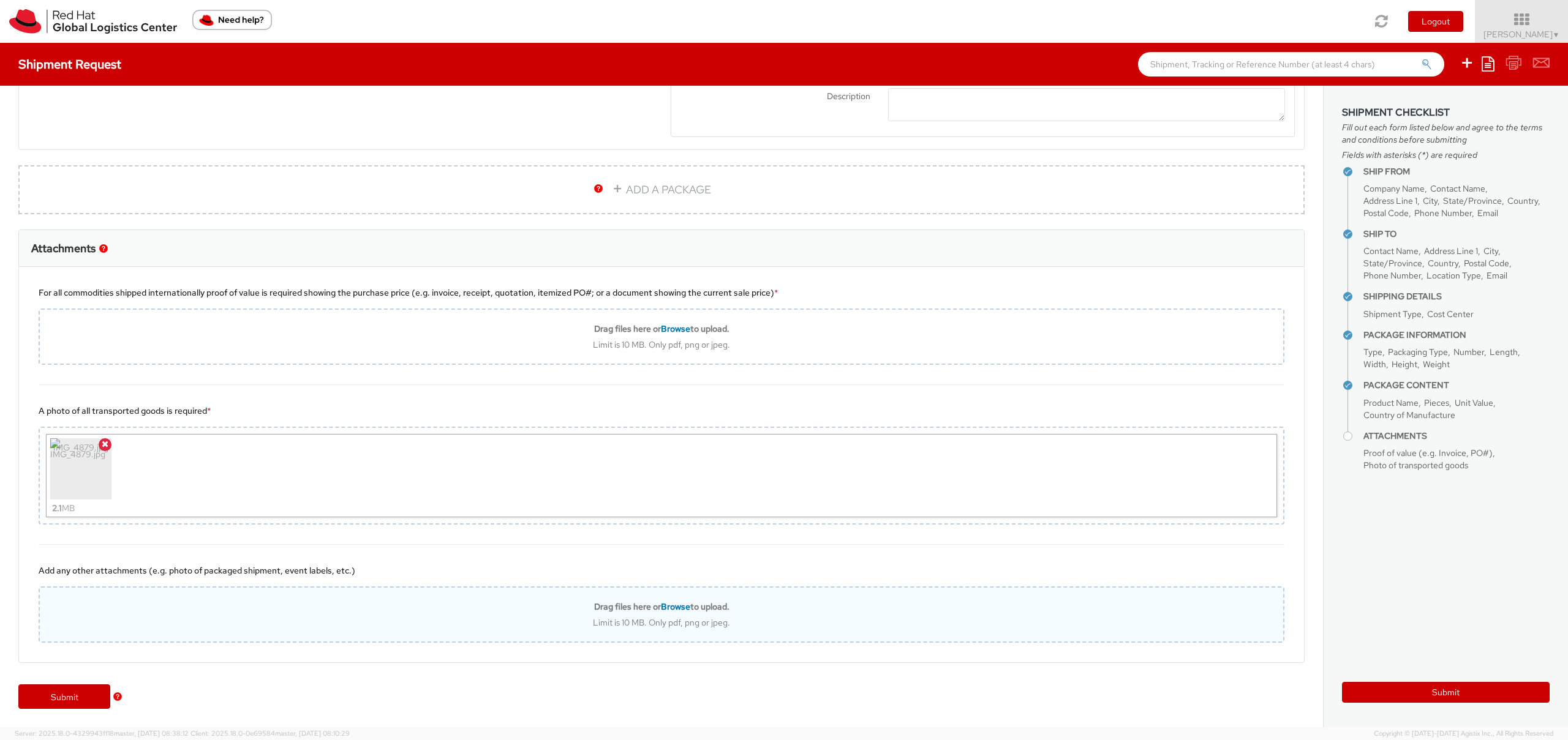
click at [661, 603] on span "Browse" at bounding box center [676, 607] width 29 height 11
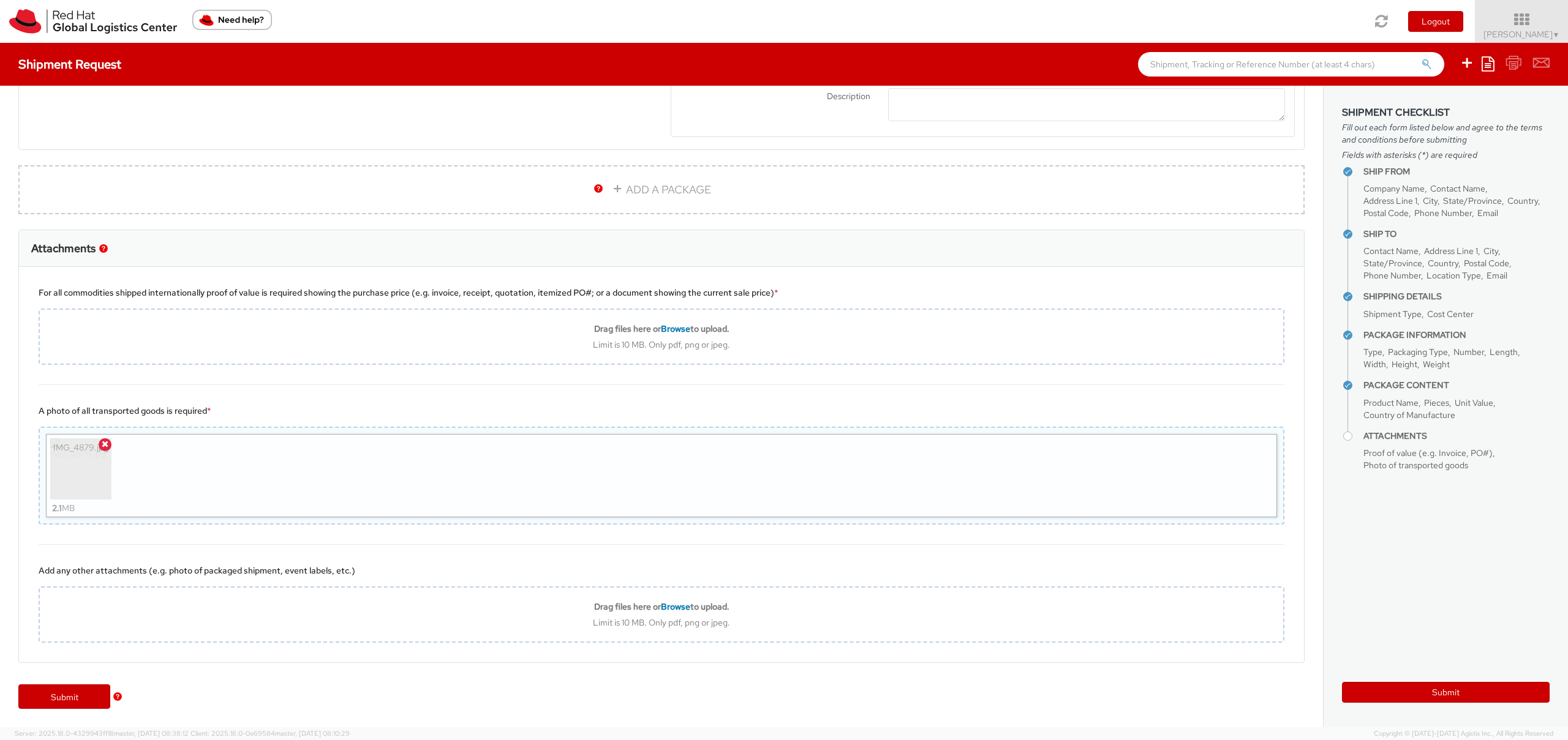
type input "C:\fakepath\IMG_4880.jpg"
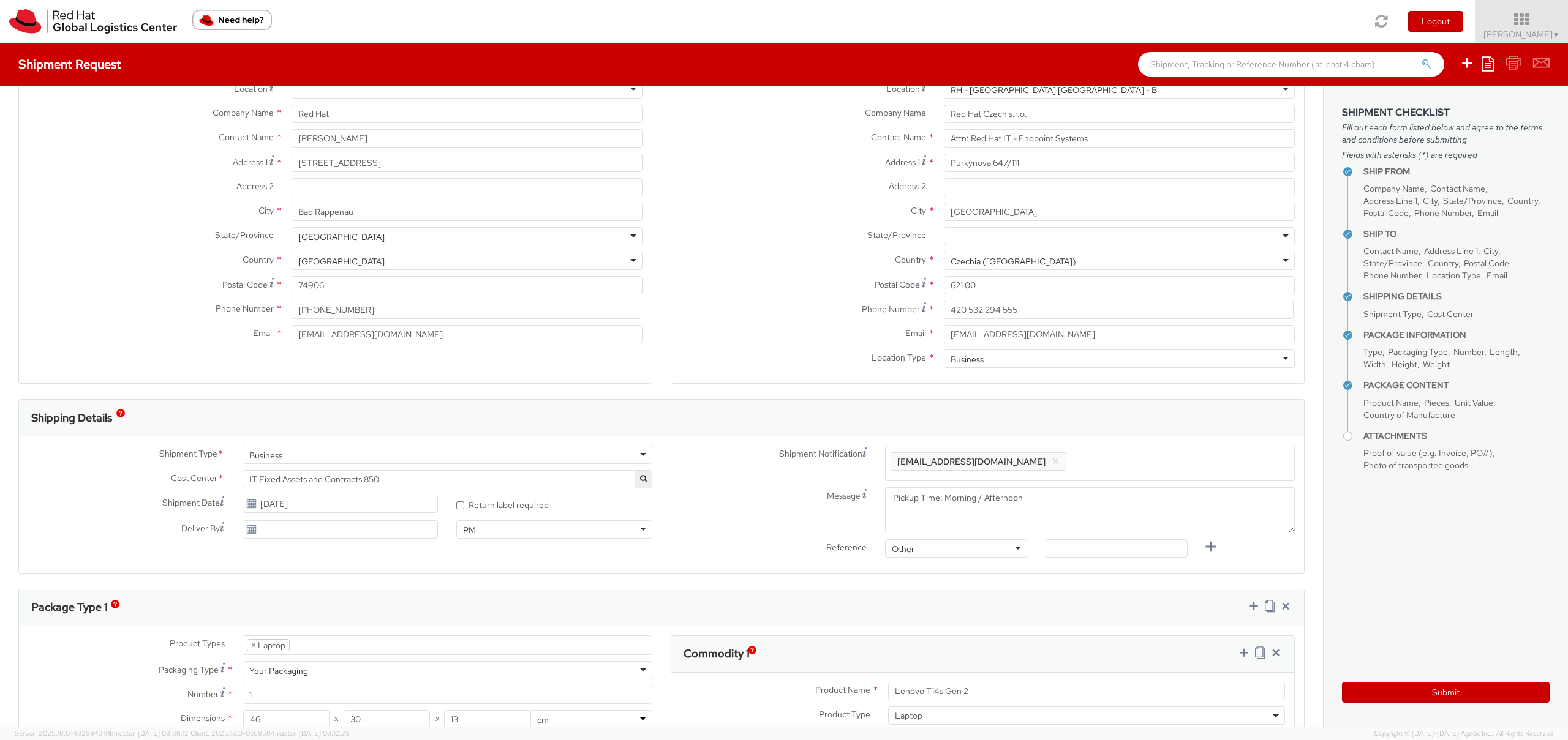
scroll to position [73, 0]
click at [991, 544] on div "Other" at bounding box center [956, 546] width 142 height 19
click at [991, 543] on div "Other" at bounding box center [956, 546] width 142 height 19
click at [724, 572] on div "Ship From Location Location * [GEOGRAPHIC_DATA] - [GEOGRAPHIC_DATA] - [GEOGRAPH…" at bounding box center [662, 735] width 1323 height 1445
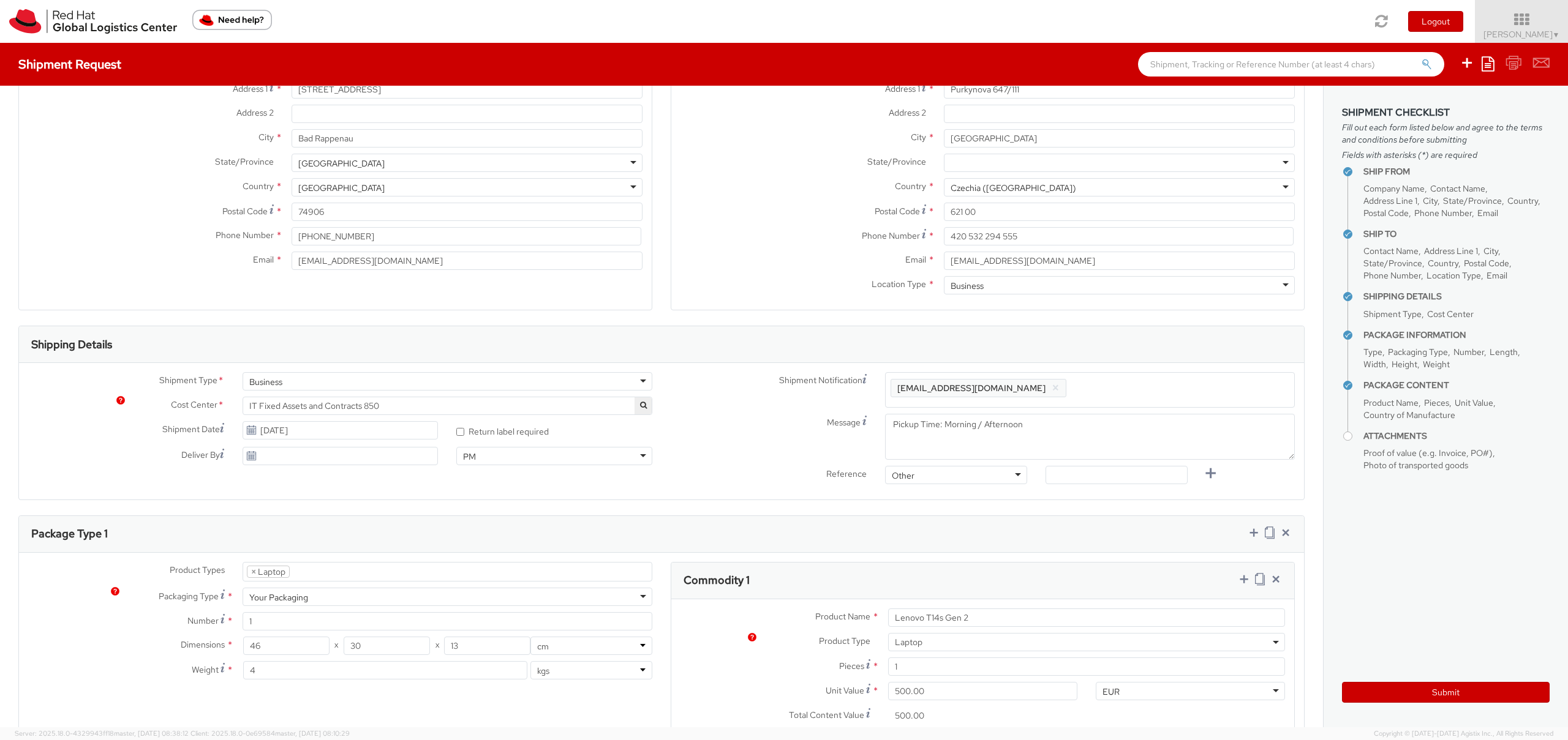
scroll to position [147, 0]
click at [578, 507] on div "Ship From Location Location * [GEOGRAPHIC_DATA] - [GEOGRAPHIC_DATA] - [GEOGRAPH…" at bounding box center [662, 661] width 1323 height 1445
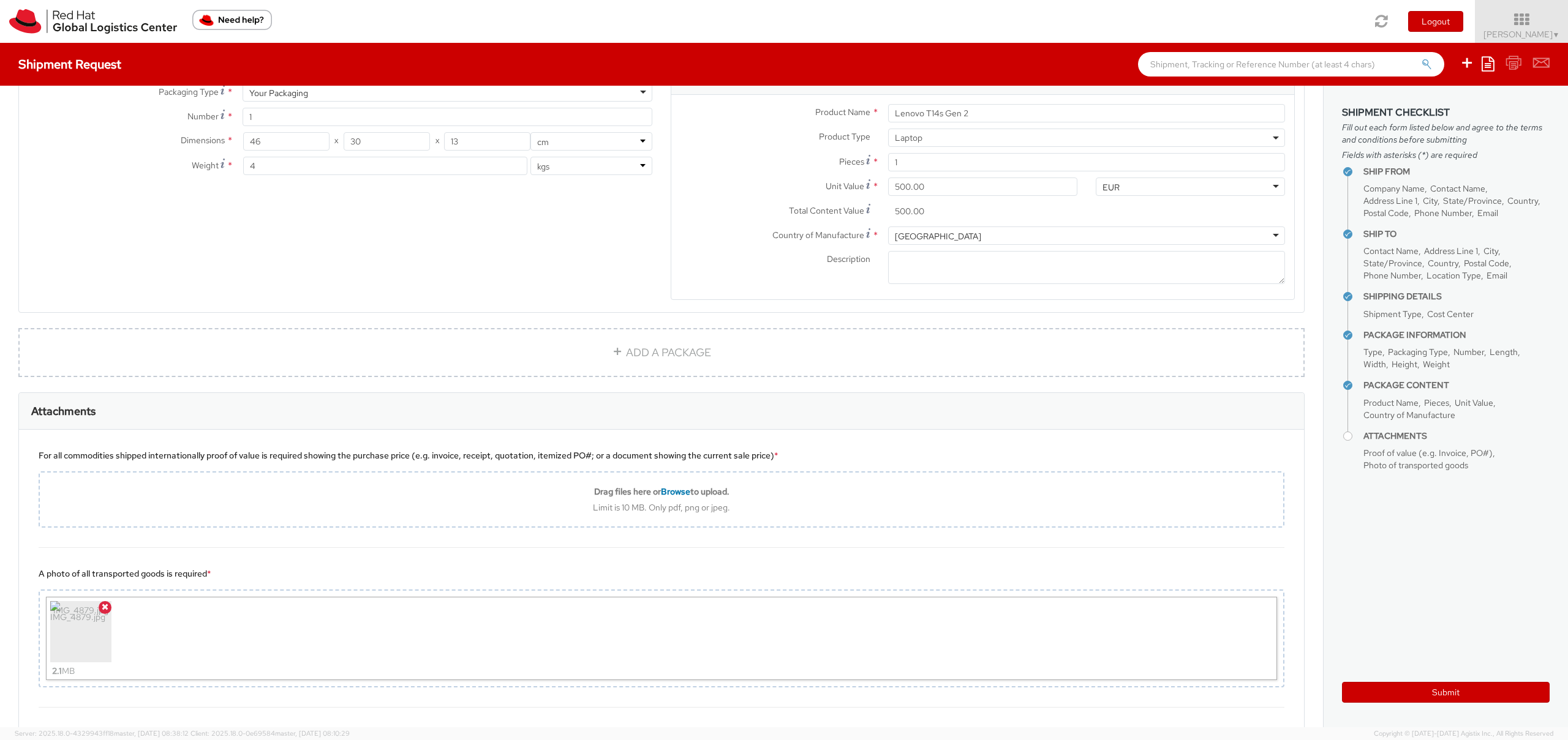
scroll to position [853, 0]
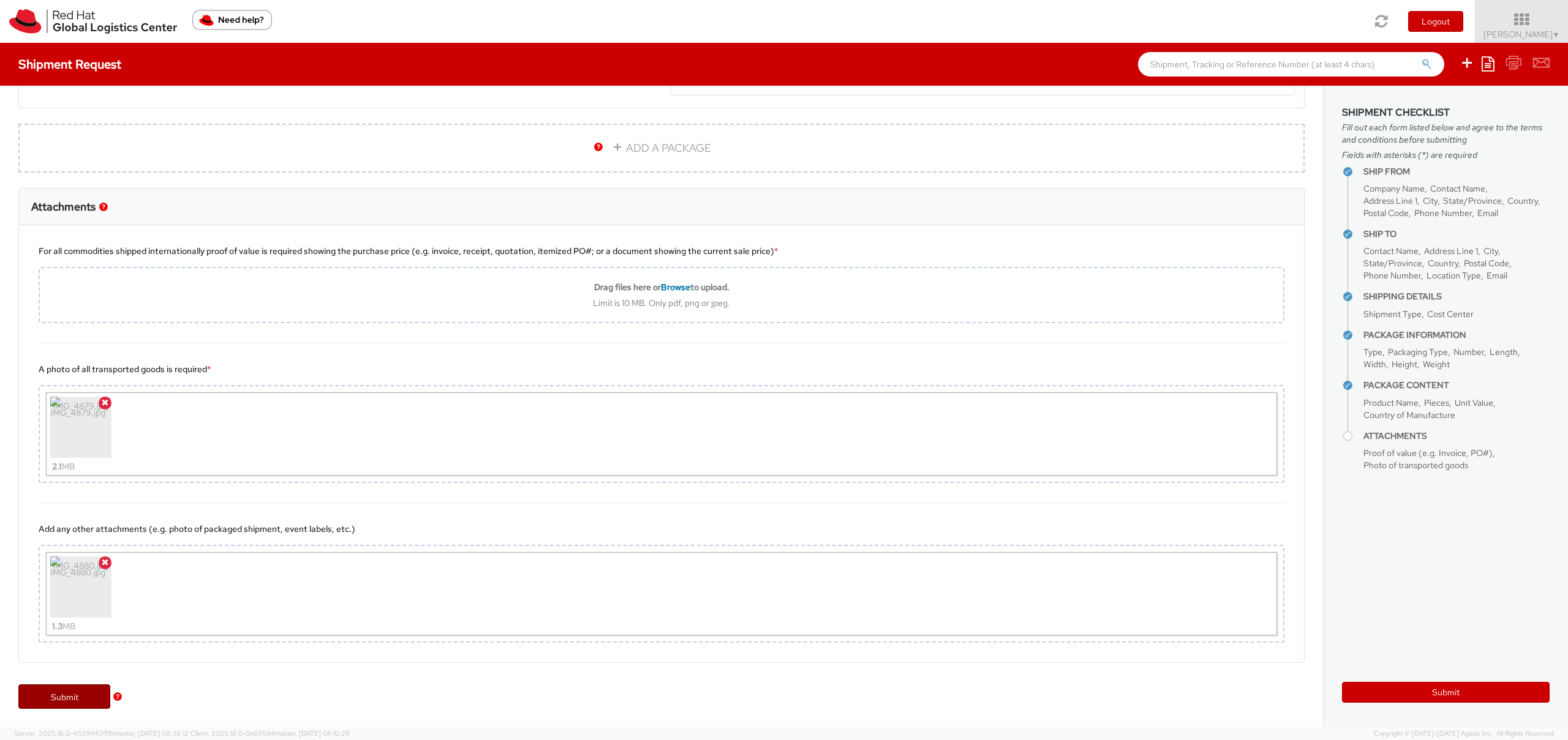
click at [97, 695] on link "Submit" at bounding box center [65, 697] width 92 height 25
click at [83, 695] on link "Submit" at bounding box center [65, 697] width 92 height 25
click at [1407, 454] on span "Proof of value (e.g. Invoice, PO#)" at bounding box center [1428, 453] width 129 height 11
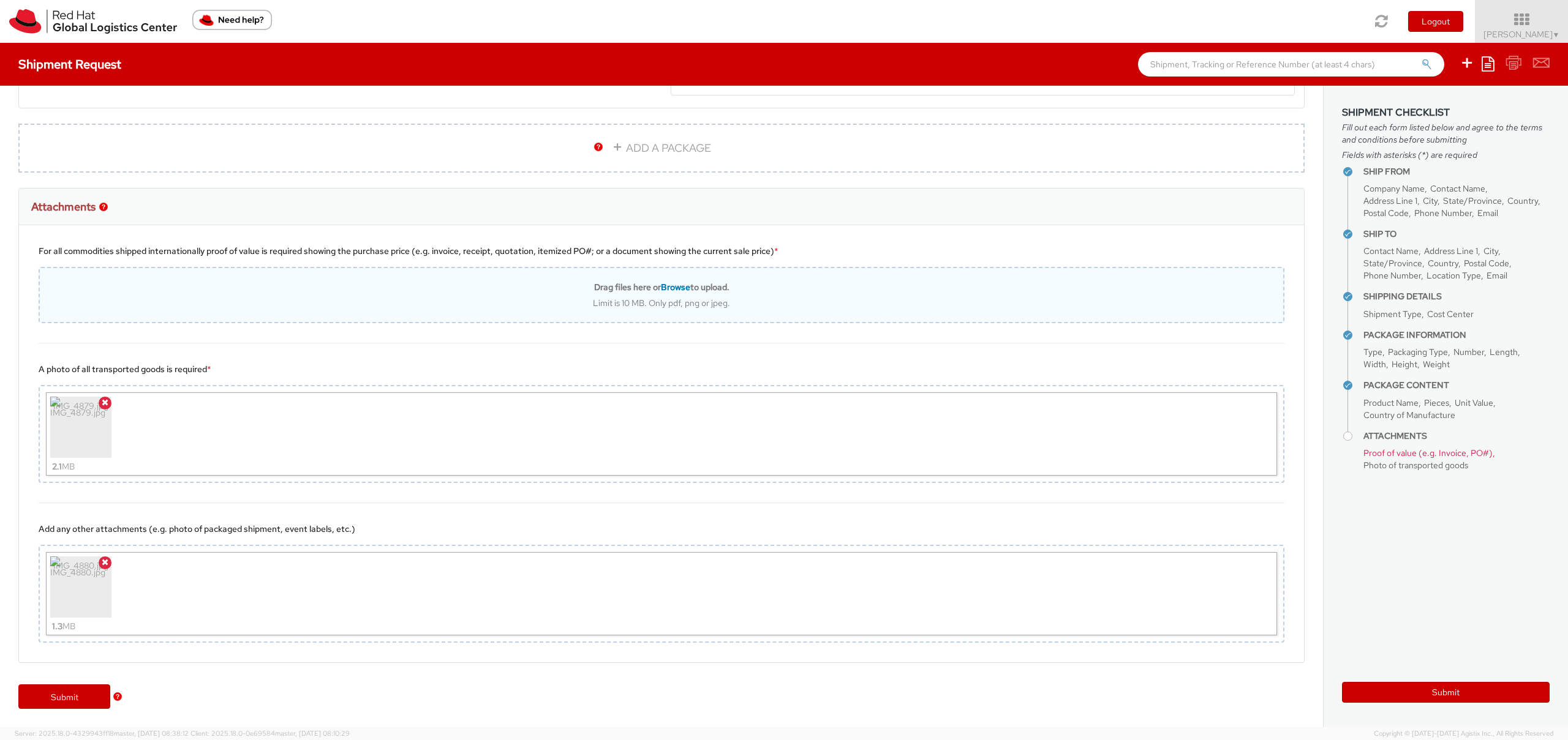
click at [665, 287] on span "Browse" at bounding box center [676, 287] width 29 height 11
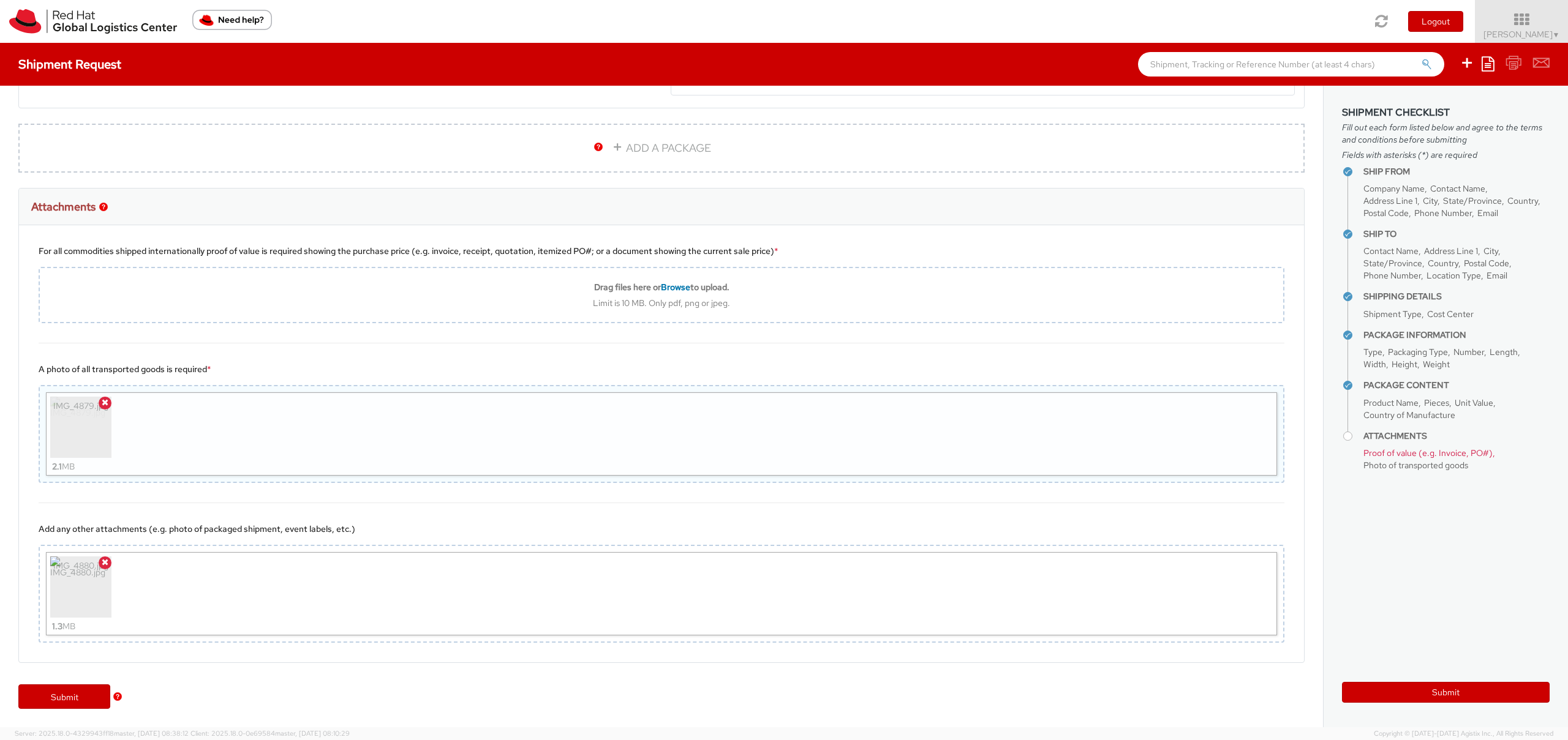
type input "C:\fakepath\IMG_4881.jpg"
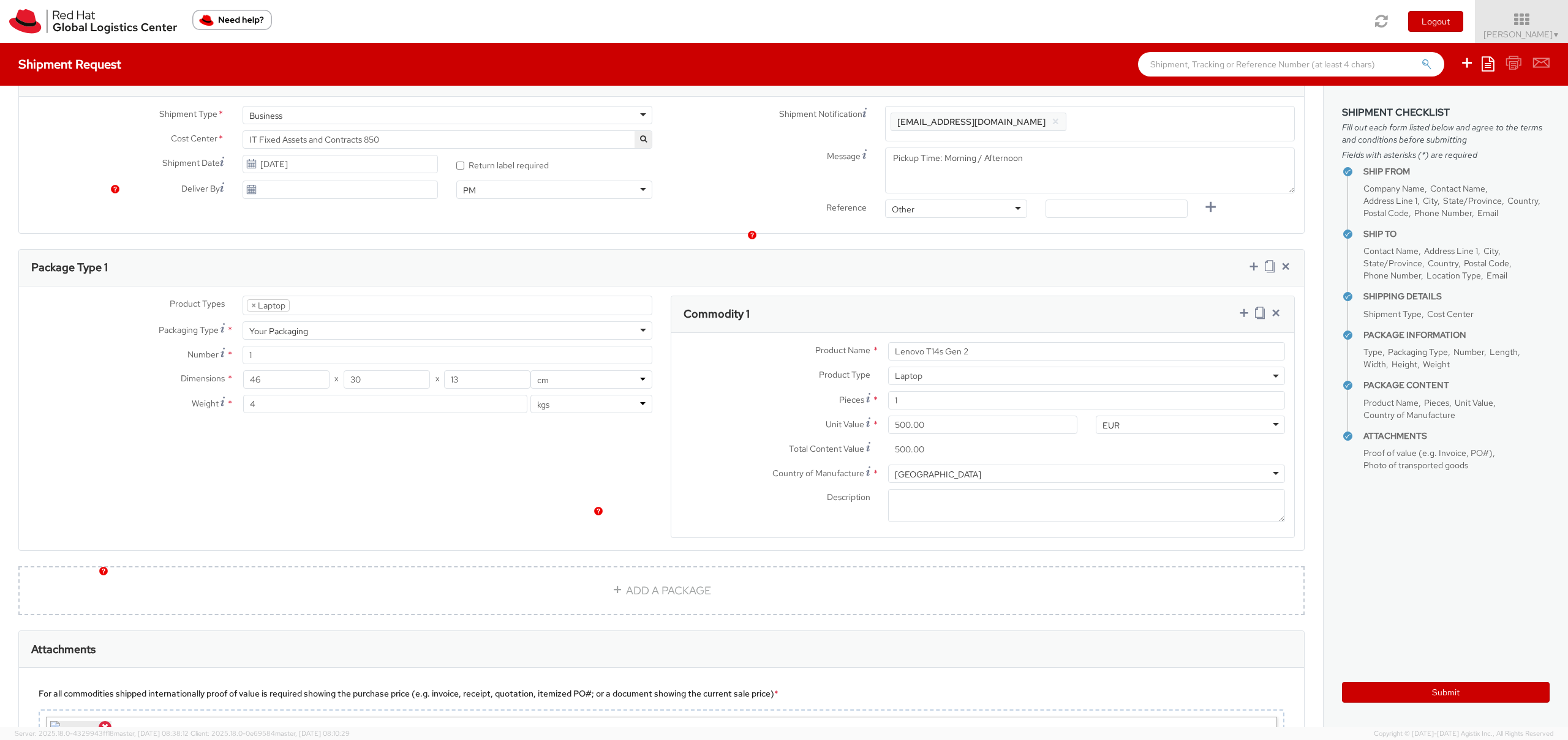
scroll to position [0, 0]
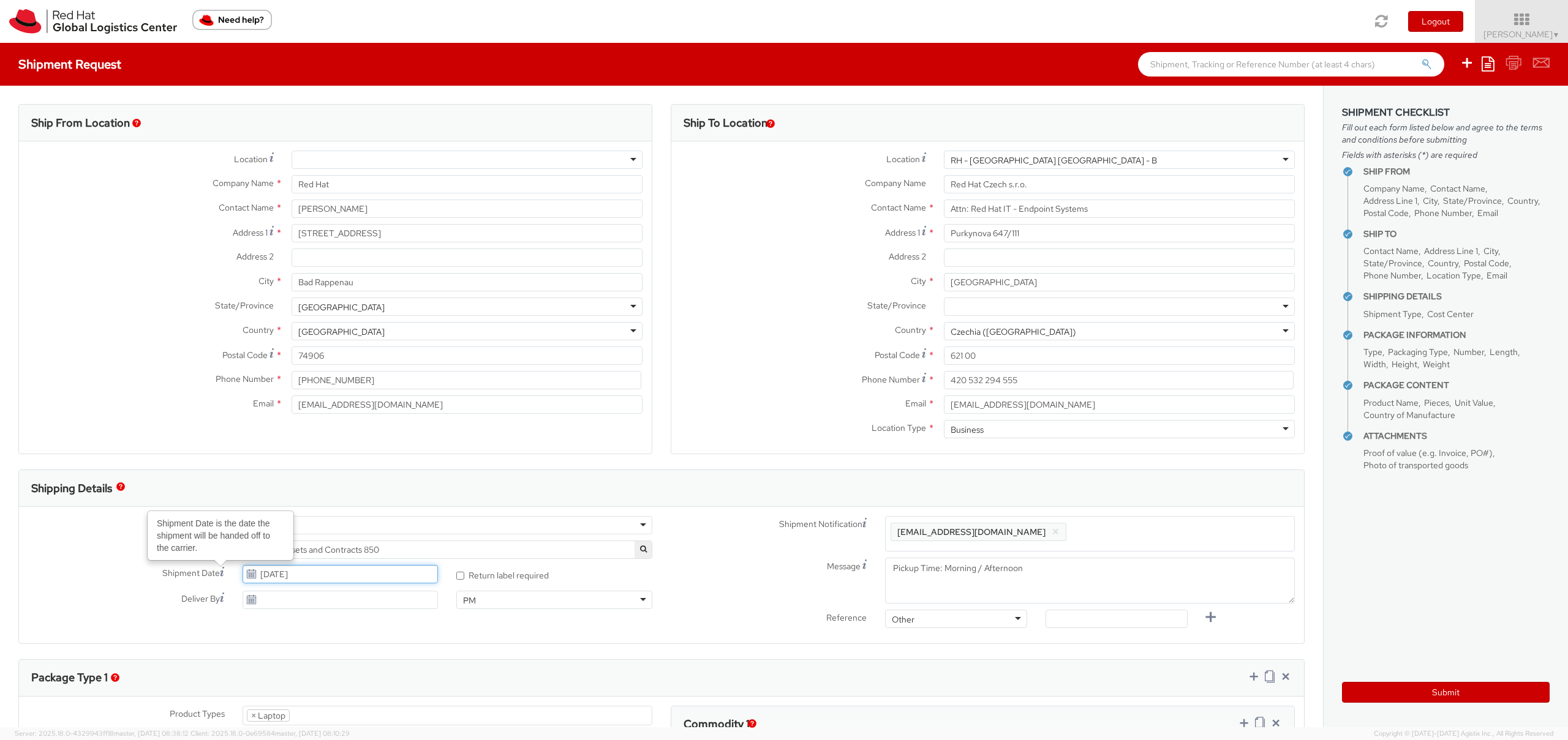
click at [290, 577] on input "[DATE]" at bounding box center [341, 575] width 196 height 19
click at [296, 459] on td "2" at bounding box center [301, 460] width 22 height 19
type input "[DATE]"
click at [844, 474] on div "Shipping Details" at bounding box center [661, 488] width 1285 height 37
drag, startPoint x: 1022, startPoint y: 570, endPoint x: 972, endPoint y: 567, distance: 50.1
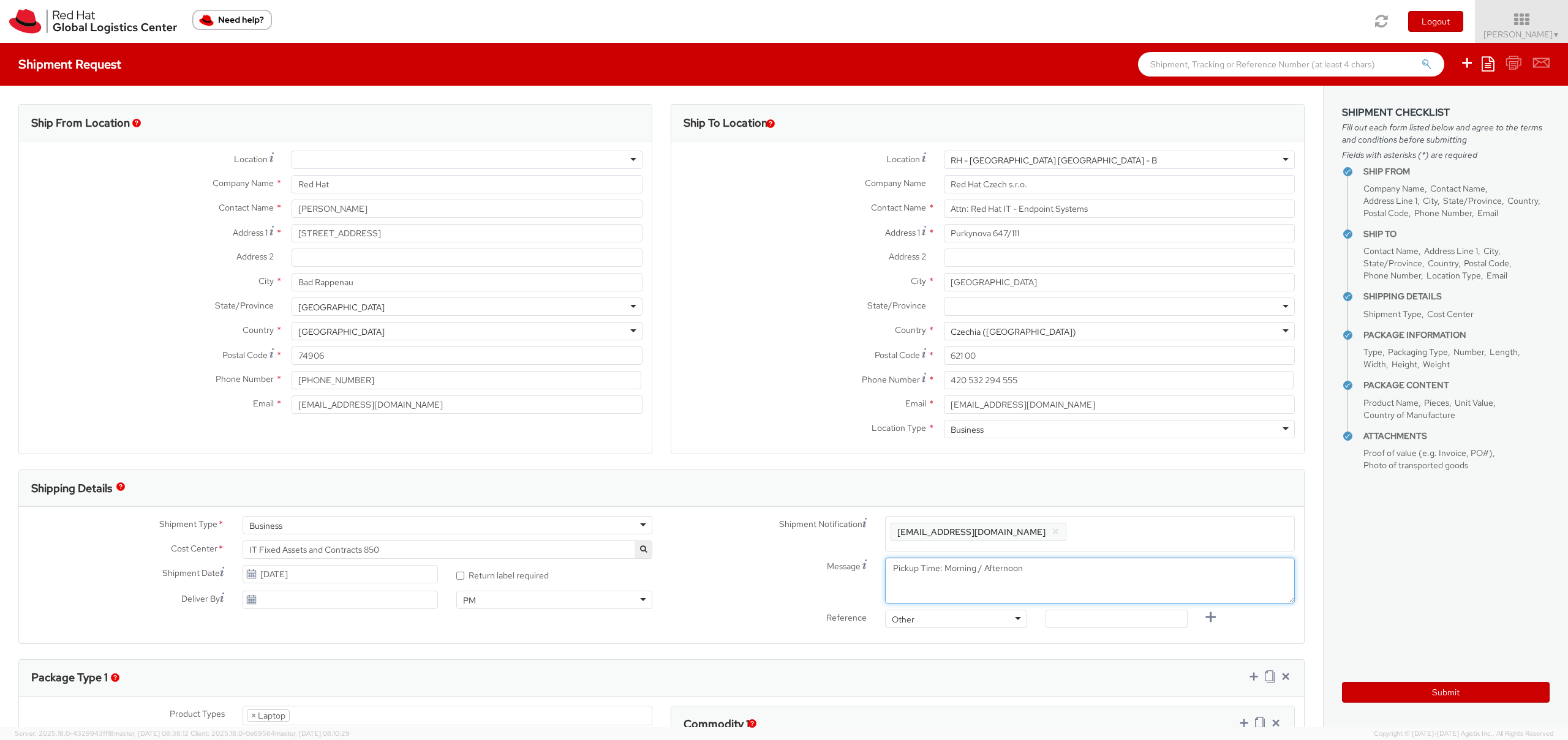
click at [972, 567] on textarea "Pickup Time: Morning / Afternoon" at bounding box center [1090, 581] width 410 height 46
click at [1024, 587] on textarea "Pickup Time: Morning / Afternoon" at bounding box center [1090, 581] width 410 height 46
click at [978, 571] on textarea "Pickup Time: Morning / Afternoon" at bounding box center [1090, 581] width 410 height 46
type textarea "Pickup Time: Morning / Early Afternoon"
click at [1509, 693] on button "Submit" at bounding box center [1445, 692] width 207 height 21
